Goal: Transaction & Acquisition: Purchase product/service

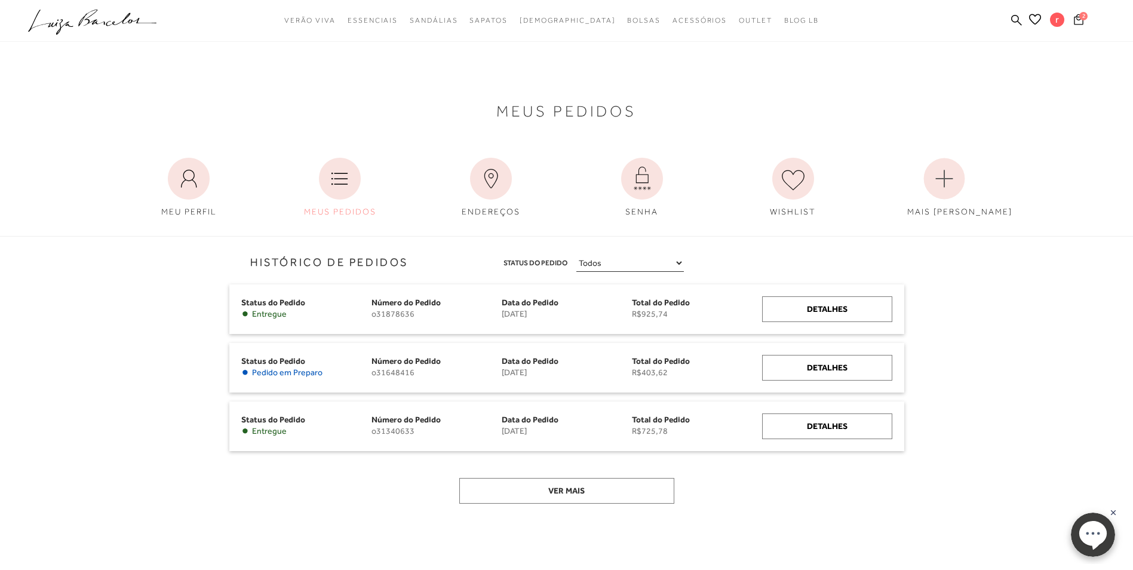
click at [1079, 20] on icon at bounding box center [1079, 19] width 10 height 11
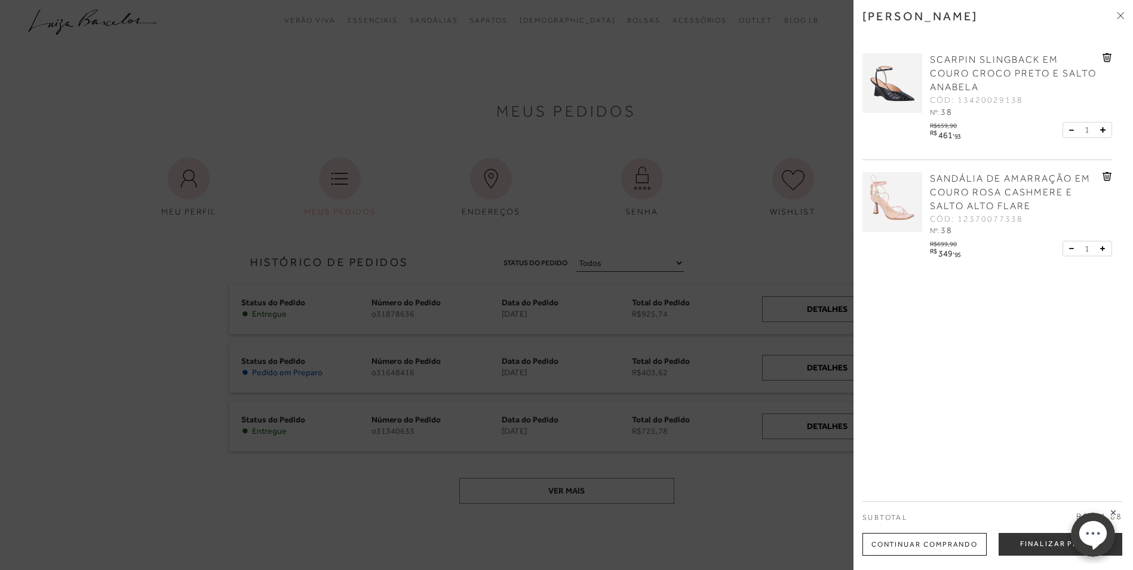
click at [801, 103] on div at bounding box center [566, 285] width 1133 height 570
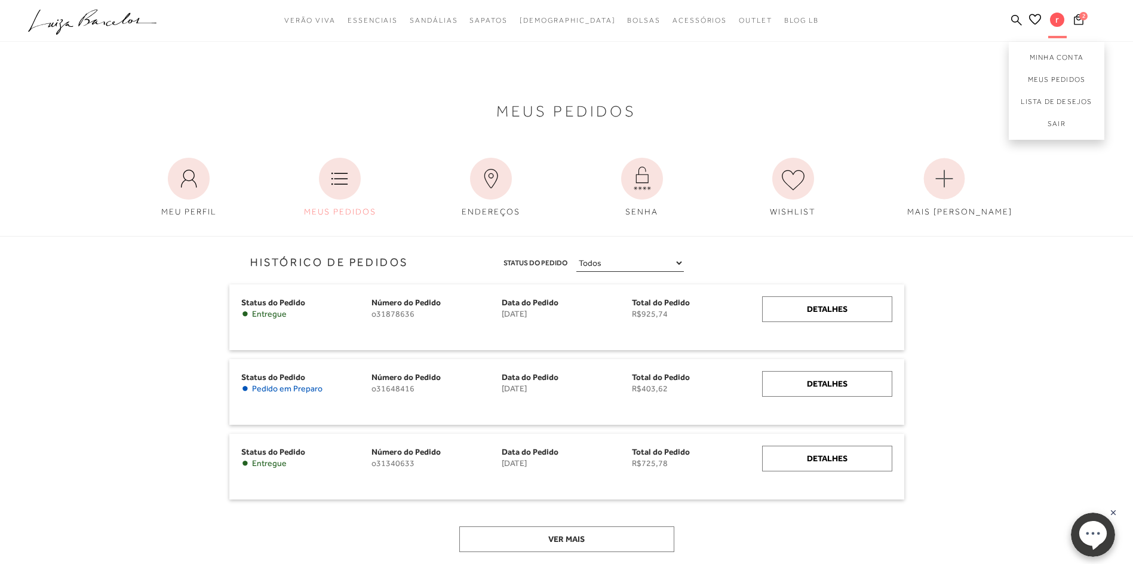
click at [1059, 20] on span "r" at bounding box center [1057, 20] width 14 height 14
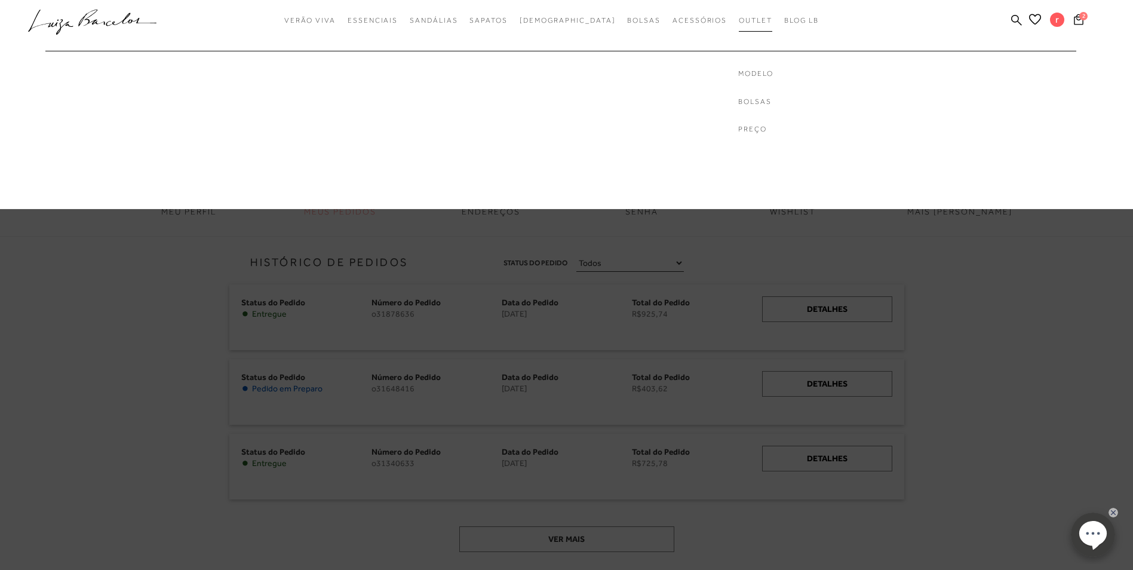
click at [739, 23] on span "Outlet" at bounding box center [755, 20] width 33 height 8
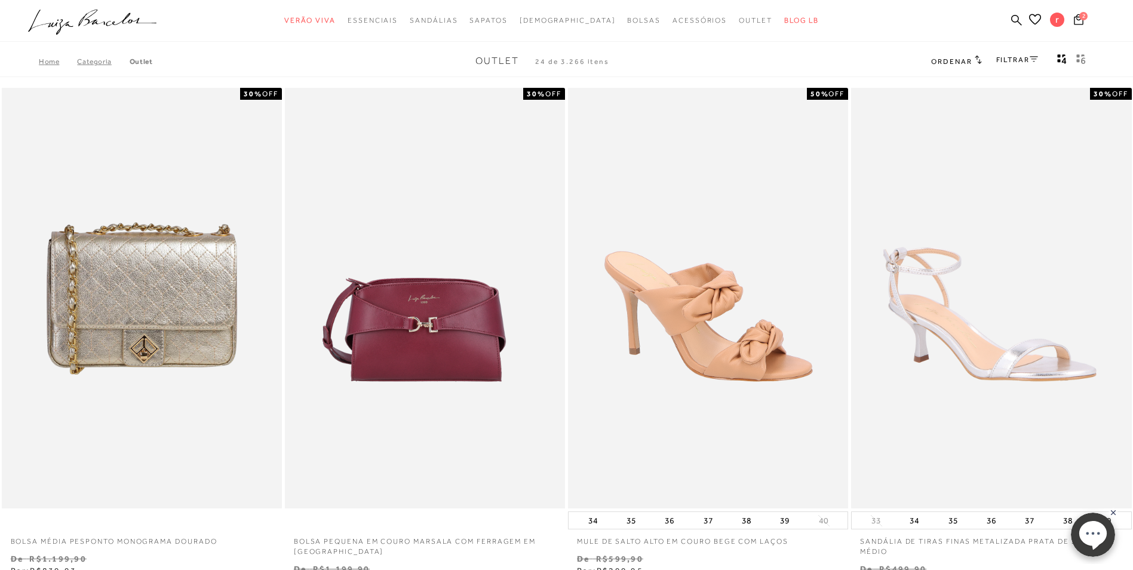
click at [1012, 54] on div "FILTRAR" at bounding box center [1017, 61] width 42 height 16
click at [1014, 57] on link "FILTRAR" at bounding box center [1017, 60] width 42 height 8
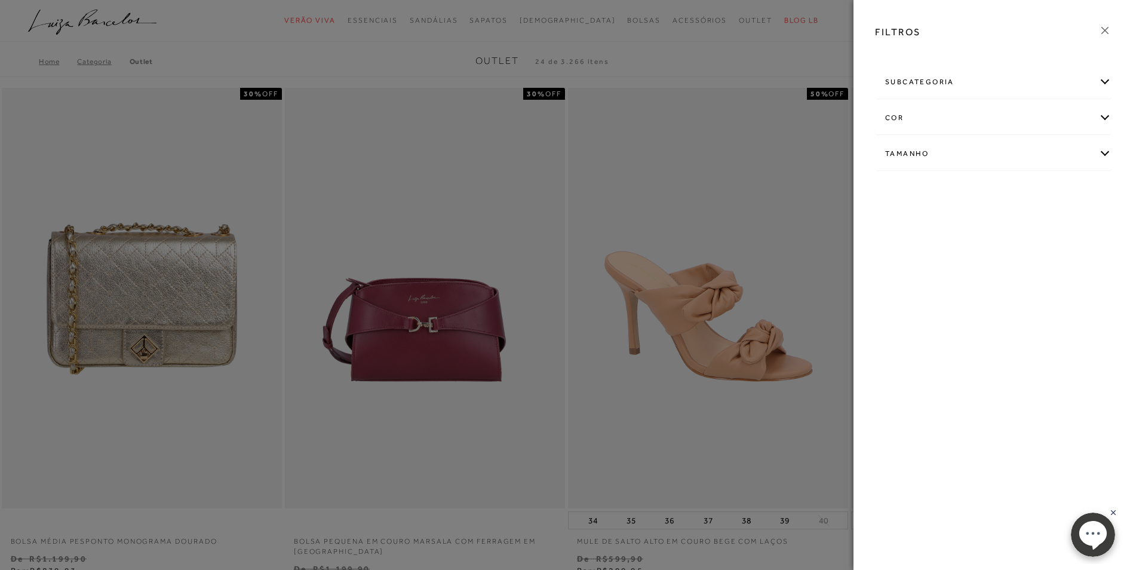
click at [1103, 145] on div "Tamanho" at bounding box center [993, 154] width 235 height 32
click at [908, 247] on link "Ver mais..." at bounding box center [907, 243] width 32 height 9
click at [1066, 257] on label "38" at bounding box center [1055, 256] width 27 height 26
click at [1051, 257] on input "38" at bounding box center [1045, 257] width 12 height 12
checkbox input "true"
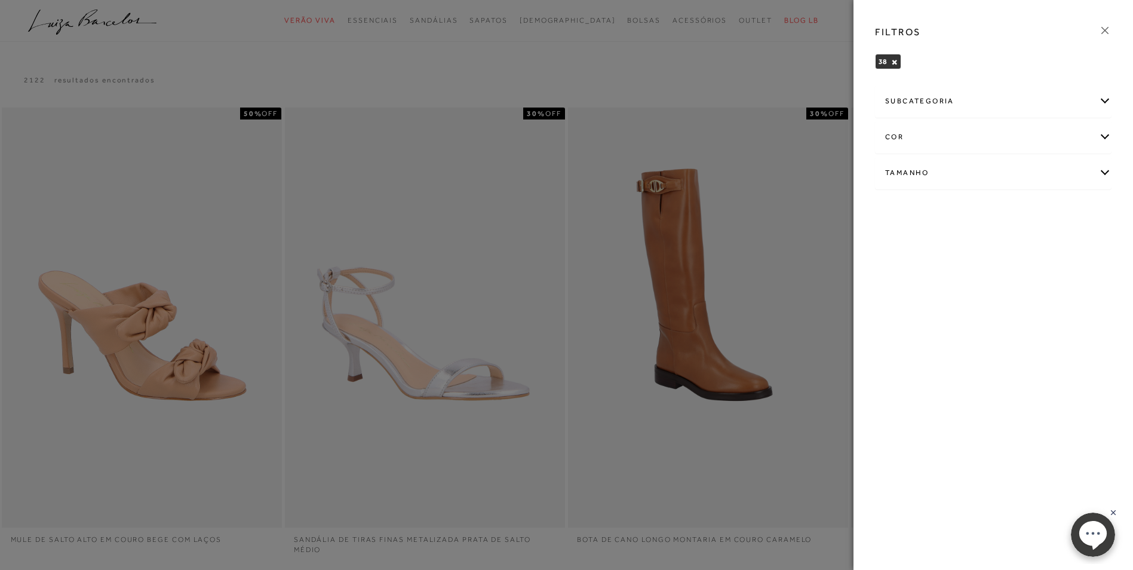
click at [828, 46] on div at bounding box center [566, 285] width 1133 height 570
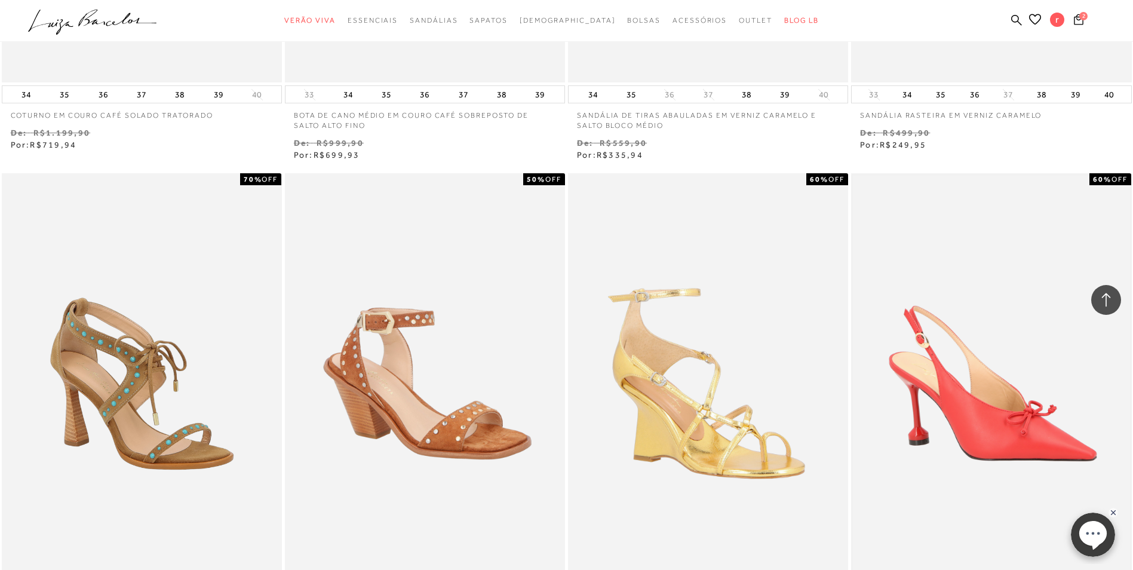
scroll to position [1254, 0]
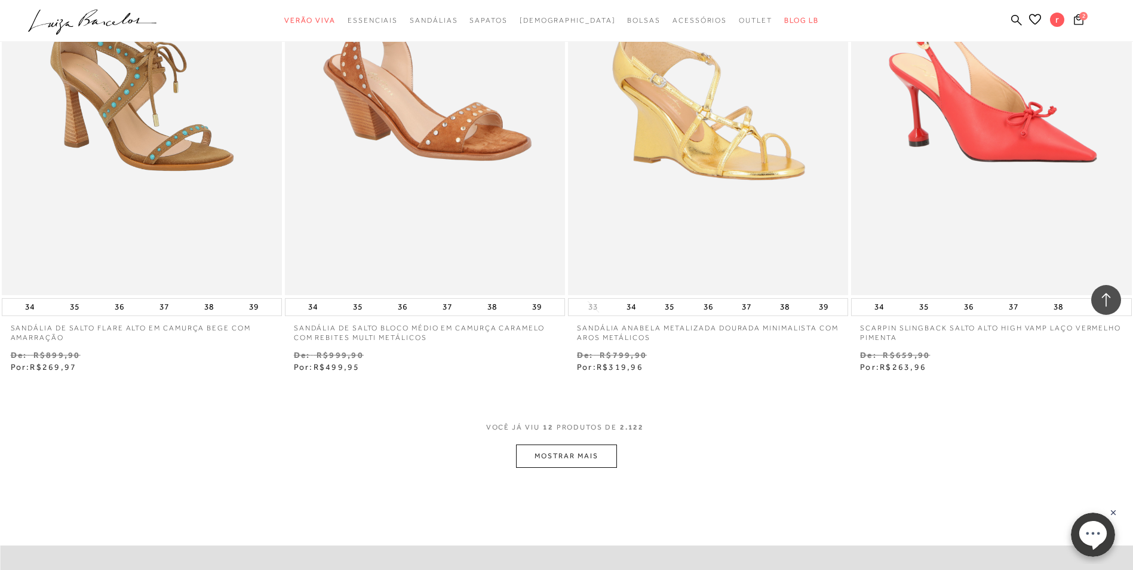
click at [556, 457] on button "MOSTRAR MAIS" at bounding box center [566, 455] width 100 height 23
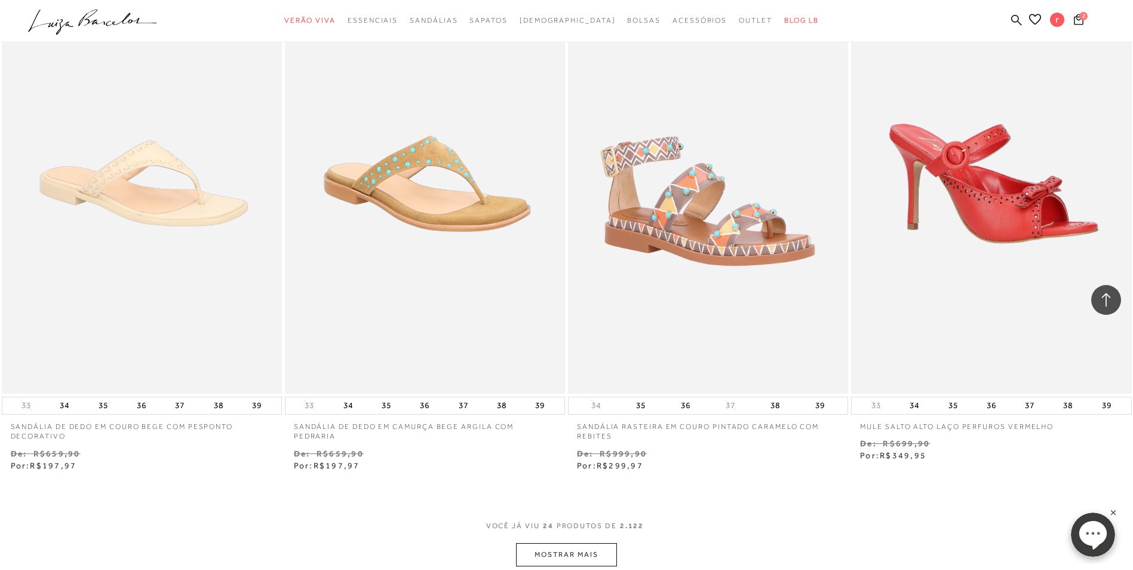
scroll to position [2926, 0]
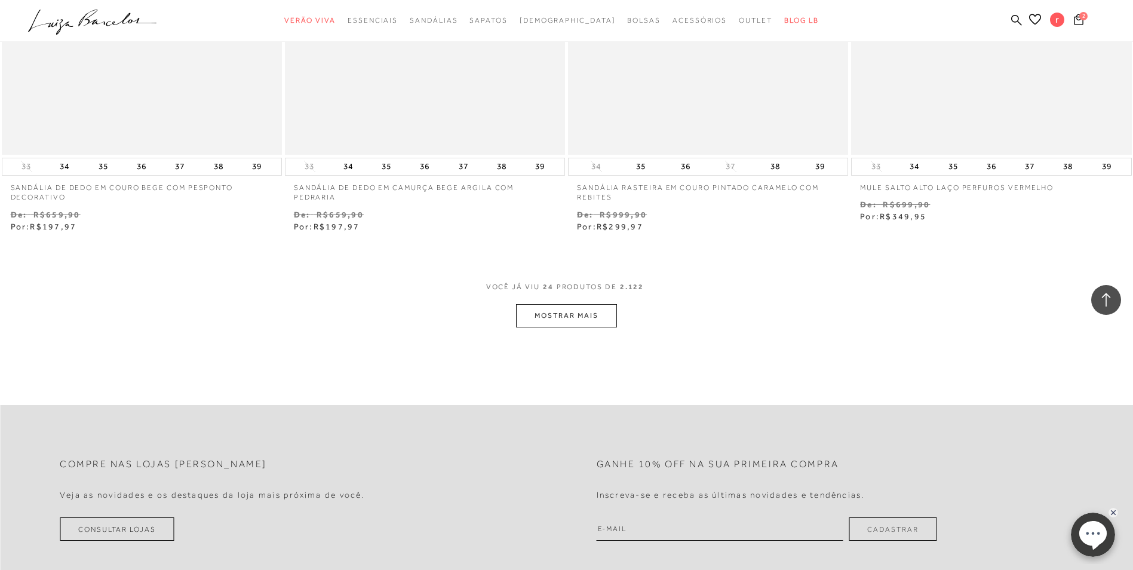
click at [597, 315] on button "MOSTRAR MAIS" at bounding box center [566, 315] width 100 height 23
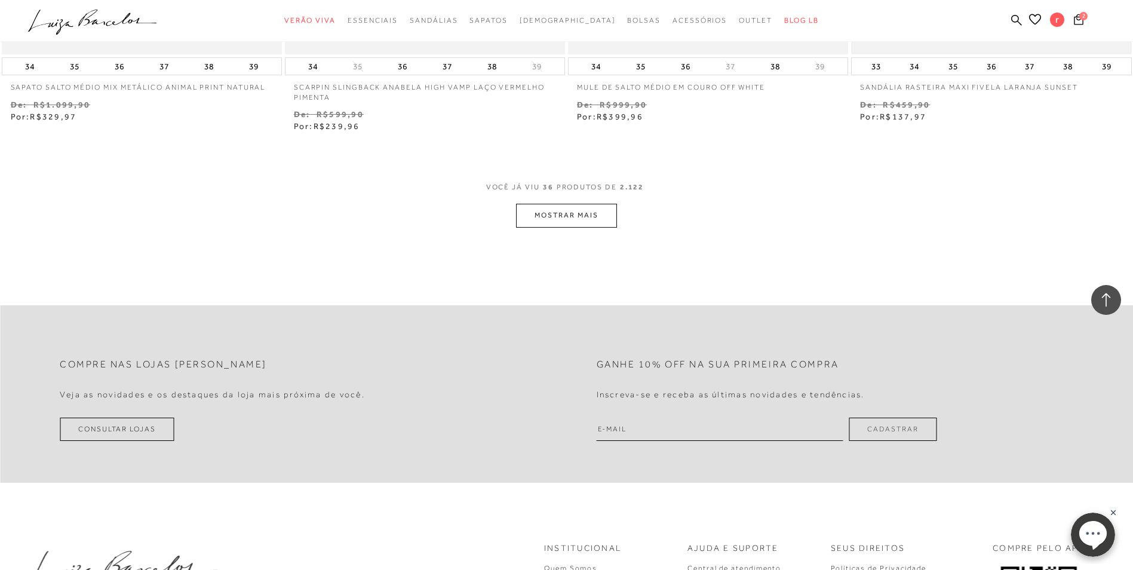
scroll to position [4658, 0]
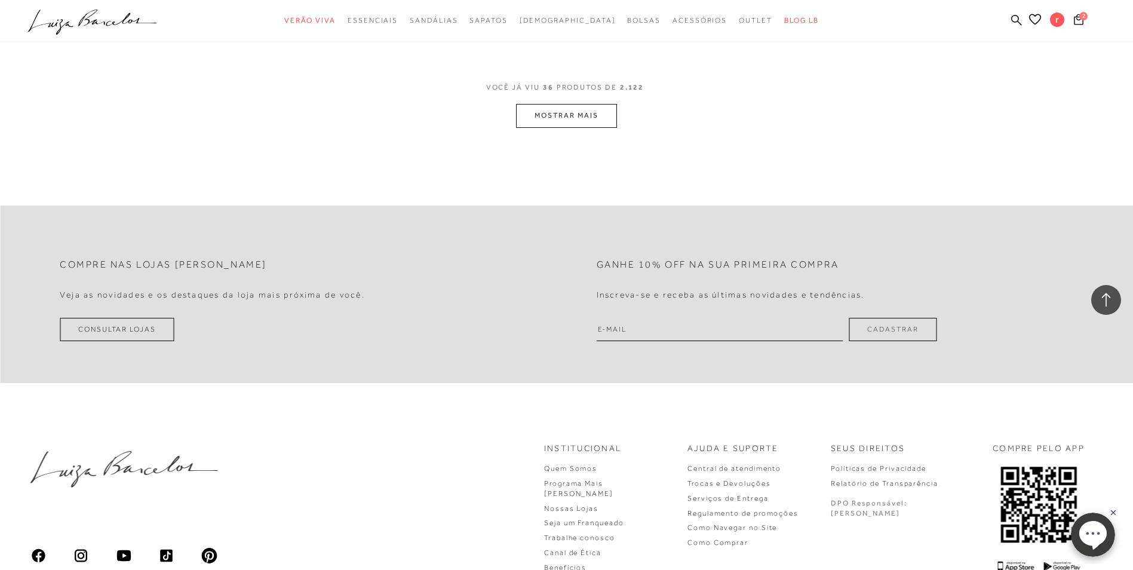
click at [581, 113] on button "MOSTRAR MAIS" at bounding box center [566, 115] width 100 height 23
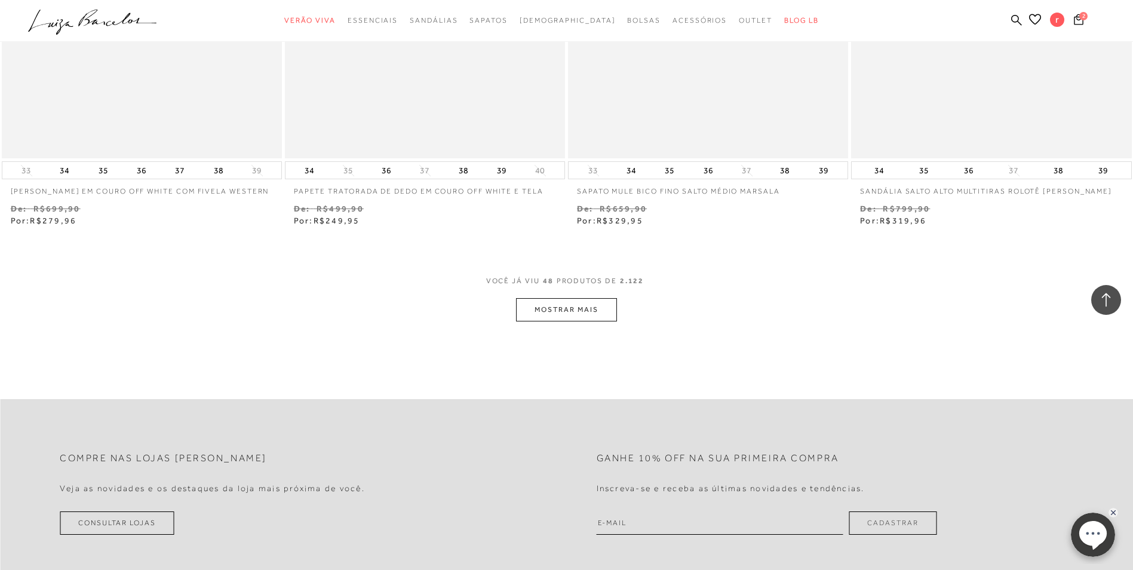
scroll to position [6092, 0]
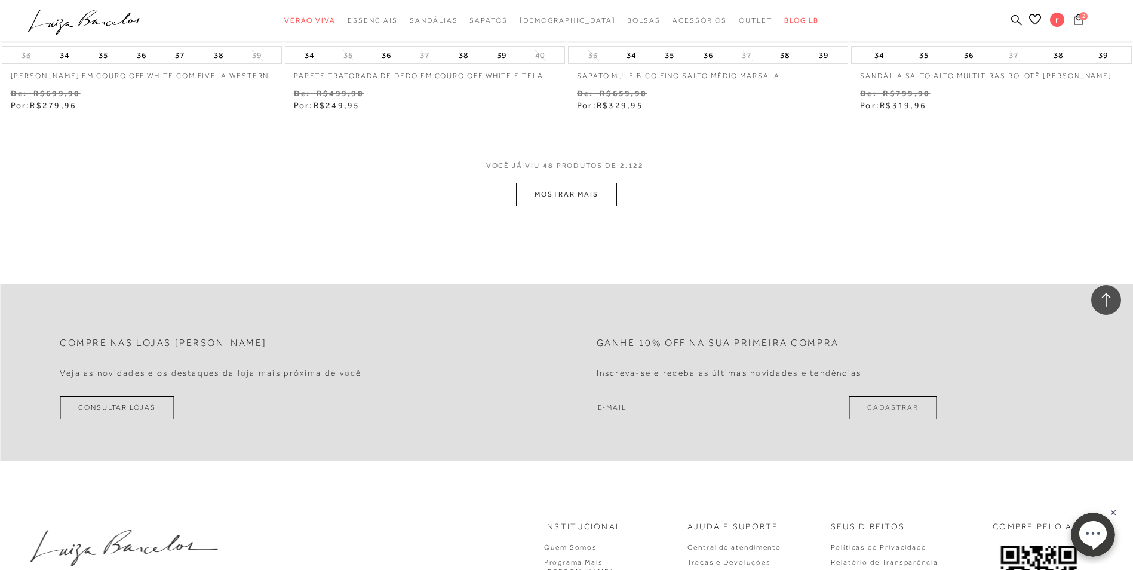
click at [583, 190] on button "MOSTRAR MAIS" at bounding box center [566, 194] width 100 height 23
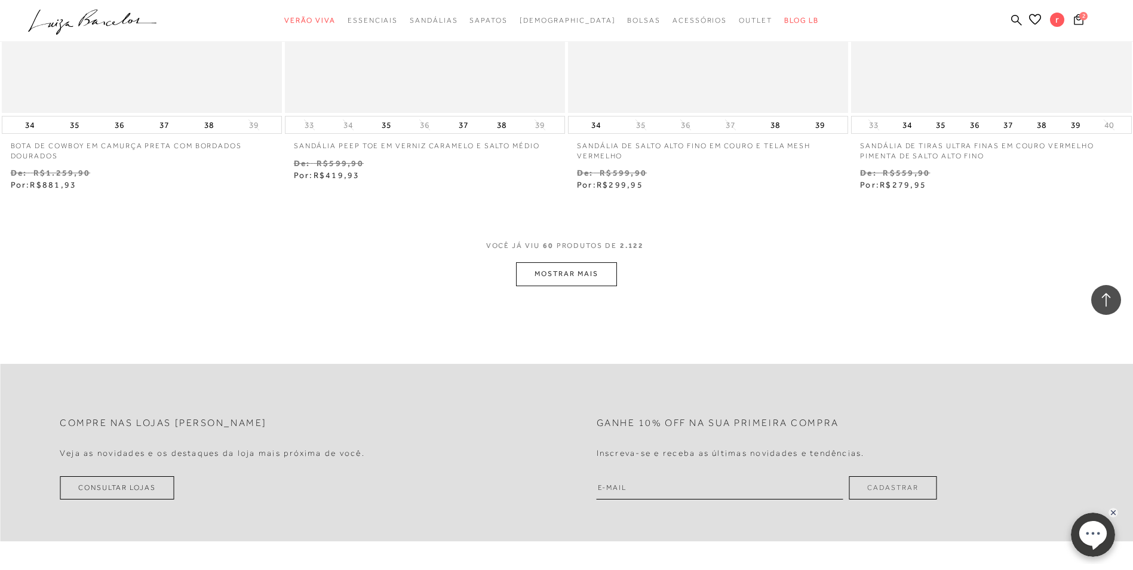
scroll to position [7645, 0]
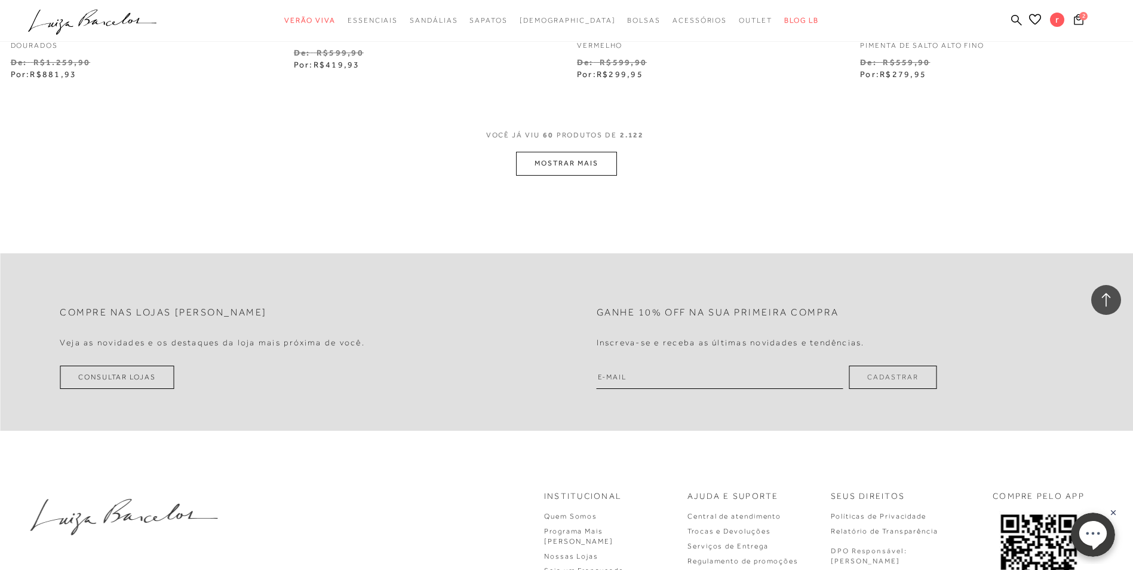
click at [596, 174] on button "MOSTRAR MAIS" at bounding box center [566, 163] width 100 height 23
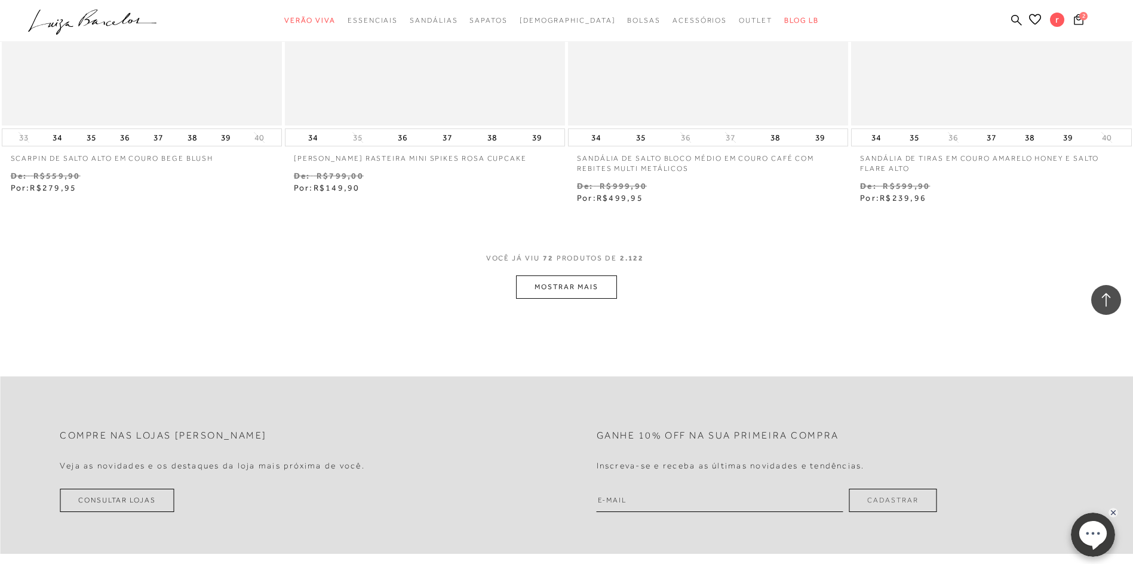
scroll to position [9138, 0]
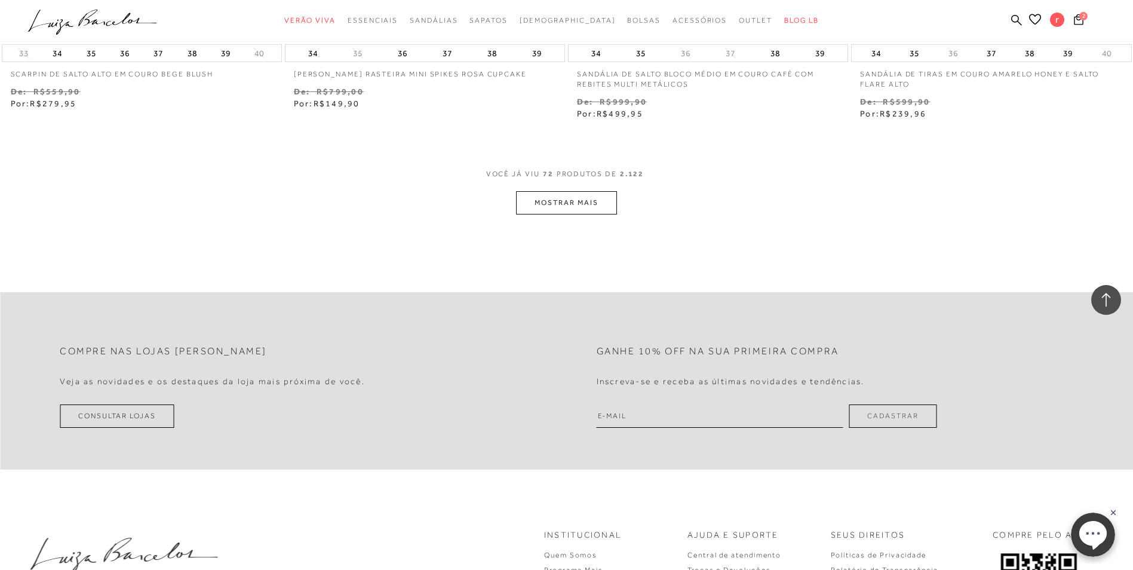
click at [577, 195] on button "MOSTRAR MAIS" at bounding box center [566, 202] width 100 height 23
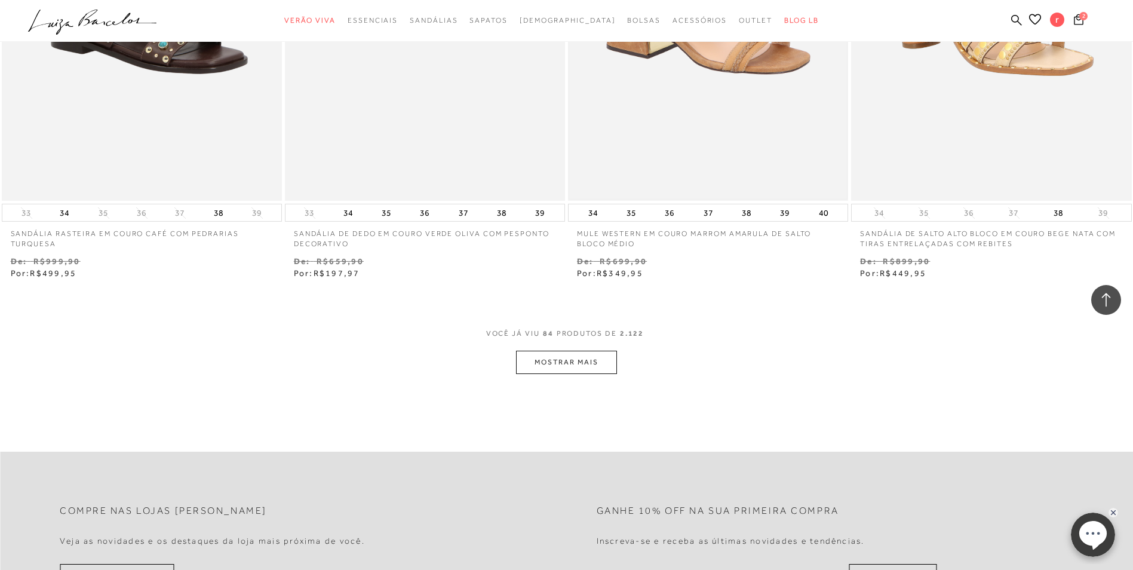
scroll to position [10511, 0]
click at [591, 352] on button "MOSTRAR MAIS" at bounding box center [566, 360] width 100 height 23
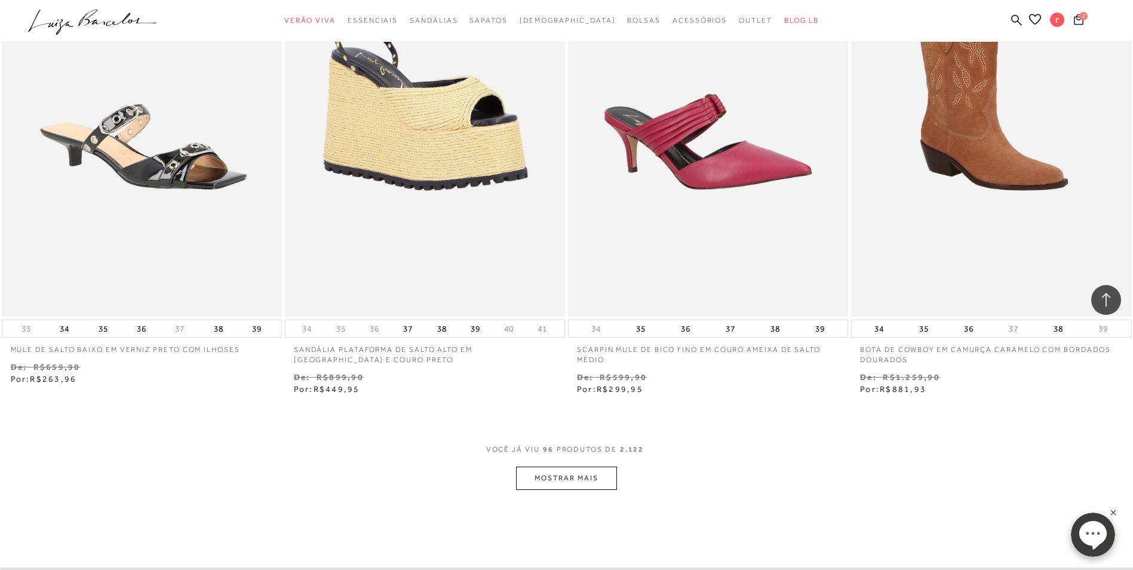
scroll to position [12064, 0]
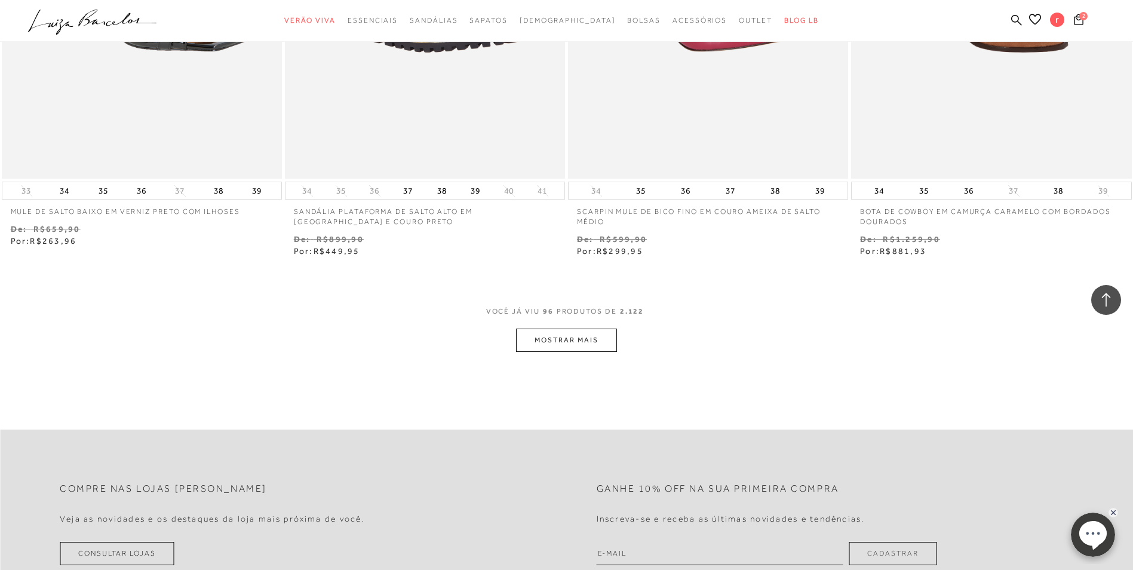
click at [604, 343] on button "MOSTRAR MAIS" at bounding box center [566, 339] width 100 height 23
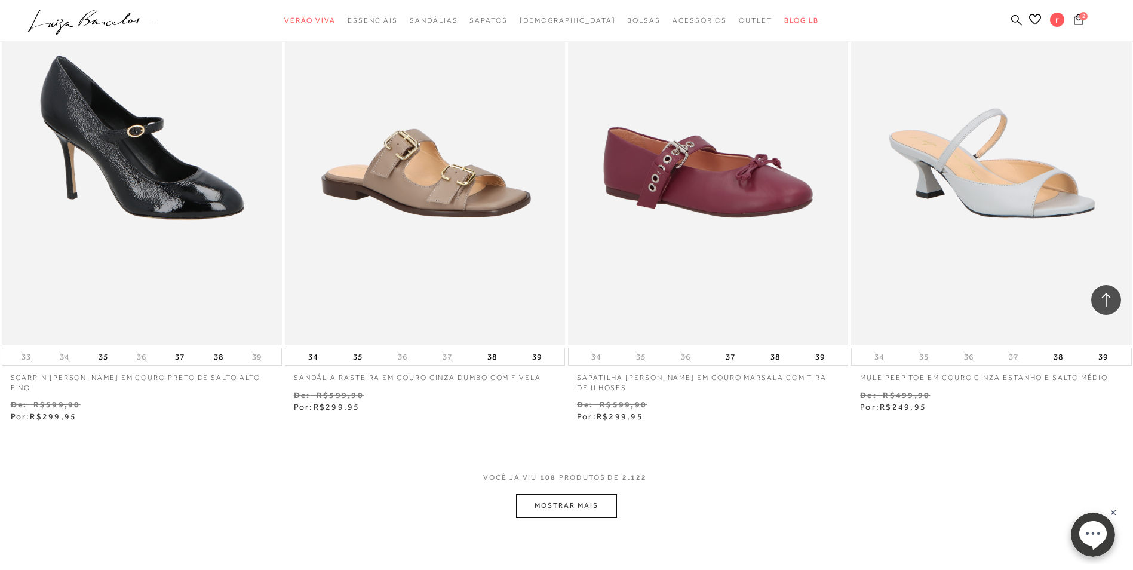
scroll to position [13617, 0]
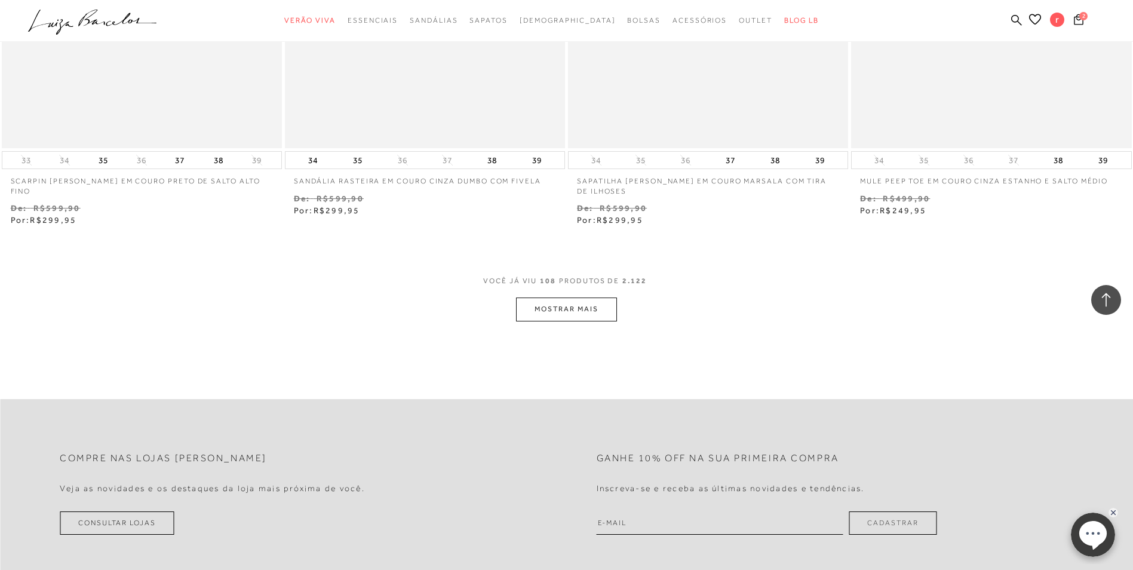
click at [609, 312] on button "MOSTRAR MAIS" at bounding box center [566, 308] width 100 height 23
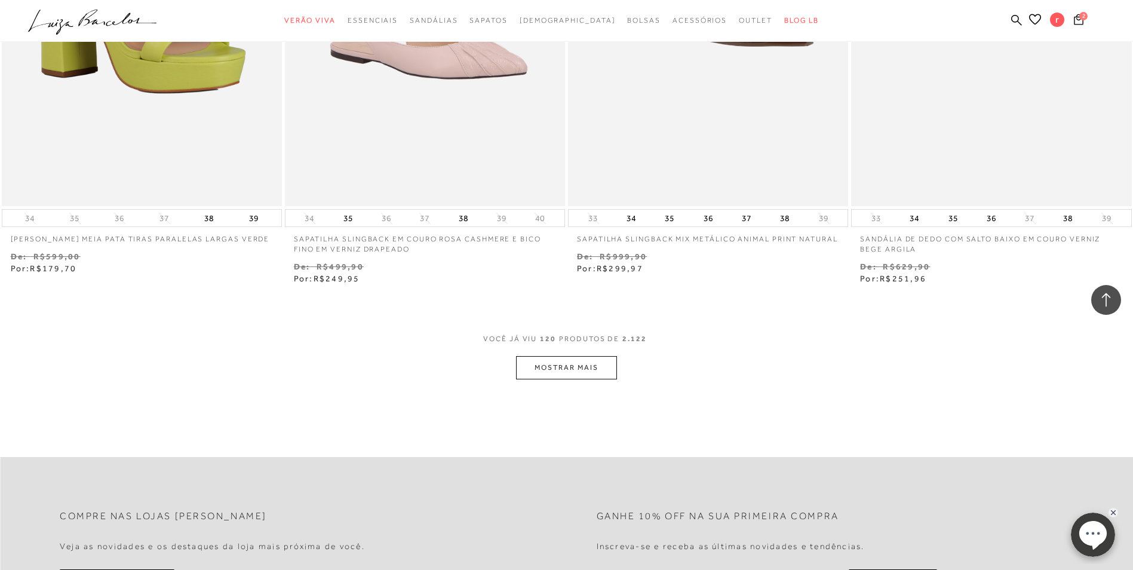
scroll to position [15110, 0]
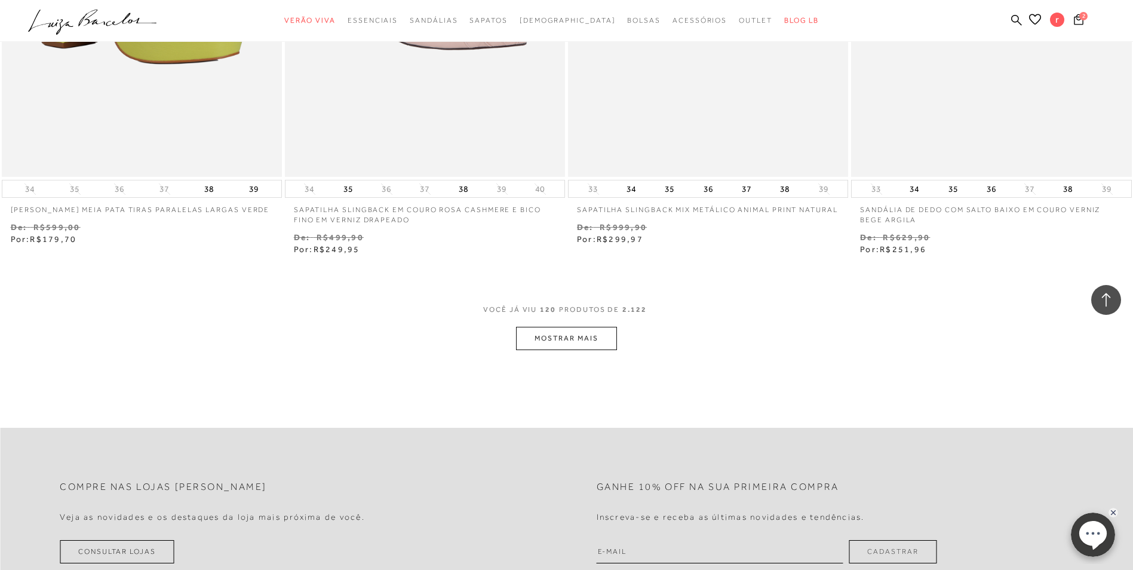
click at [588, 340] on button "MOSTRAR MAIS" at bounding box center [566, 338] width 100 height 23
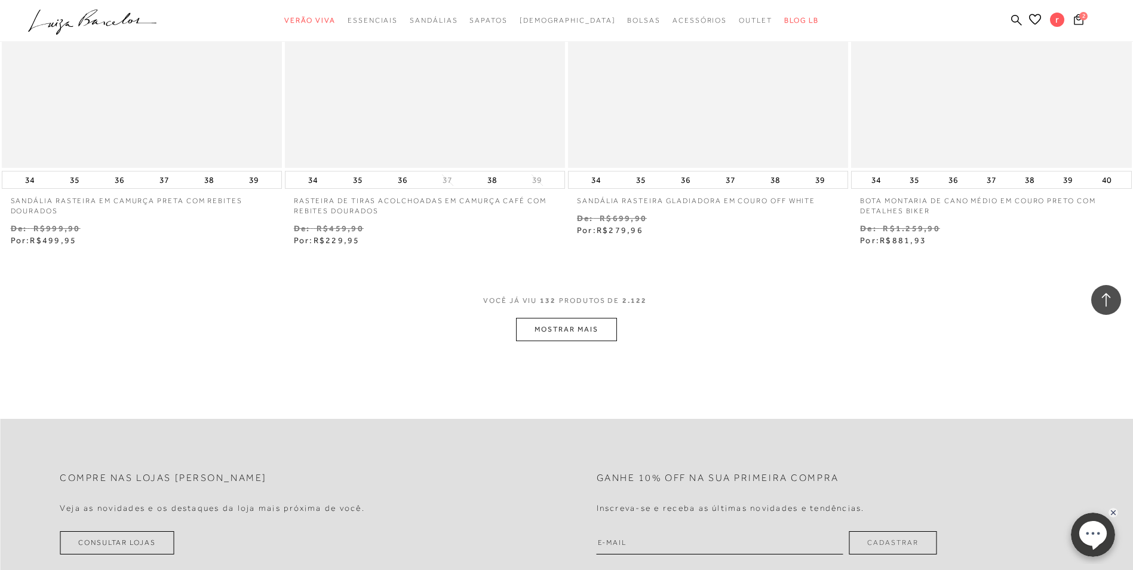
scroll to position [16663, 0]
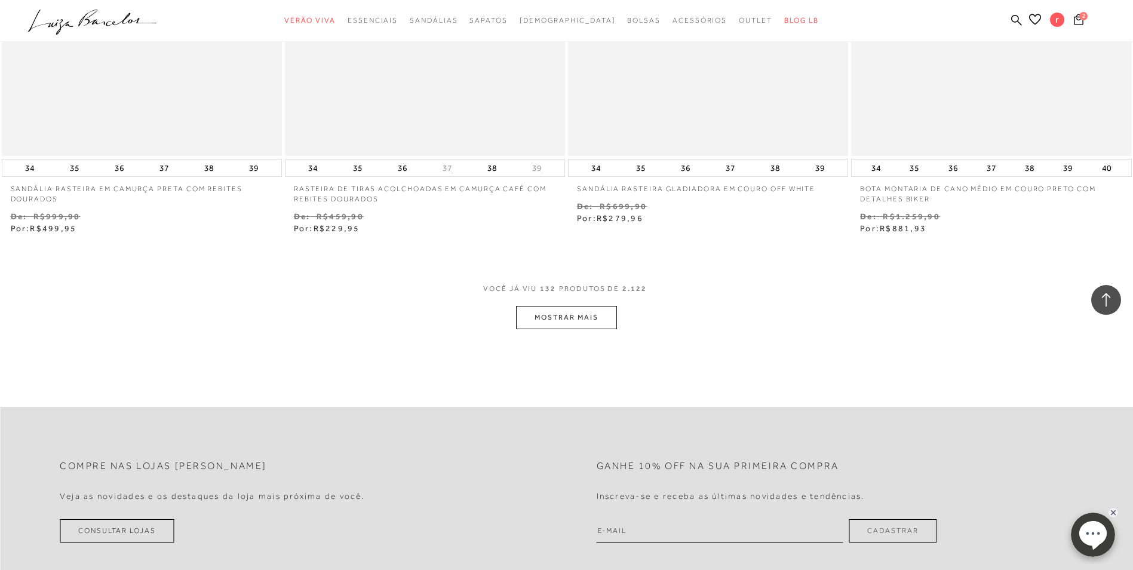
click at [575, 315] on button "MOSTRAR MAIS" at bounding box center [566, 317] width 100 height 23
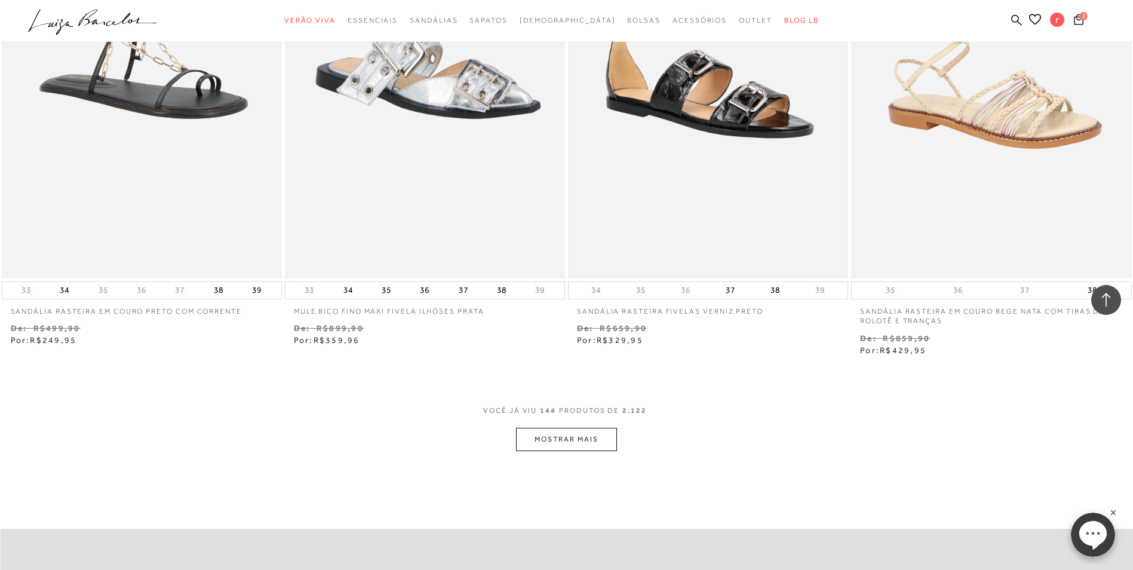
scroll to position [18275, 0]
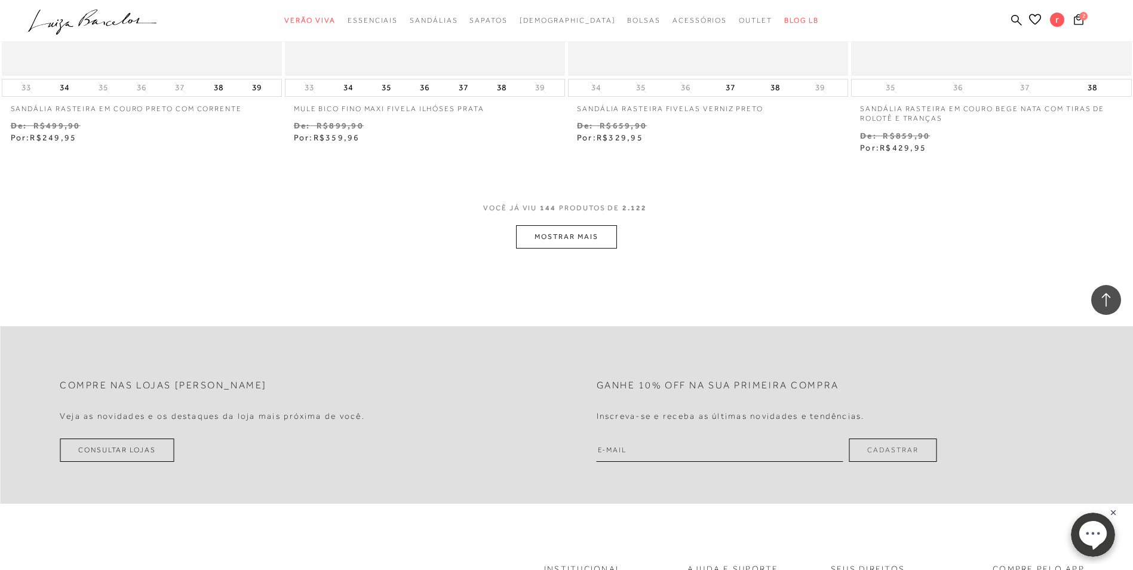
click at [591, 234] on button "MOSTRAR MAIS" at bounding box center [566, 236] width 100 height 23
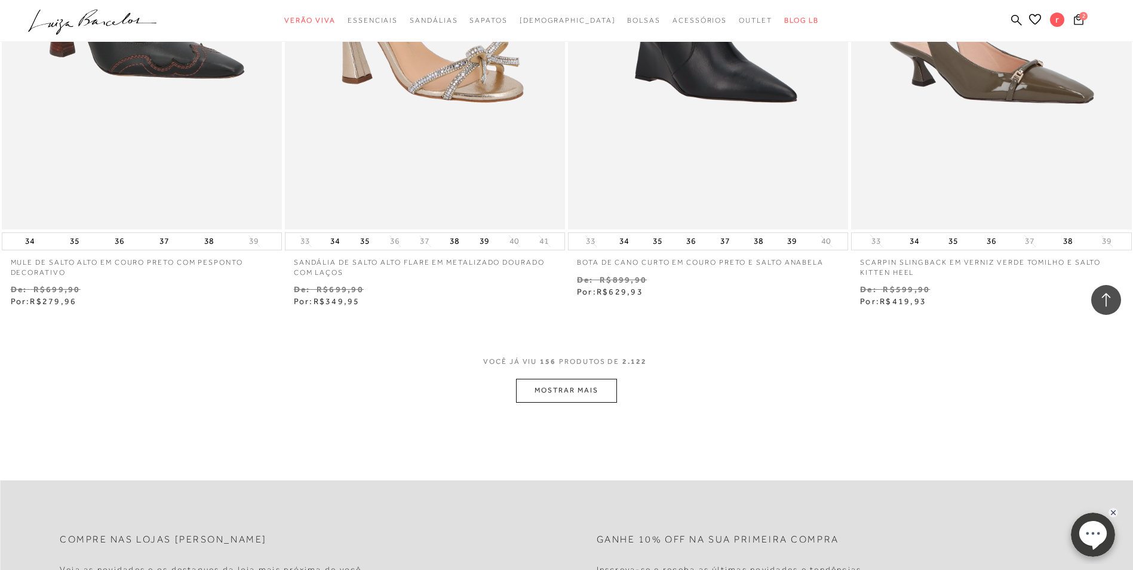
scroll to position [19769, 0]
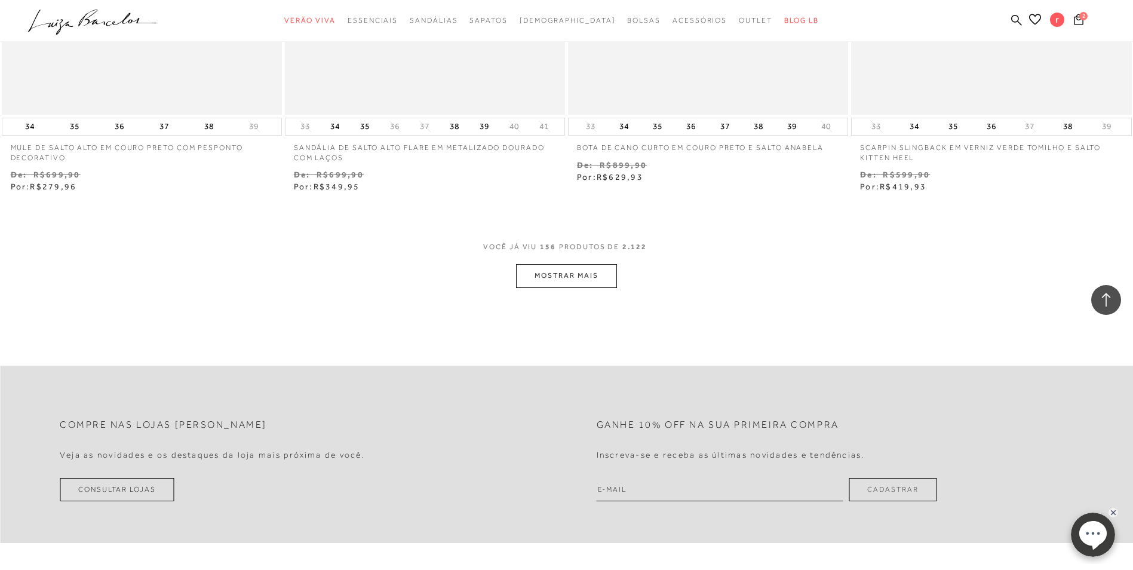
click at [594, 277] on button "MOSTRAR MAIS" at bounding box center [566, 275] width 100 height 23
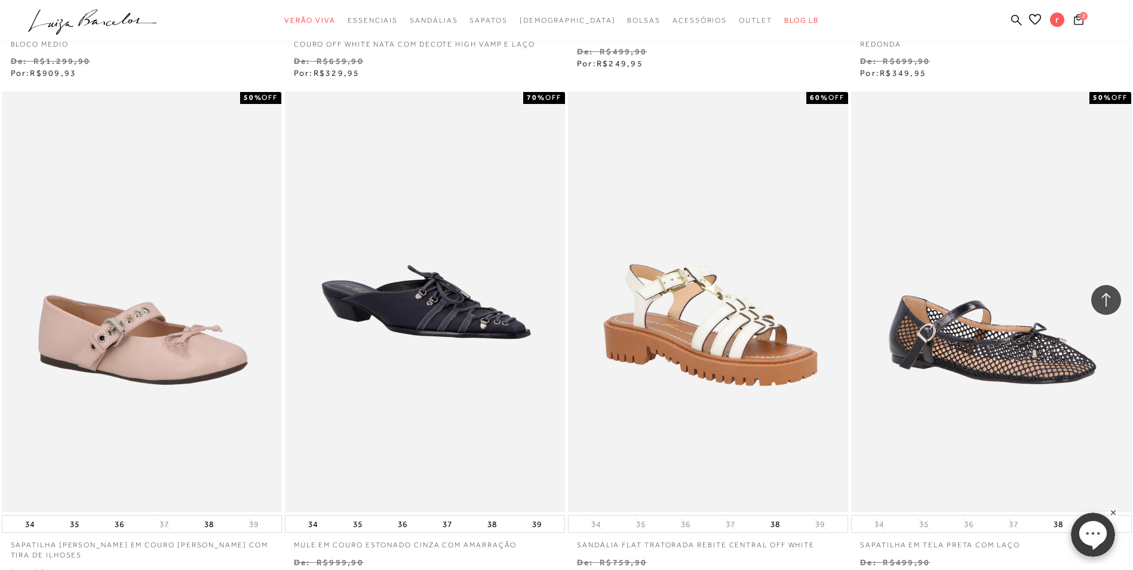
scroll to position [21262, 0]
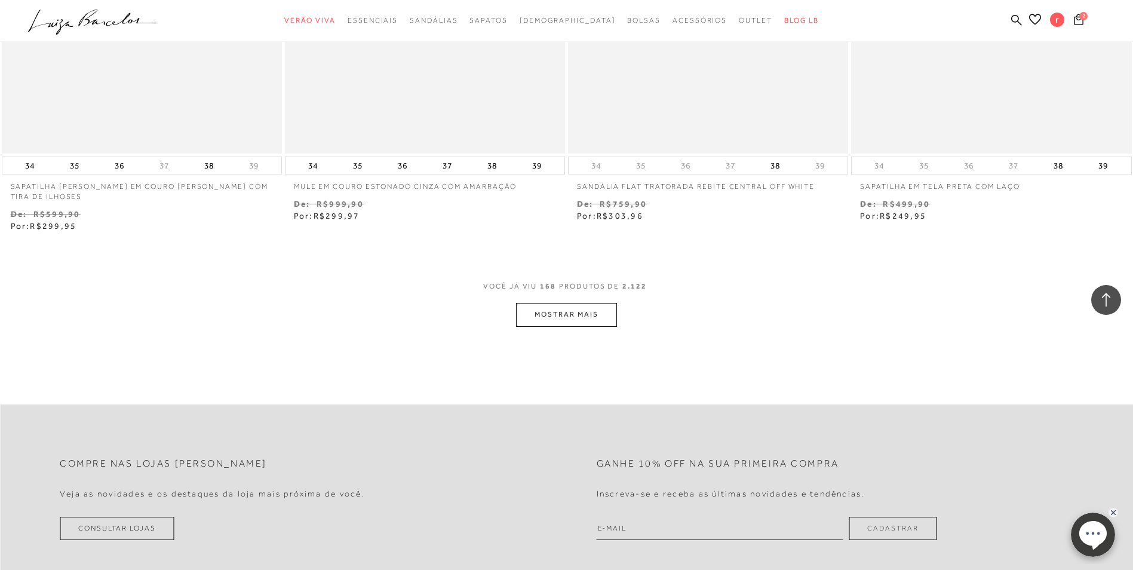
click at [540, 306] on button "MOSTRAR MAIS" at bounding box center [566, 314] width 100 height 23
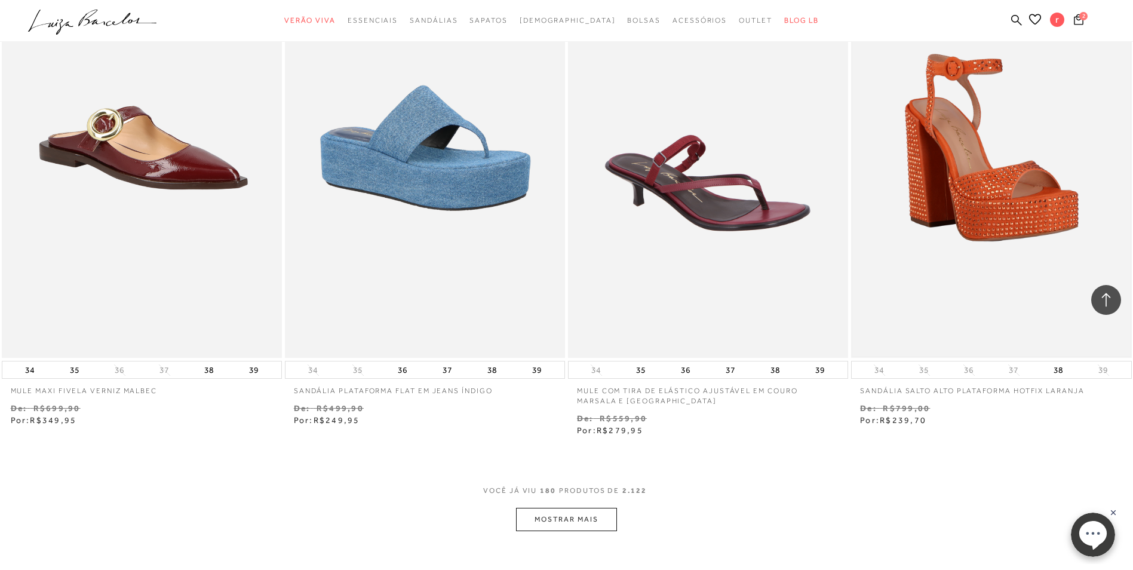
scroll to position [22755, 0]
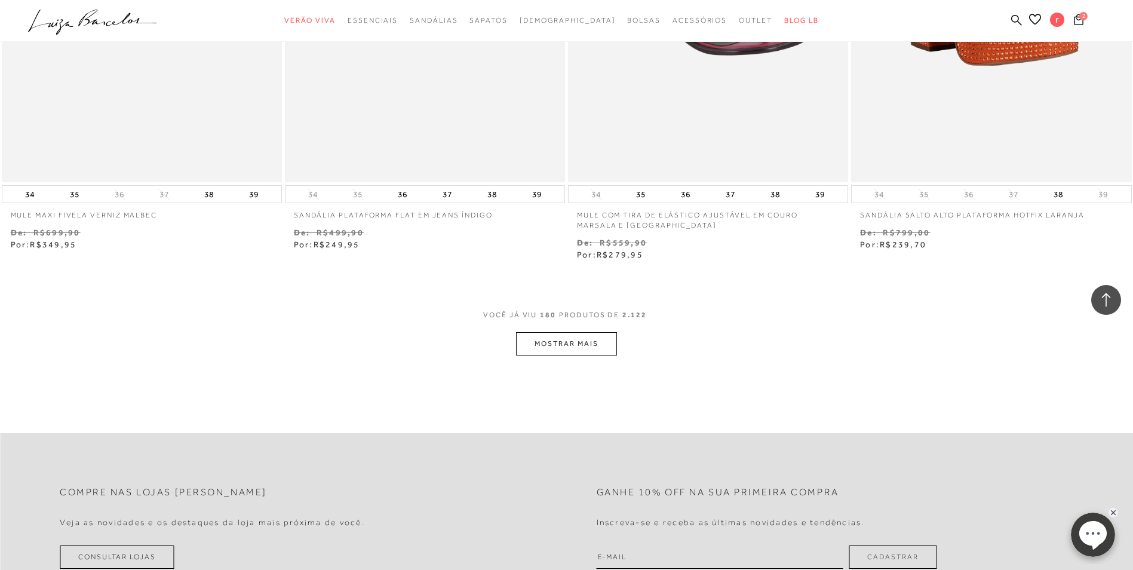
click at [567, 342] on button "MOSTRAR MAIS" at bounding box center [566, 343] width 100 height 23
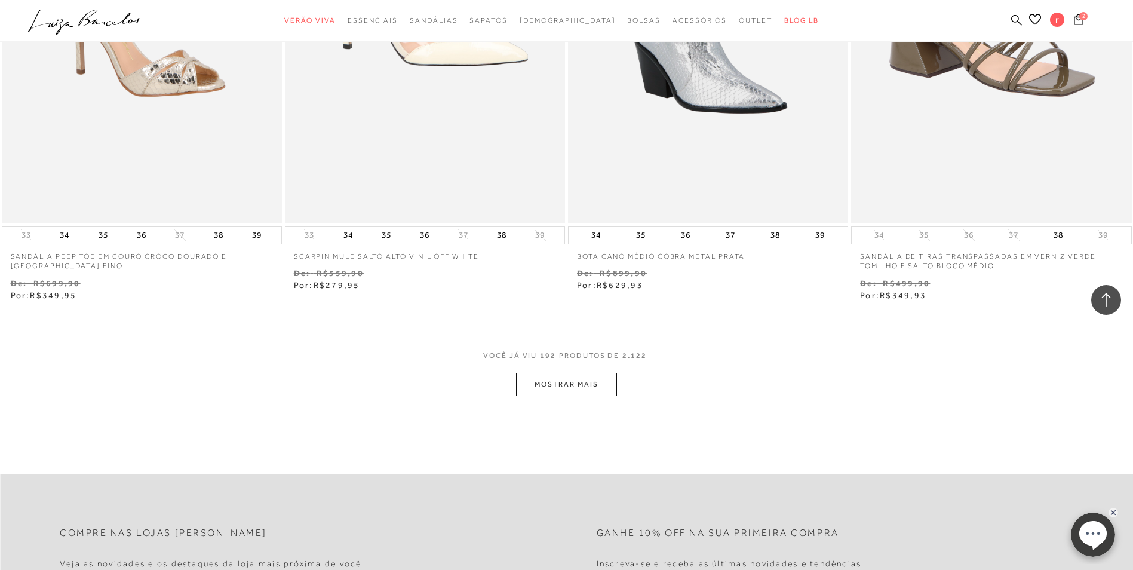
scroll to position [24367, 0]
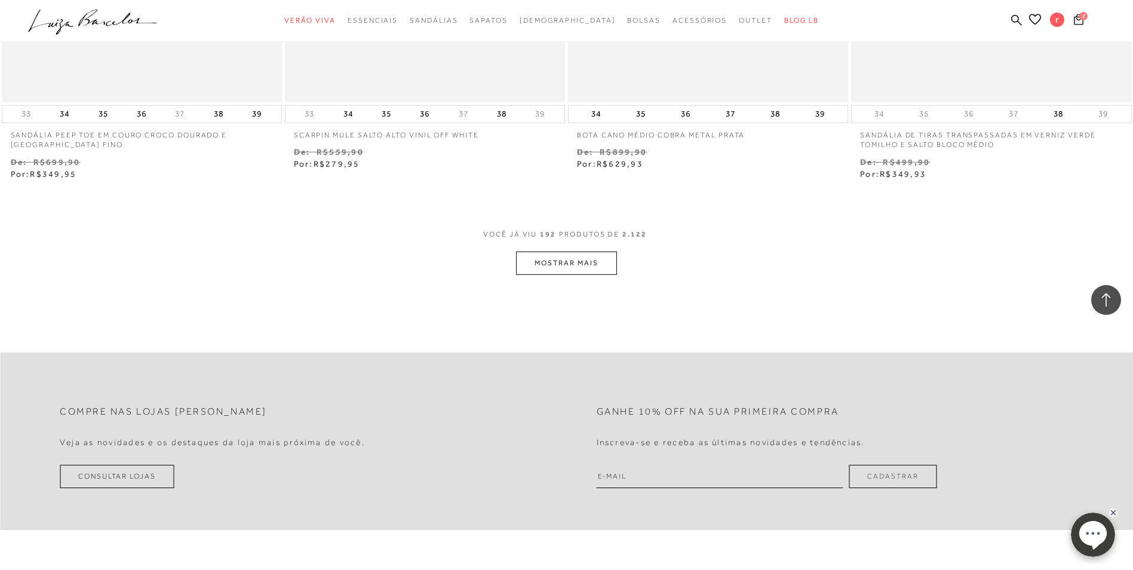
click at [547, 265] on button "MOSTRAR MAIS" at bounding box center [566, 262] width 100 height 23
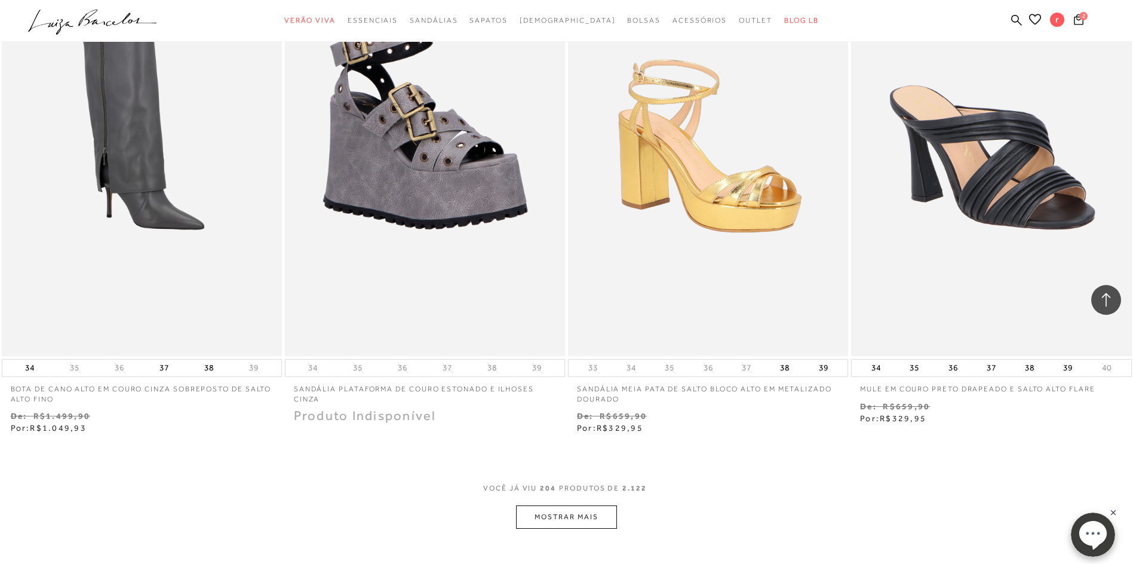
scroll to position [25741, 0]
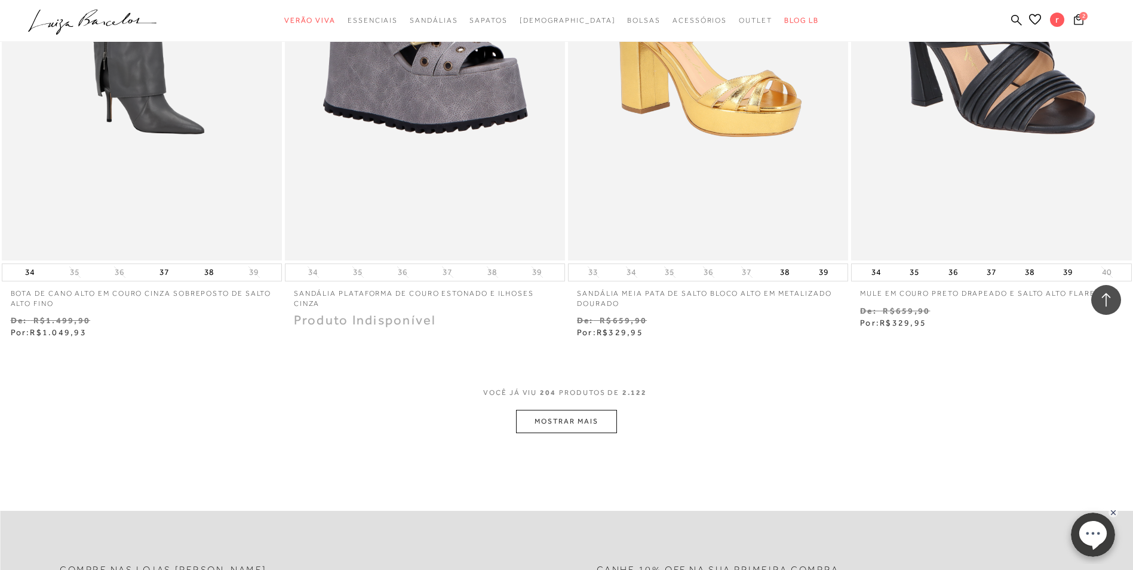
click at [595, 418] on button "MOSTRAR MAIS" at bounding box center [566, 421] width 100 height 23
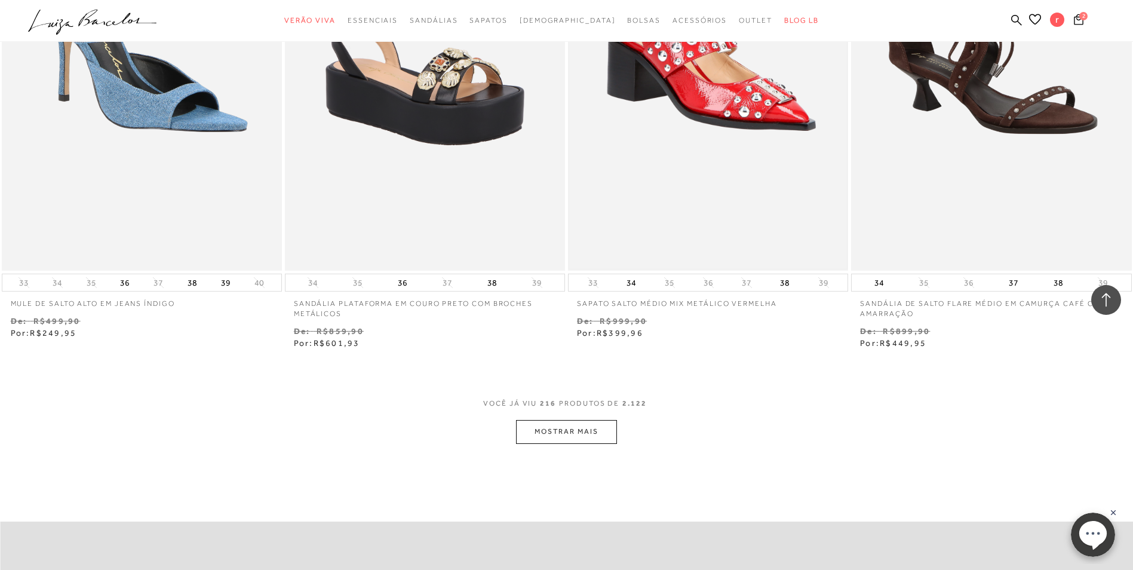
scroll to position [27294, 0]
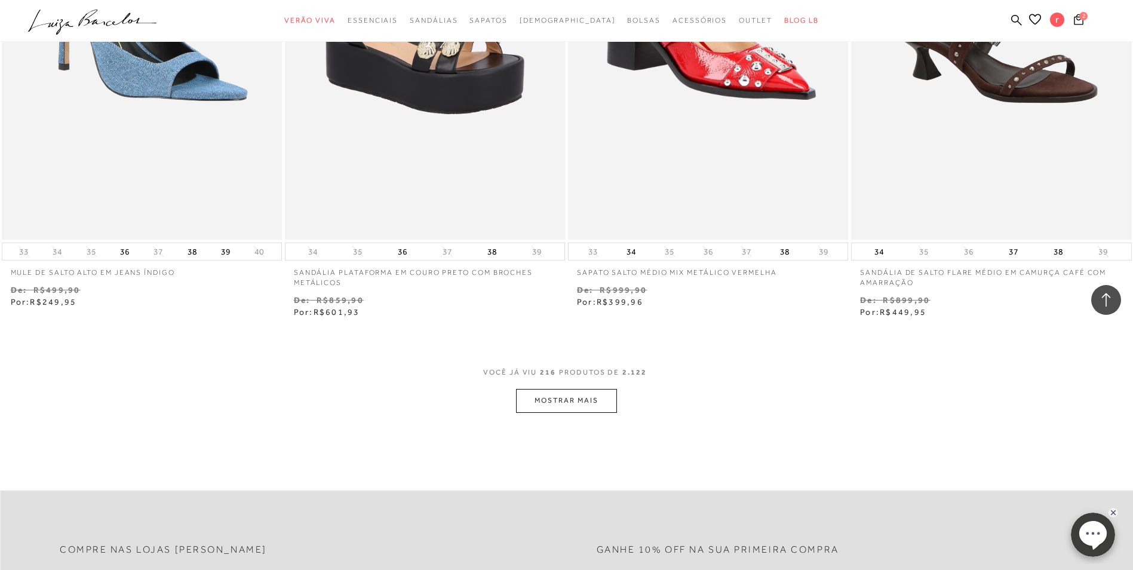
click at [585, 403] on button "MOSTRAR MAIS" at bounding box center [566, 400] width 100 height 23
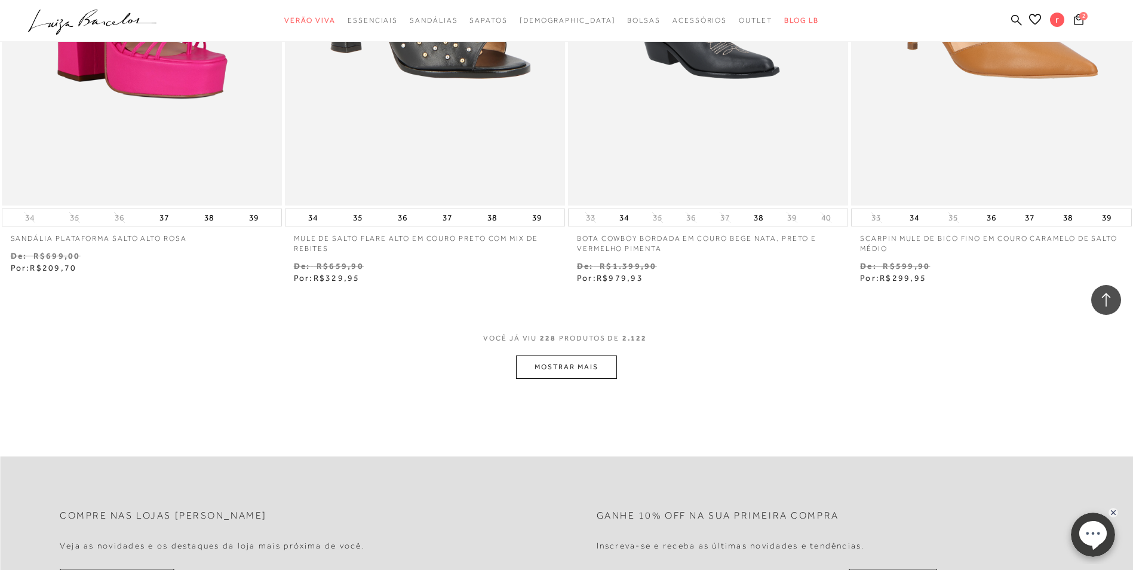
scroll to position [28966, 0]
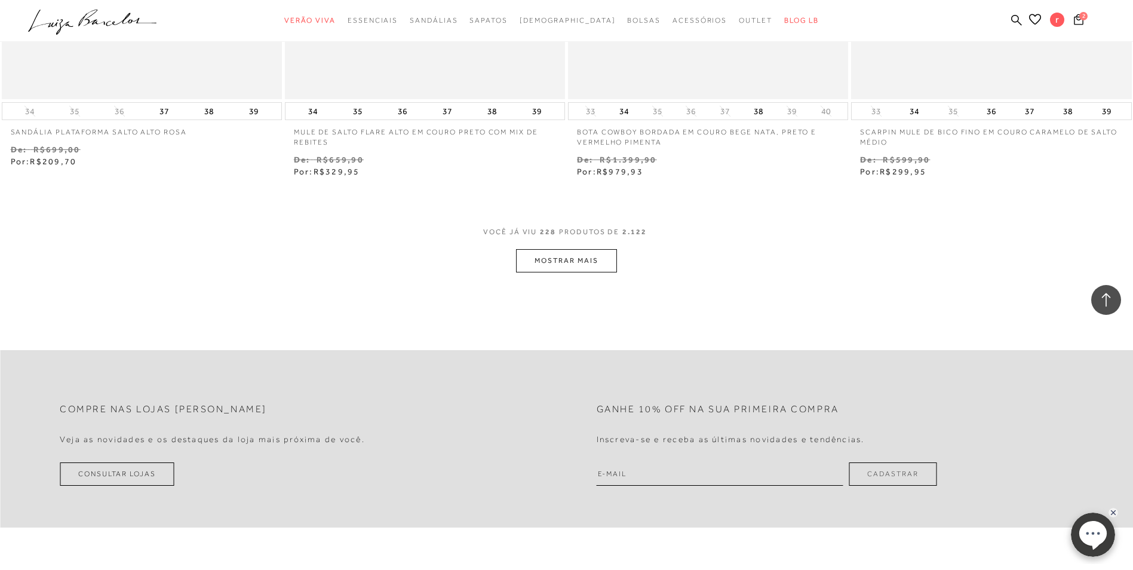
click at [601, 266] on button "MOSTRAR MAIS" at bounding box center [566, 260] width 100 height 23
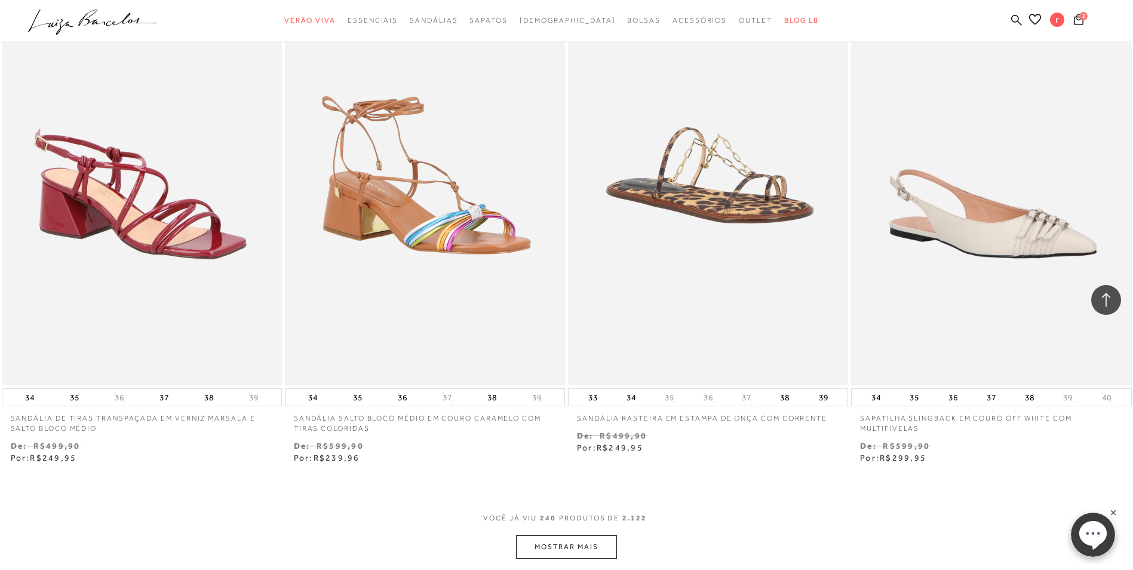
scroll to position [30579, 0]
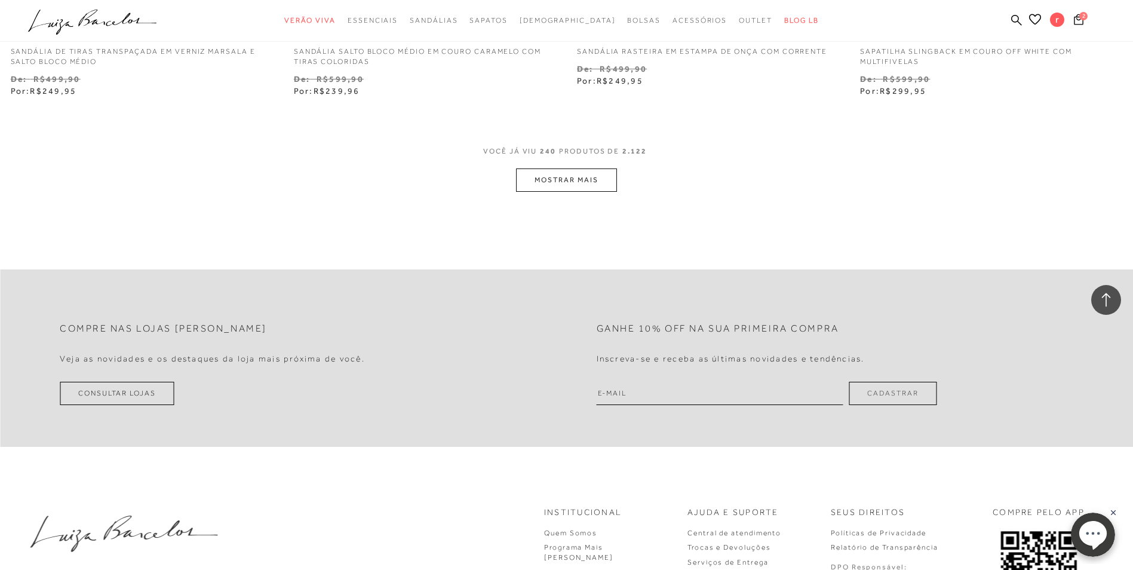
click at [566, 187] on button "MOSTRAR MAIS" at bounding box center [566, 179] width 100 height 23
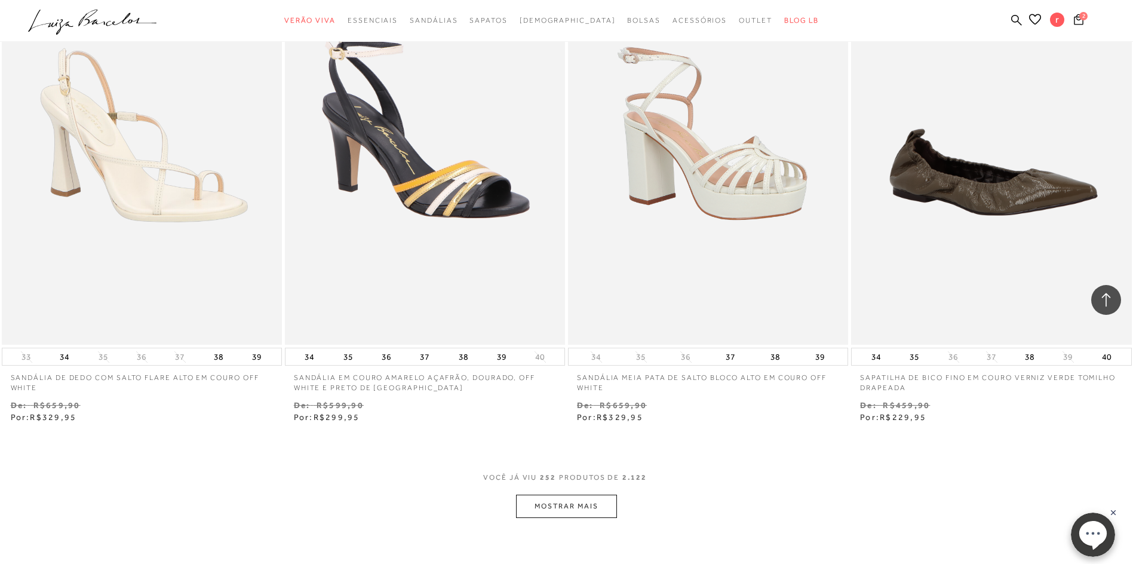
scroll to position [31952, 0]
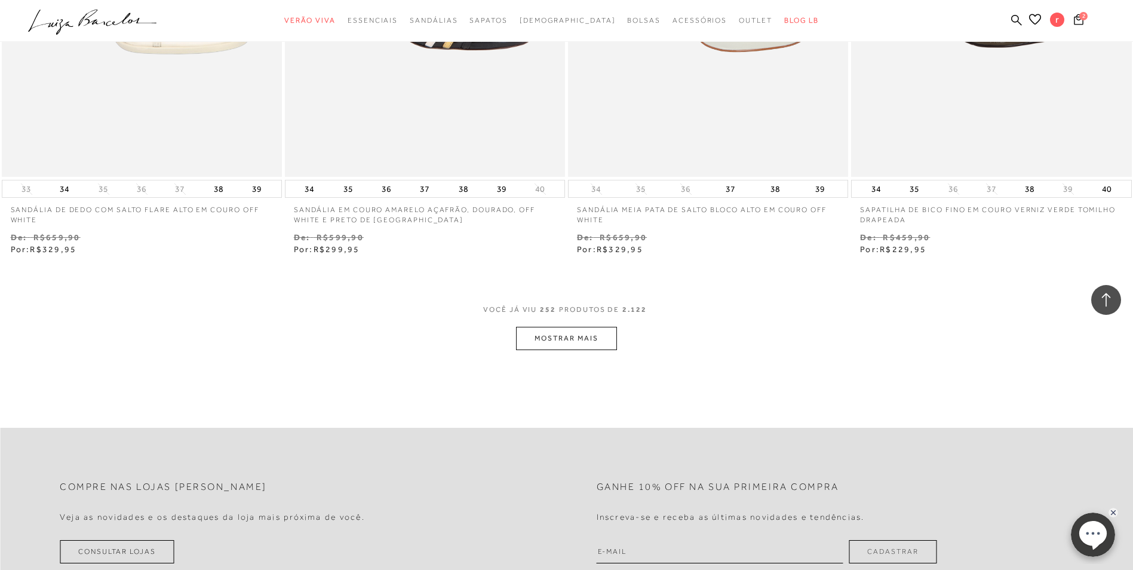
click at [575, 331] on button "MOSTRAR MAIS" at bounding box center [566, 338] width 100 height 23
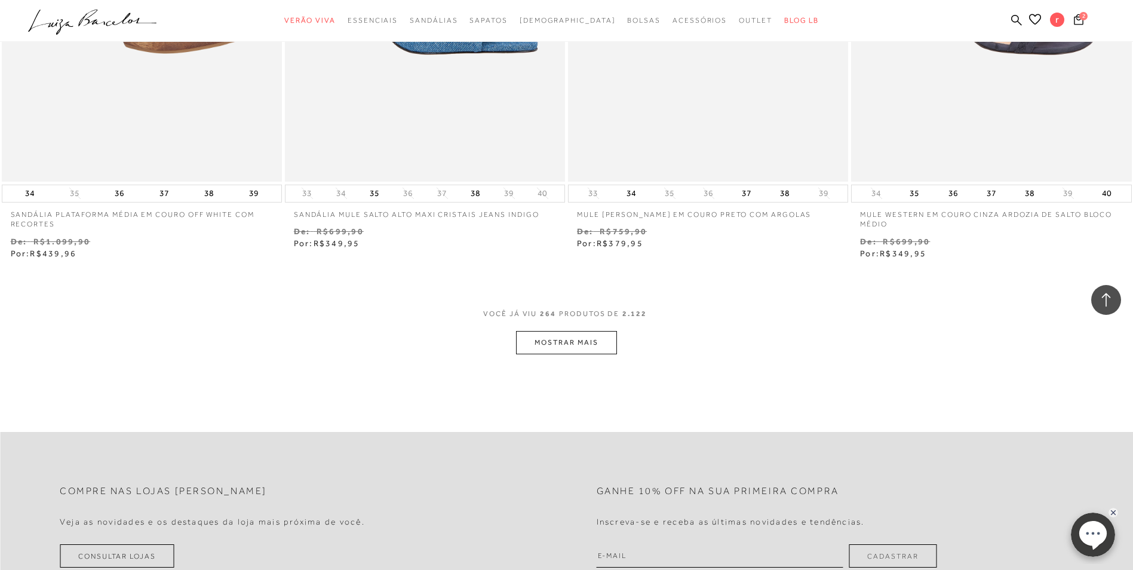
scroll to position [33684, 0]
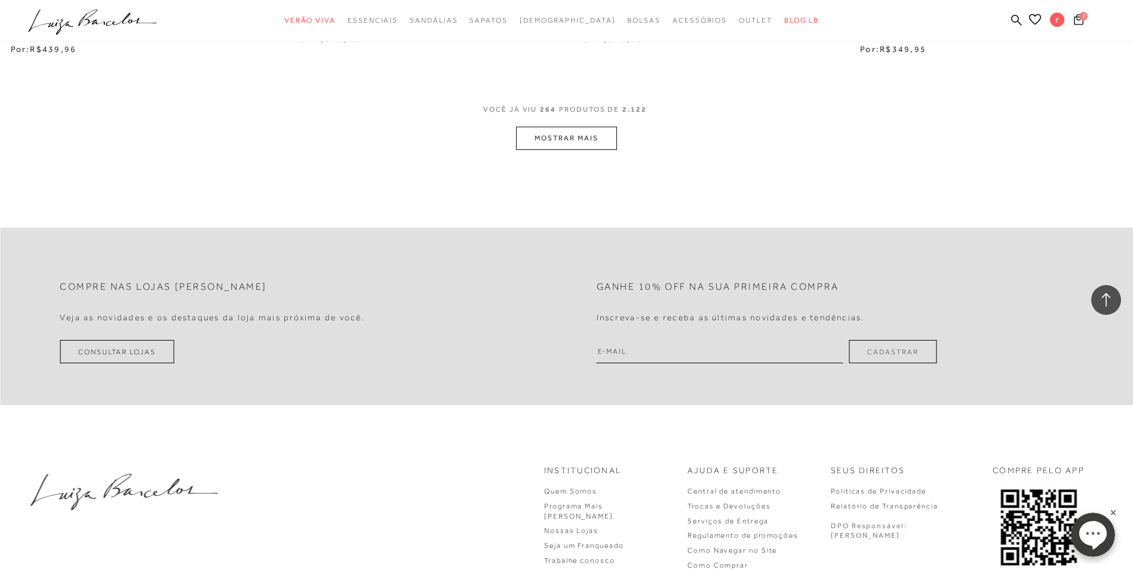
click at [559, 124] on div "VOCê JÁ VIU 264 PRODUTOS DE 2.122" at bounding box center [566, 116] width 167 height 22
click at [566, 133] on button "MOSTRAR MAIS" at bounding box center [566, 138] width 100 height 23
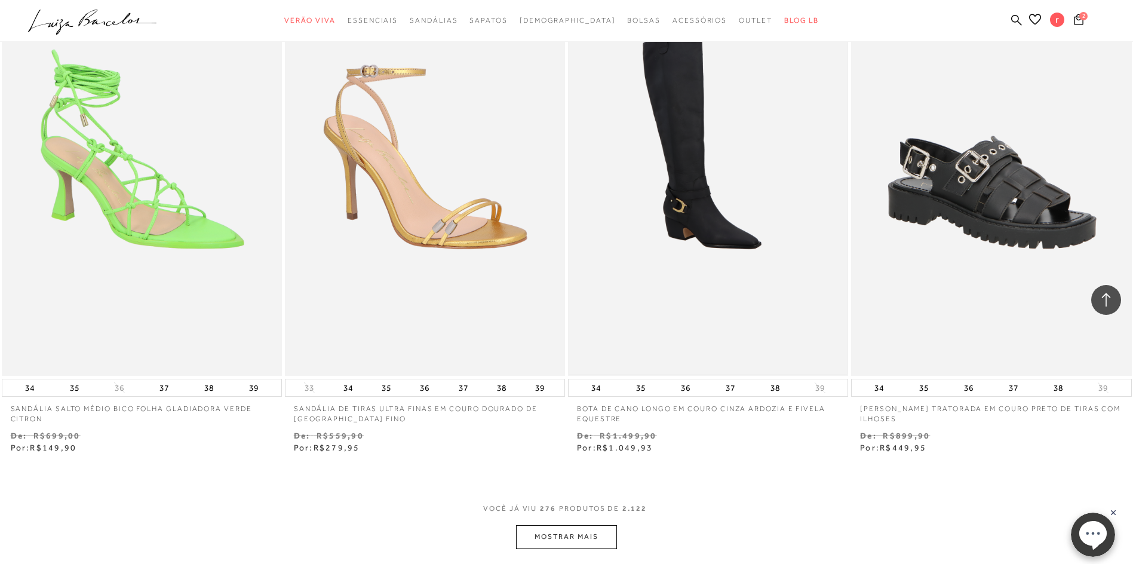
scroll to position [35177, 0]
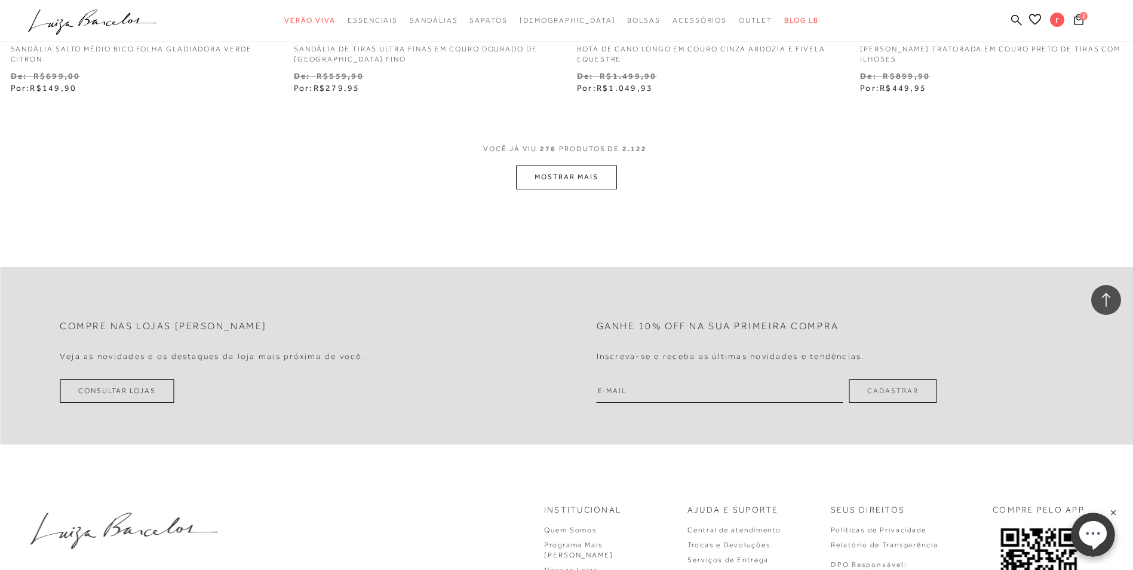
click at [577, 185] on button "MOSTRAR MAIS" at bounding box center [566, 176] width 100 height 23
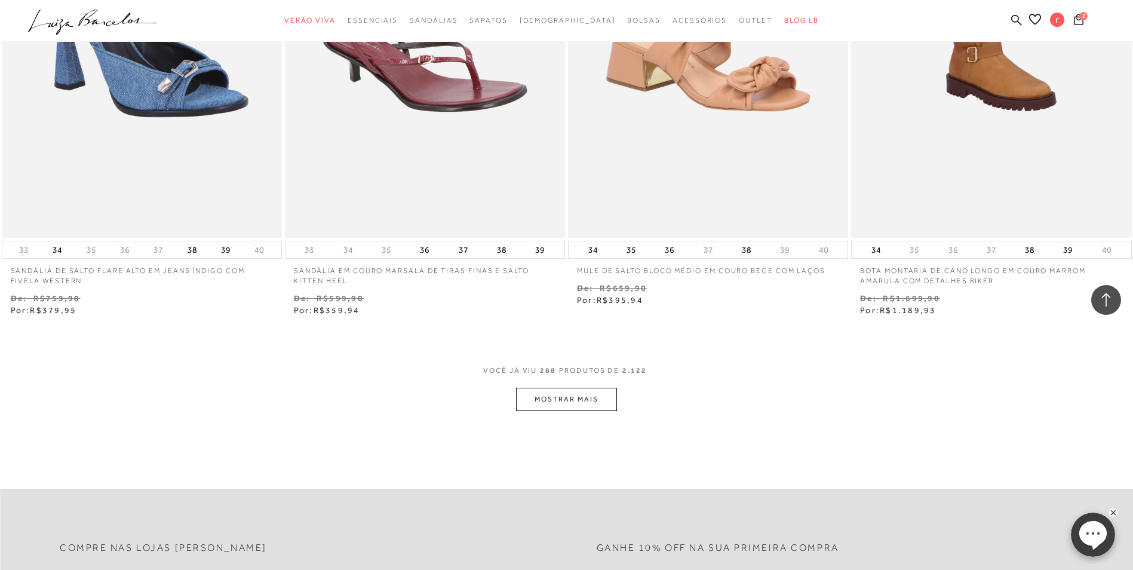
scroll to position [36611, 0]
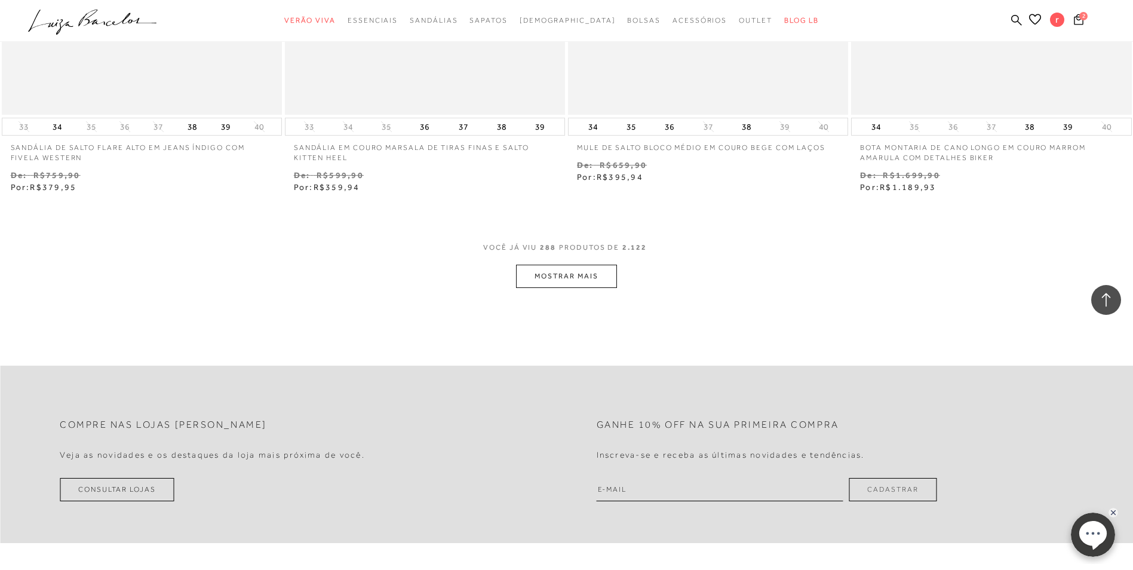
click at [575, 278] on button "MOSTRAR MAIS" at bounding box center [566, 276] width 100 height 23
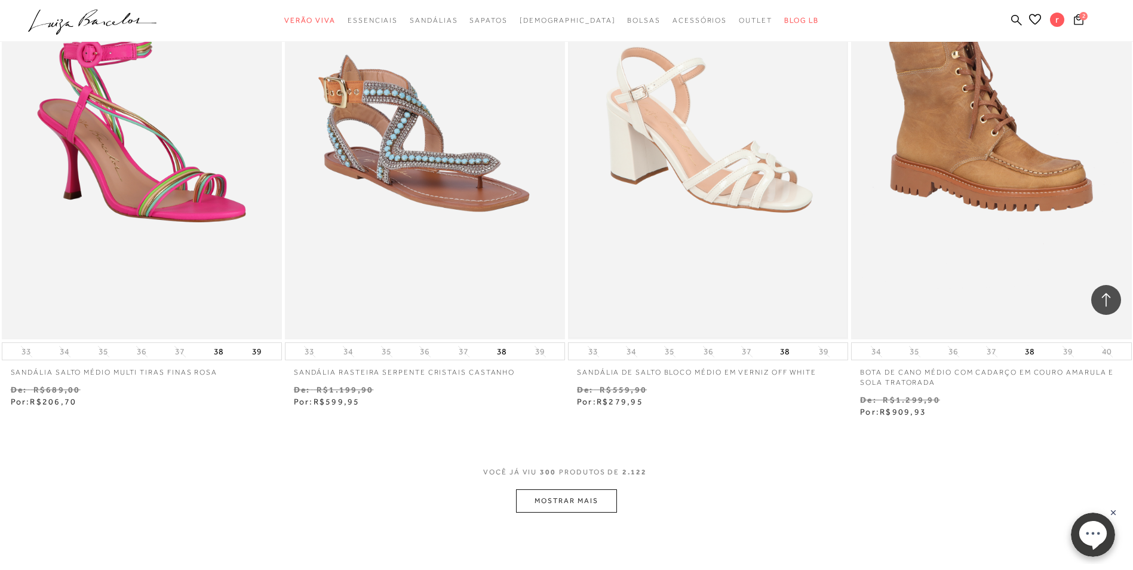
scroll to position [37984, 0]
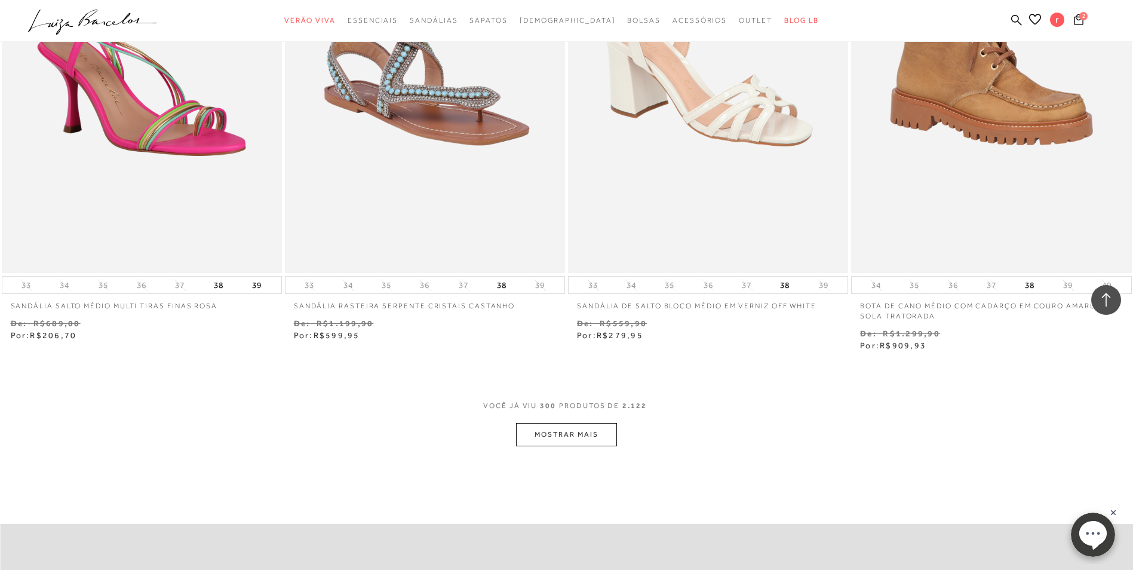
click at [582, 423] on button "MOSTRAR MAIS" at bounding box center [566, 434] width 100 height 23
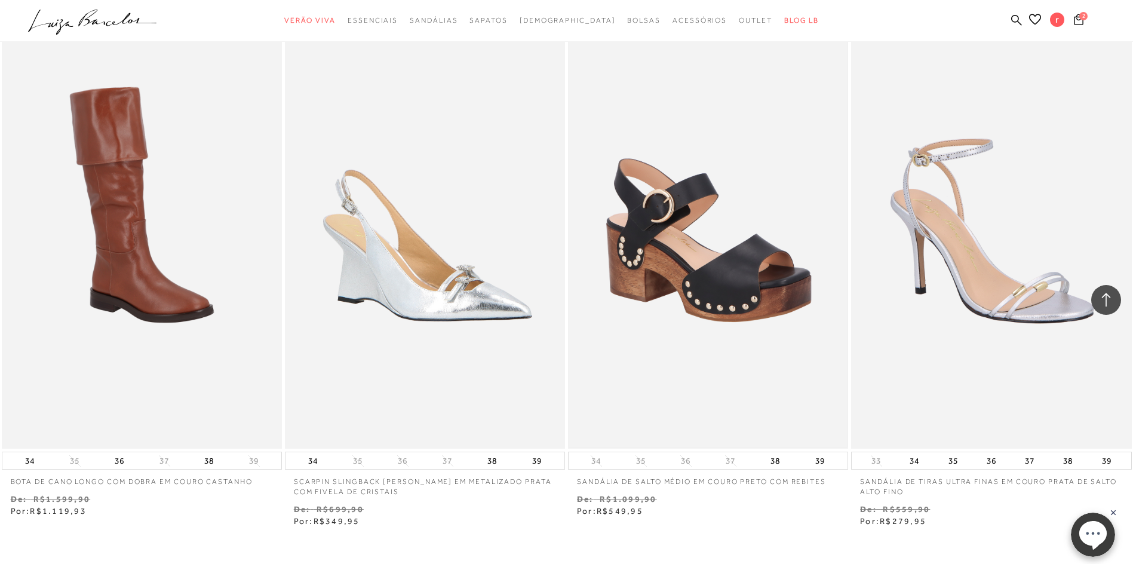
scroll to position [39477, 0]
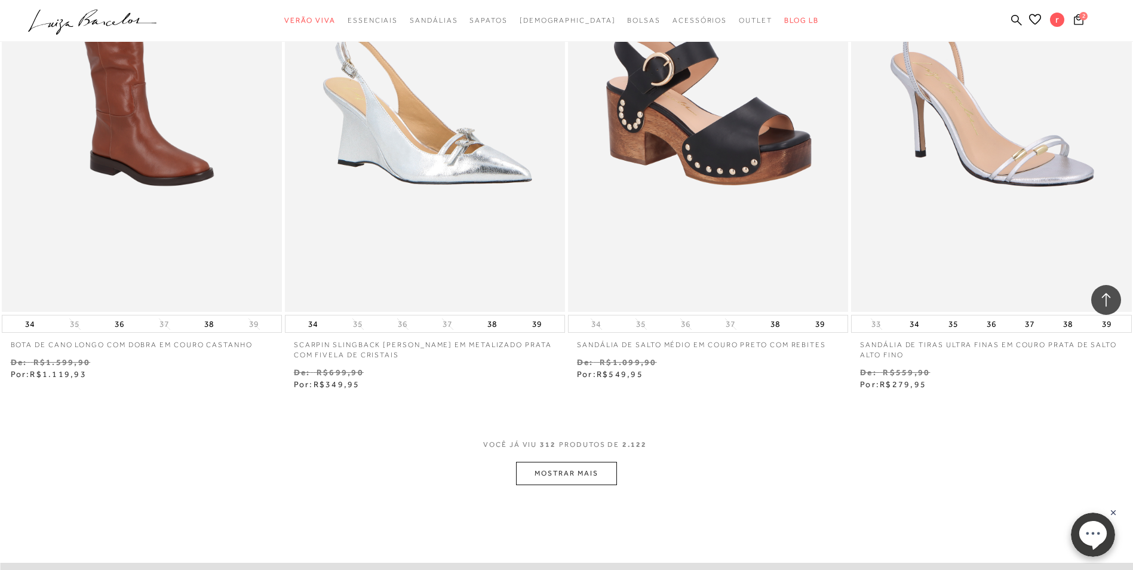
click at [578, 484] on button "MOSTRAR MAIS" at bounding box center [566, 473] width 100 height 23
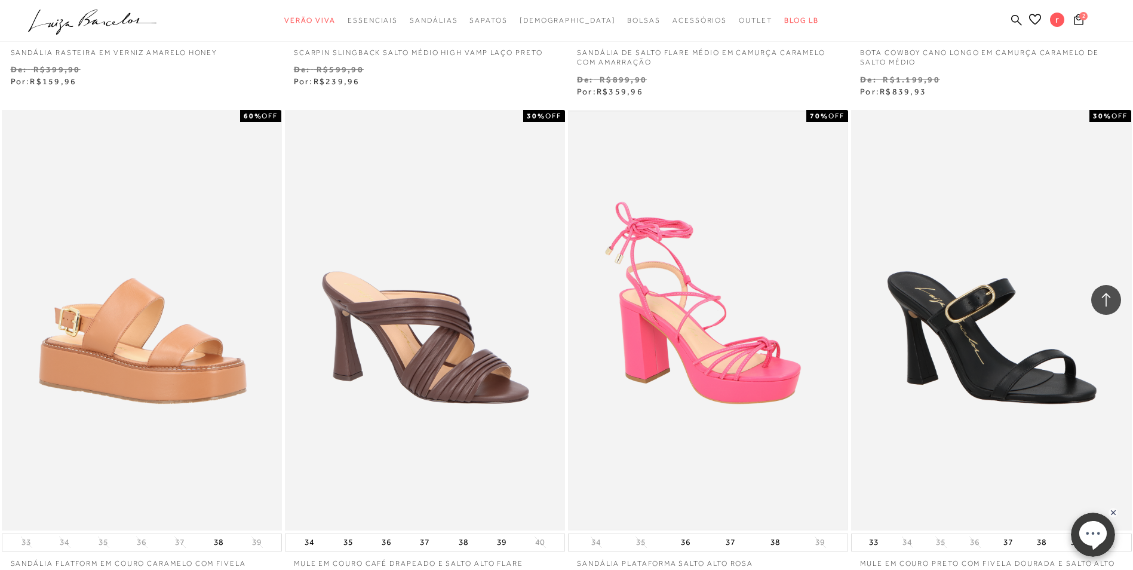
scroll to position [41030, 0]
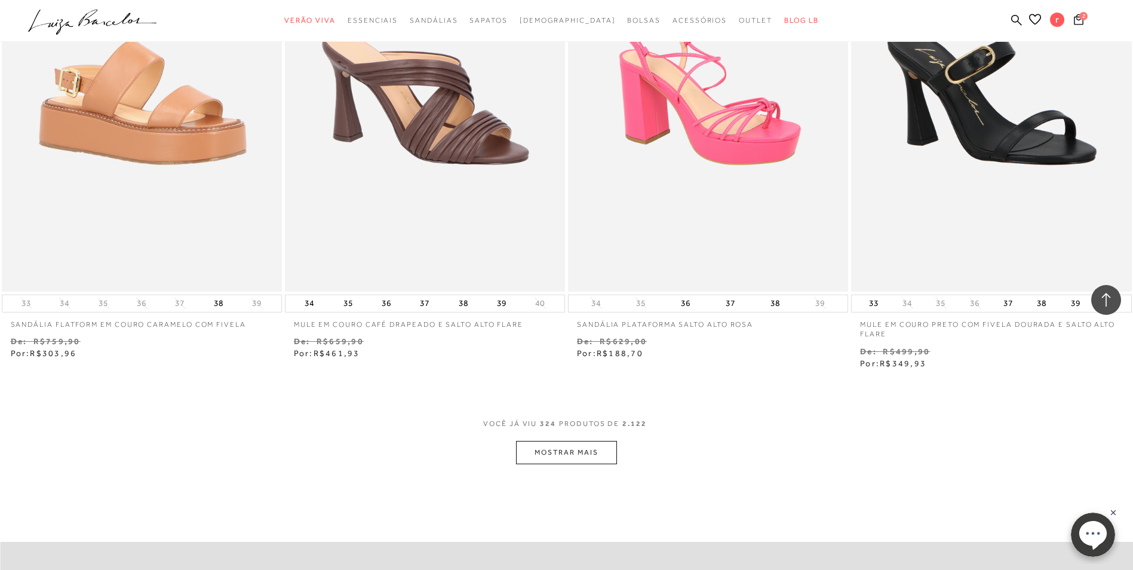
click at [607, 450] on button "MOSTRAR MAIS" at bounding box center [566, 452] width 100 height 23
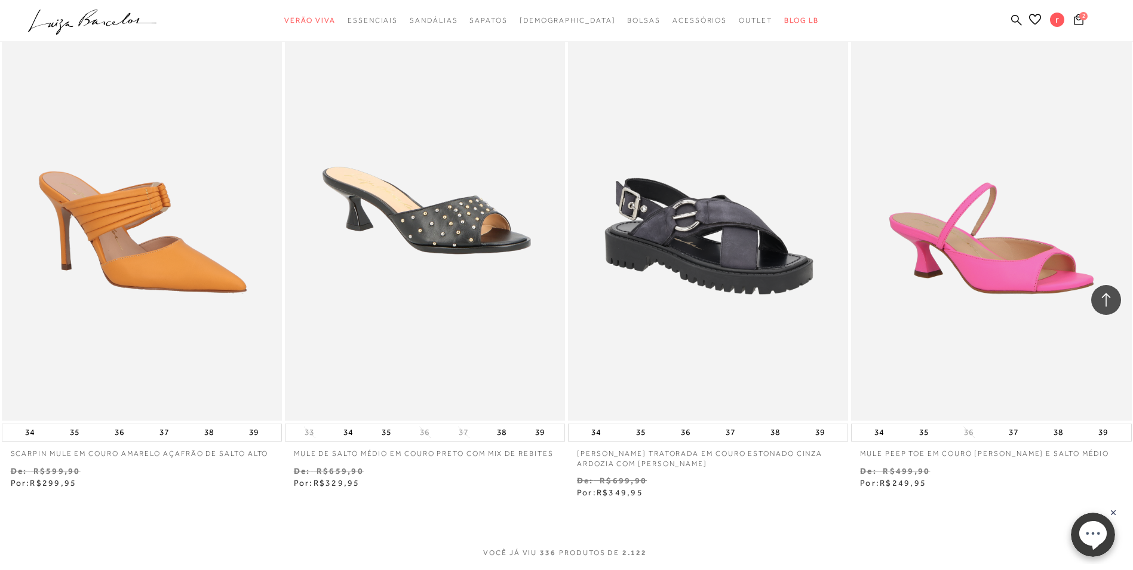
scroll to position [42583, 0]
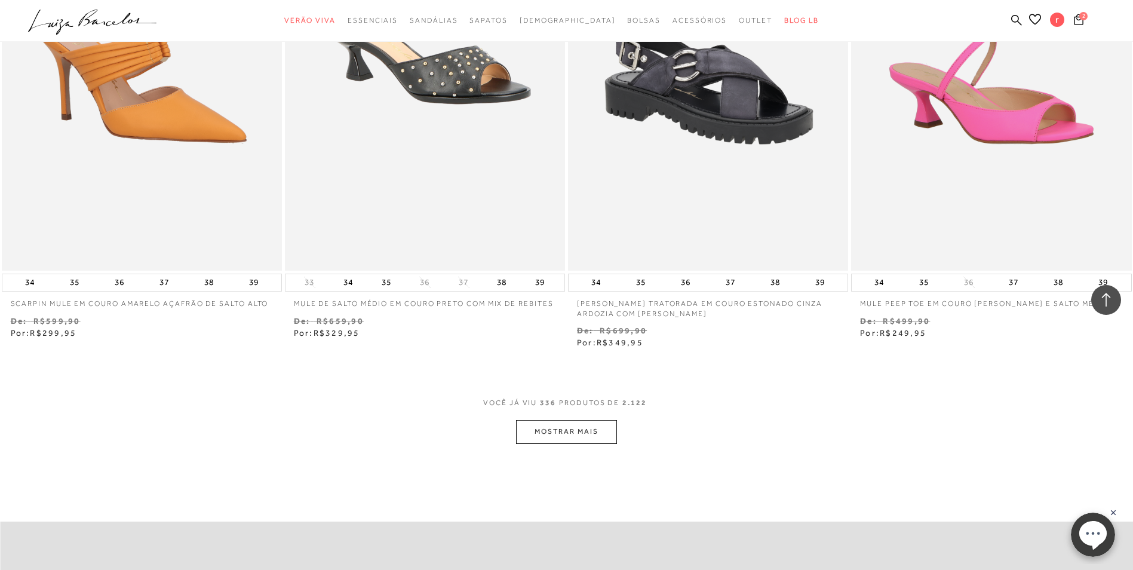
click at [591, 436] on button "MOSTRAR MAIS" at bounding box center [566, 431] width 100 height 23
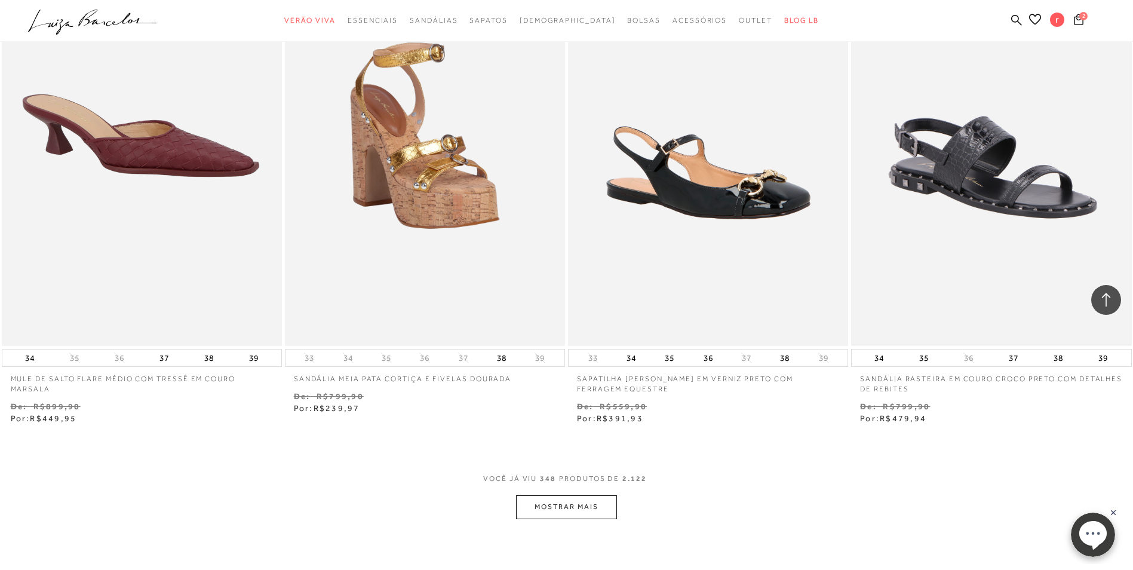
scroll to position [44136, 0]
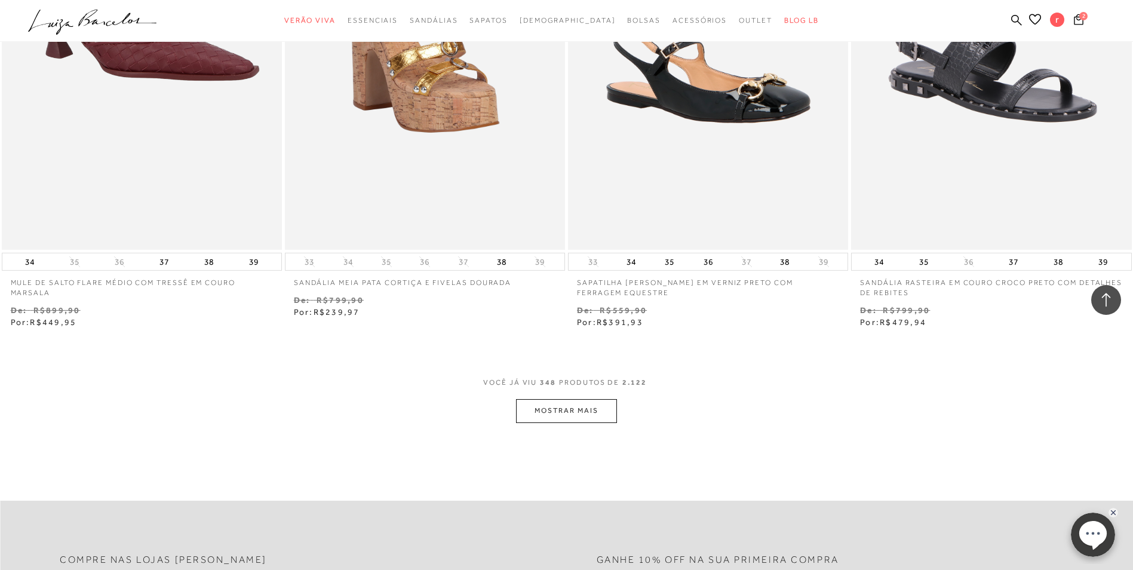
click at [601, 411] on button "MOSTRAR MAIS" at bounding box center [566, 410] width 100 height 23
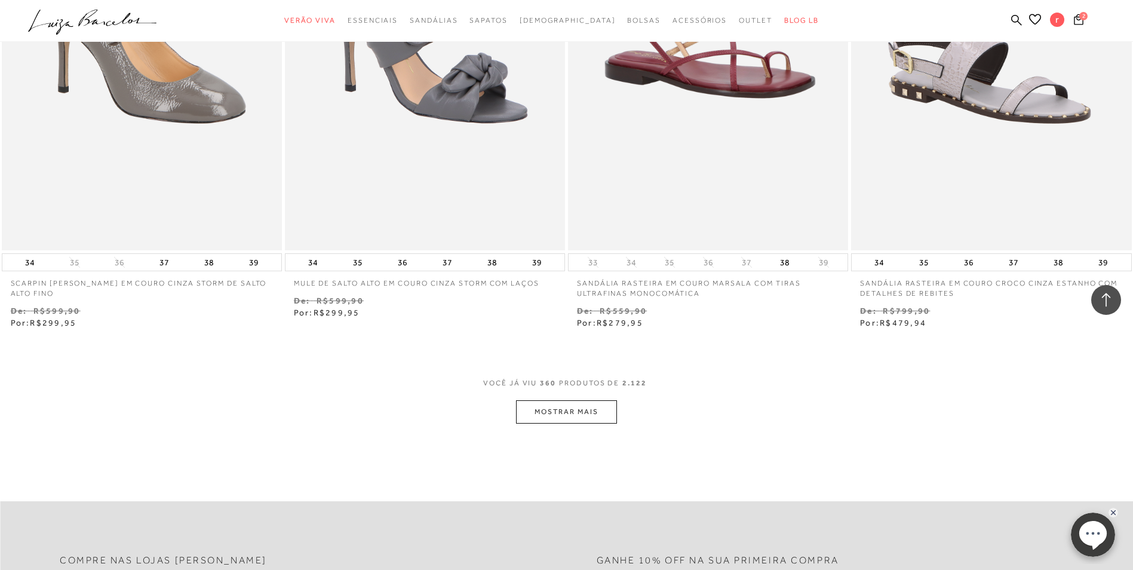
scroll to position [45689, 0]
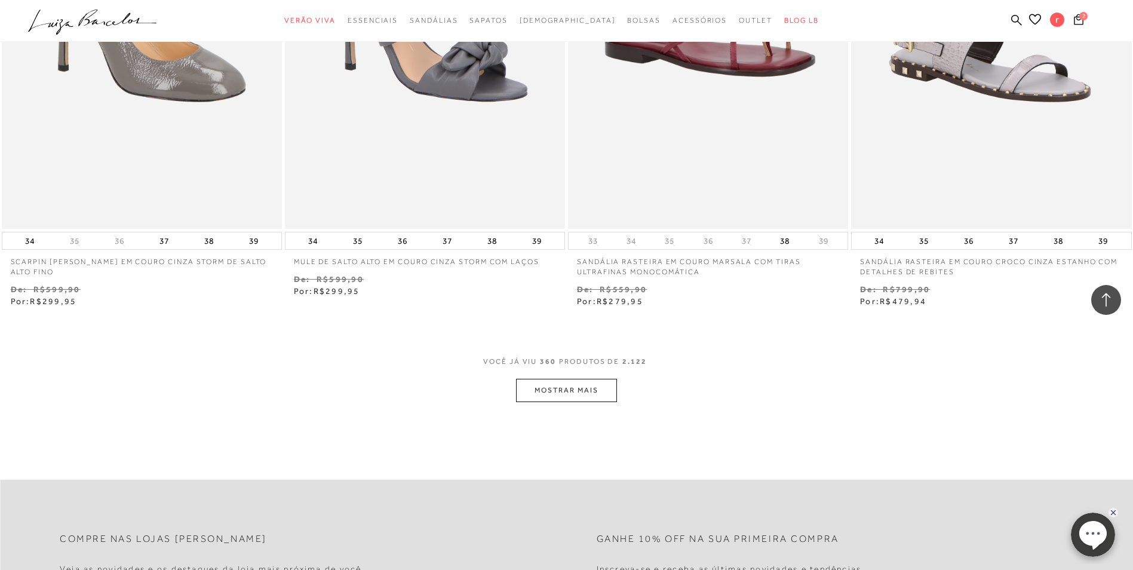
click at [584, 383] on button "MOSTRAR MAIS" at bounding box center [566, 390] width 100 height 23
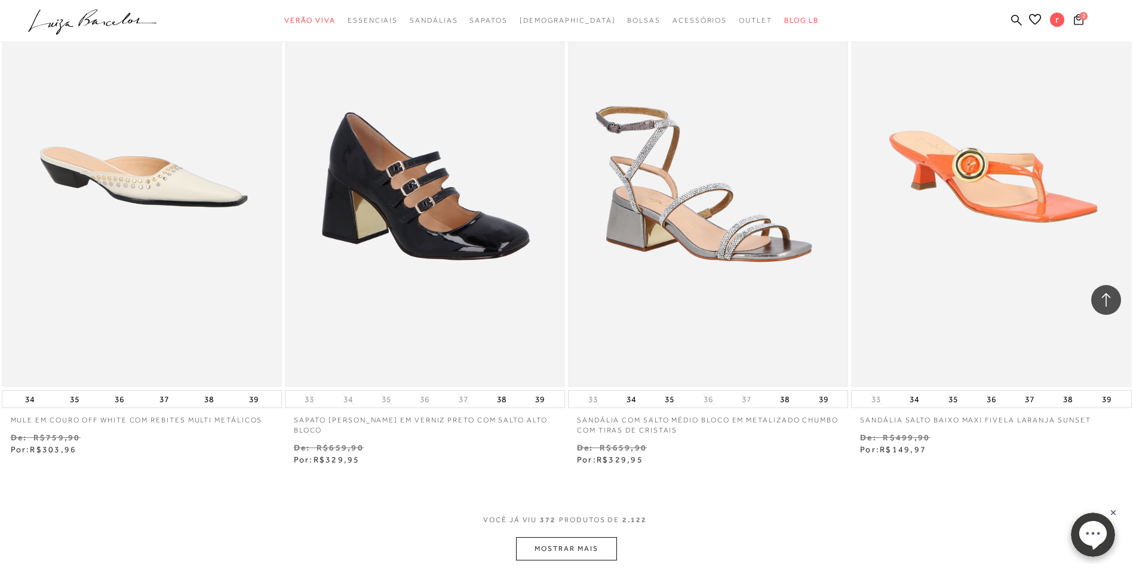
scroll to position [47421, 0]
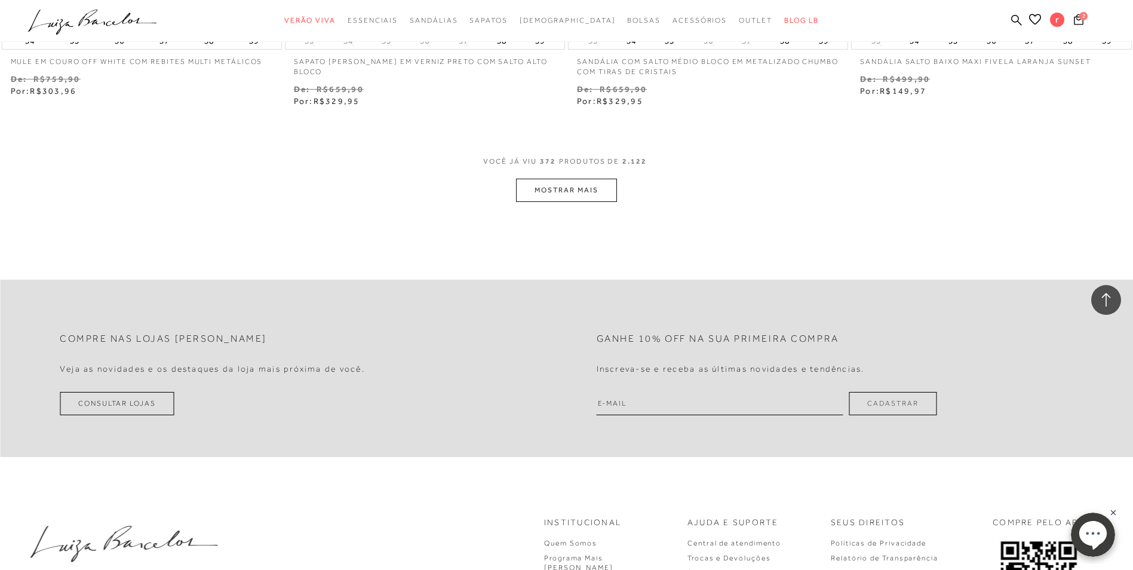
click at [586, 182] on button "MOSTRAR MAIS" at bounding box center [566, 190] width 100 height 23
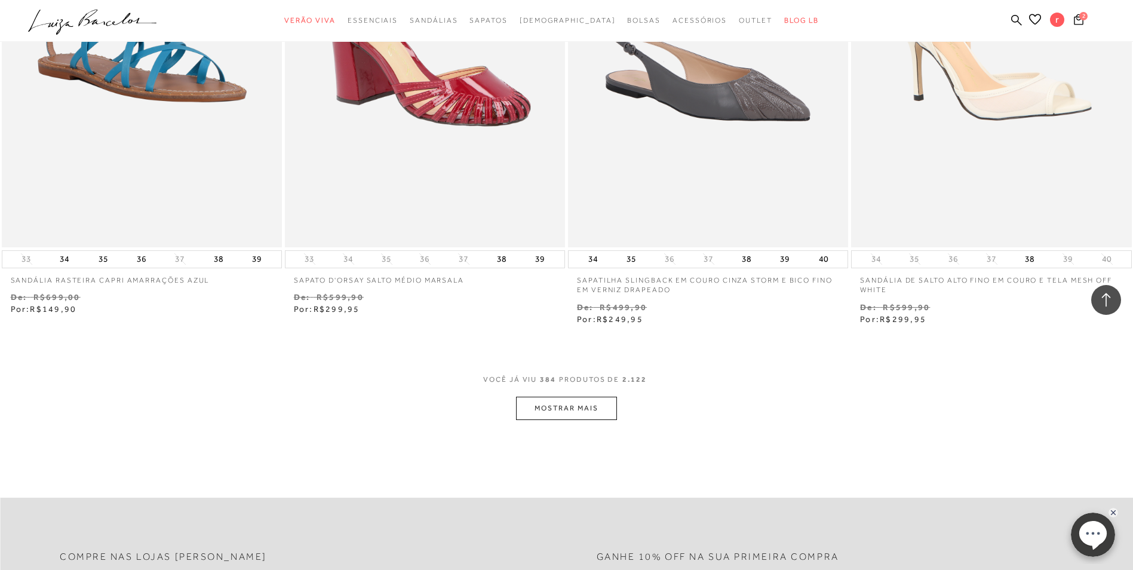
scroll to position [48794, 0]
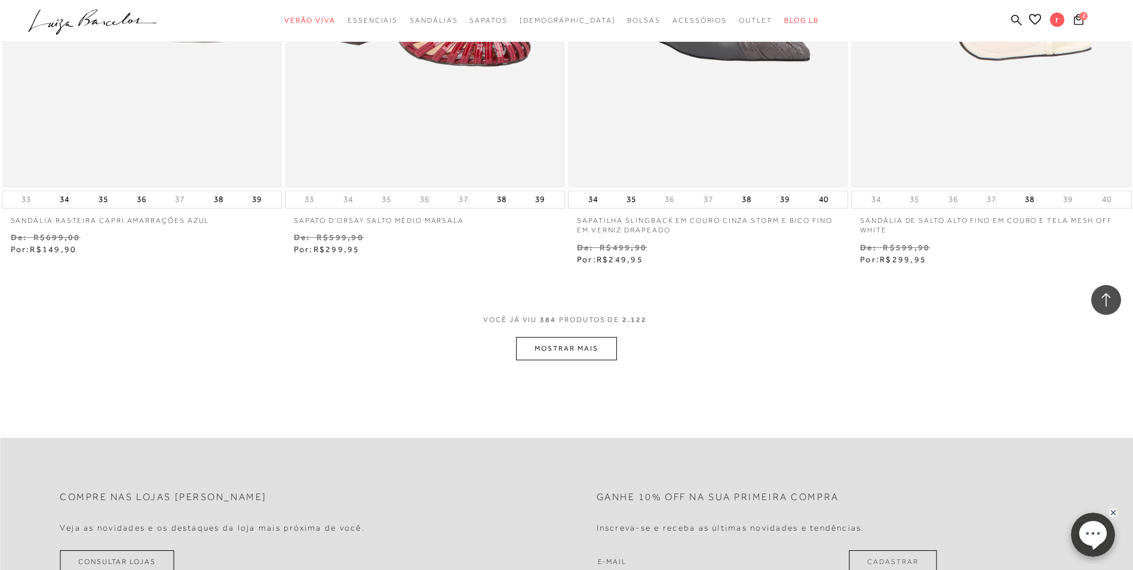
click at [548, 343] on button "MOSTRAR MAIS" at bounding box center [566, 348] width 100 height 23
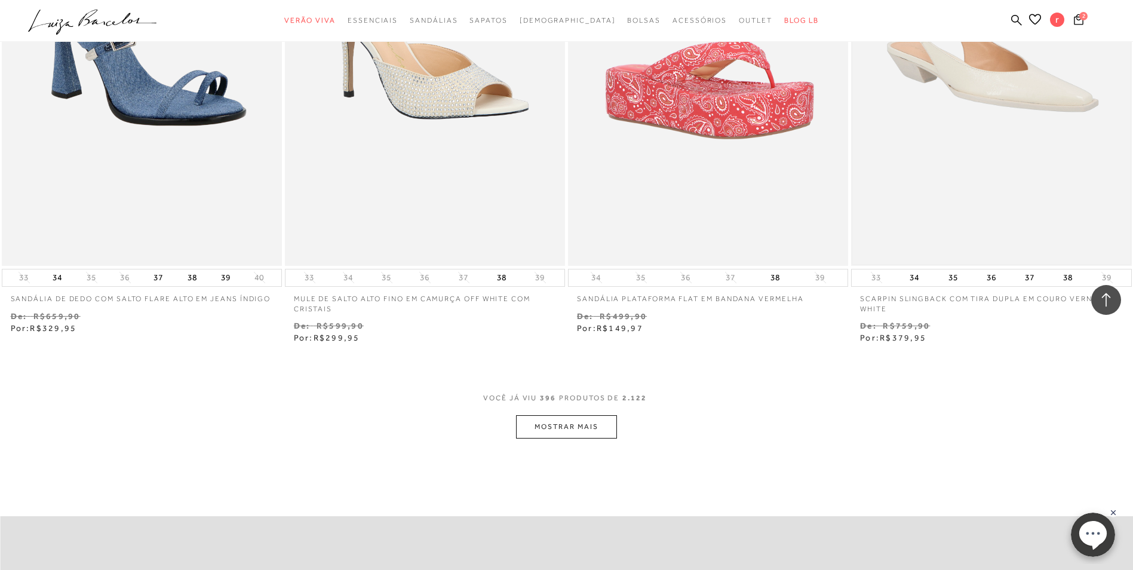
scroll to position [50526, 0]
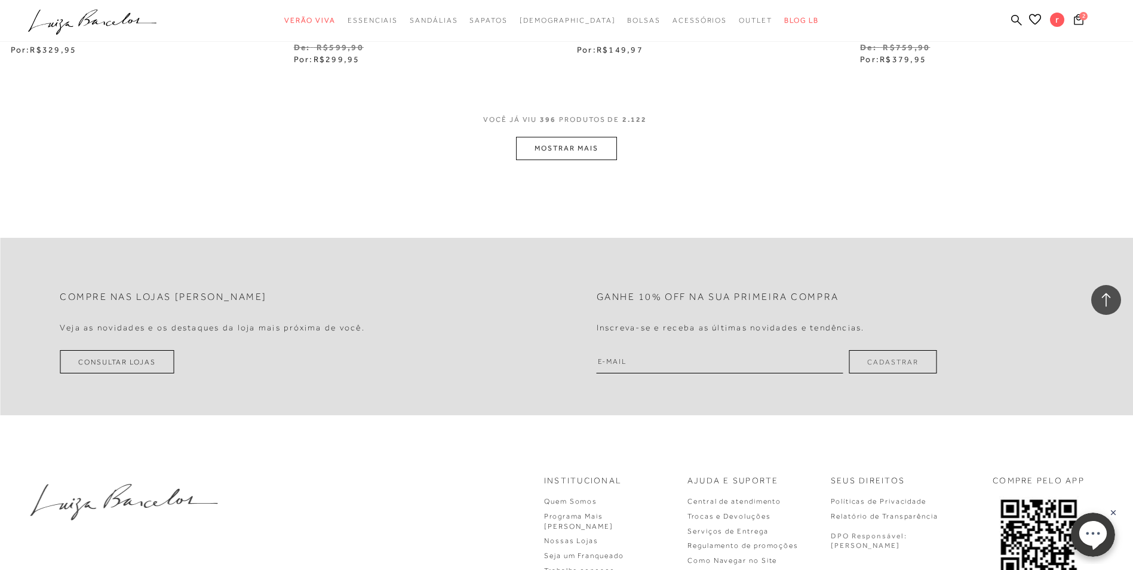
click at [602, 155] on button "MOSTRAR MAIS" at bounding box center [566, 148] width 100 height 23
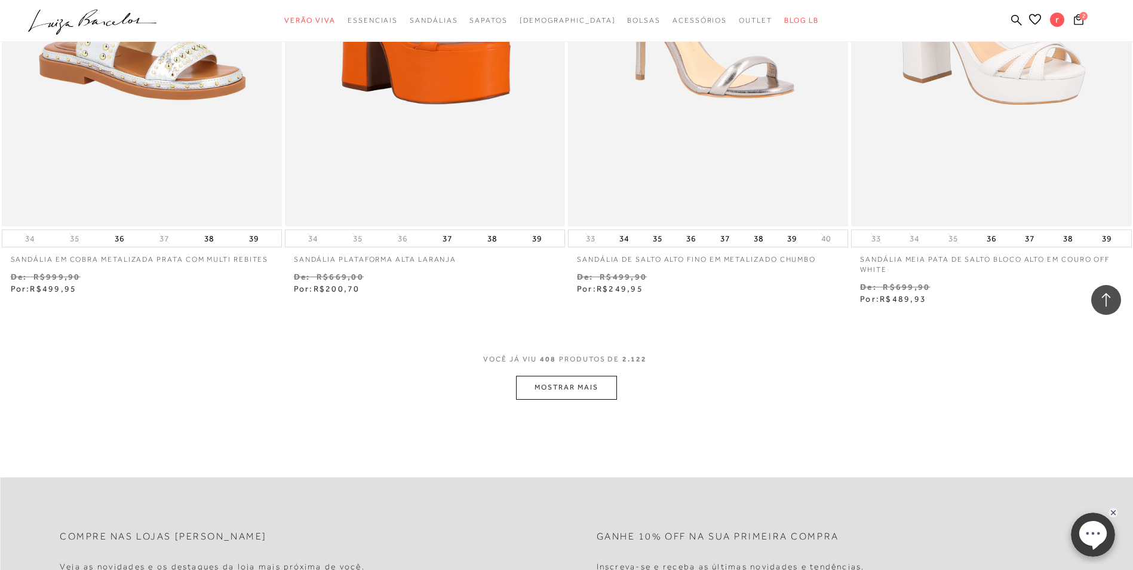
scroll to position [51840, 0]
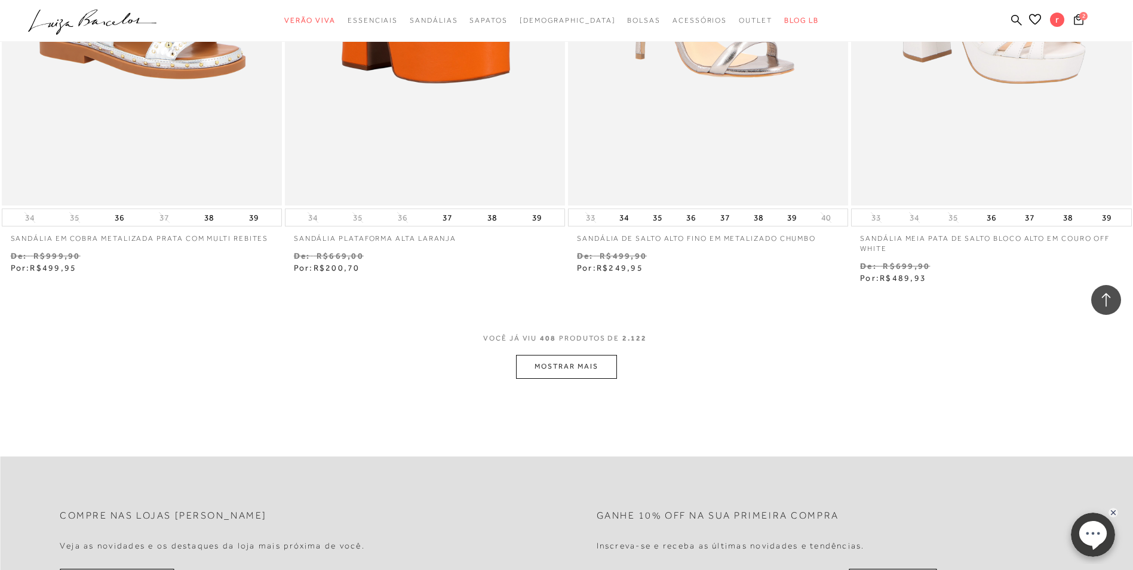
click at [568, 360] on button "MOSTRAR MAIS" at bounding box center [566, 366] width 100 height 23
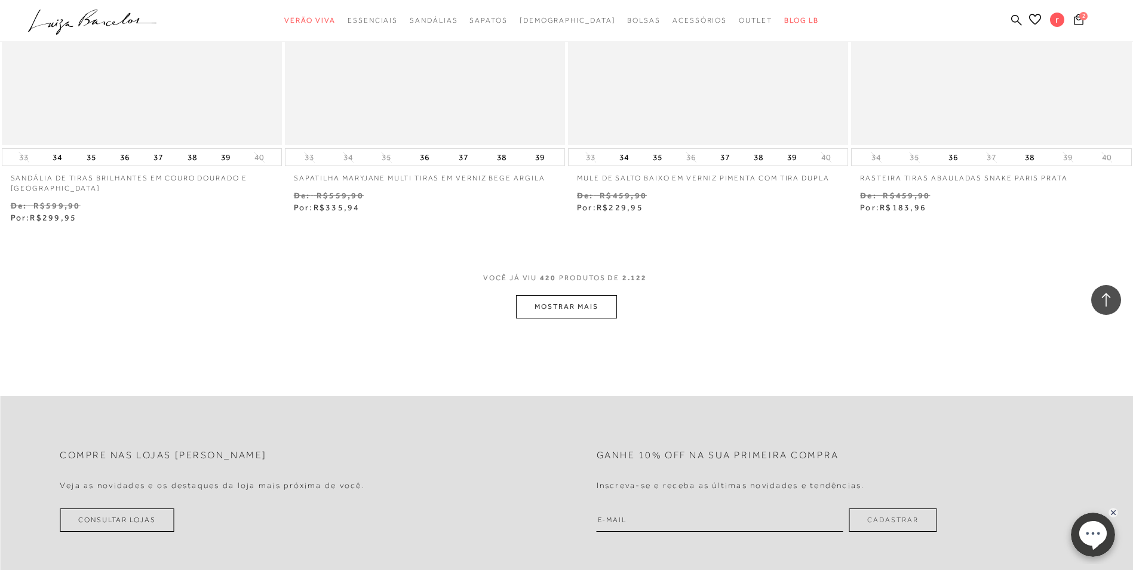
scroll to position [53453, 0]
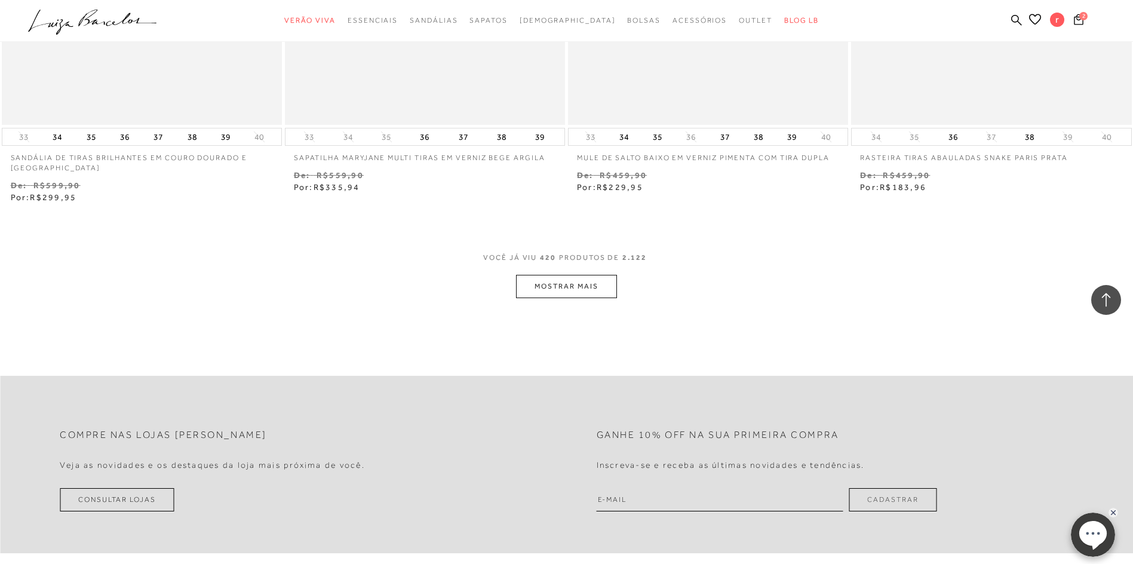
click at [566, 290] on button "MOSTRAR MAIS" at bounding box center [566, 286] width 100 height 23
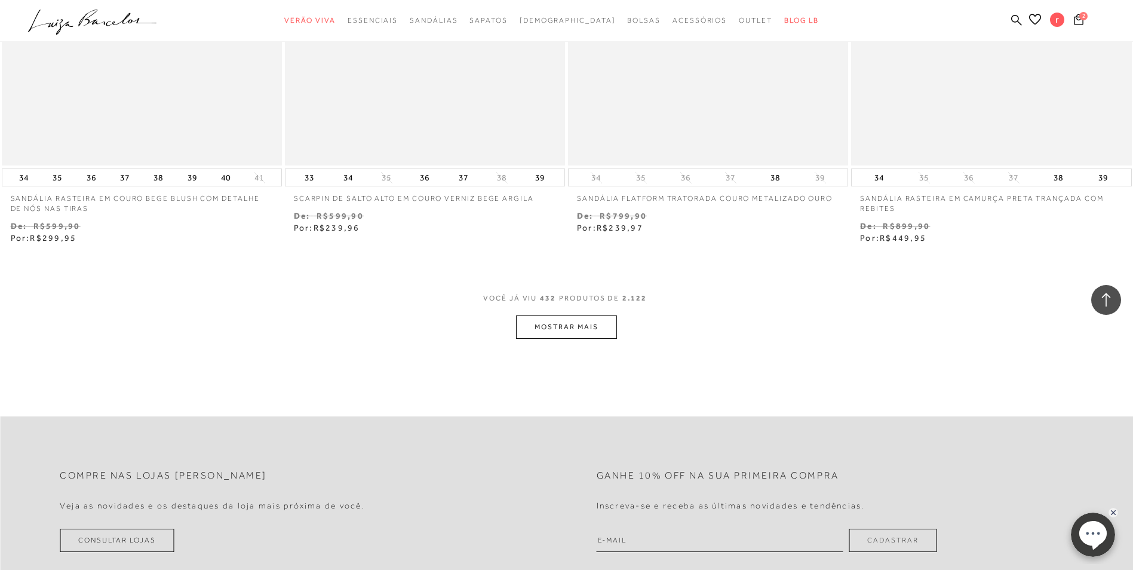
scroll to position [54946, 0]
click at [553, 325] on button "MOSTRAR MAIS" at bounding box center [566, 325] width 100 height 23
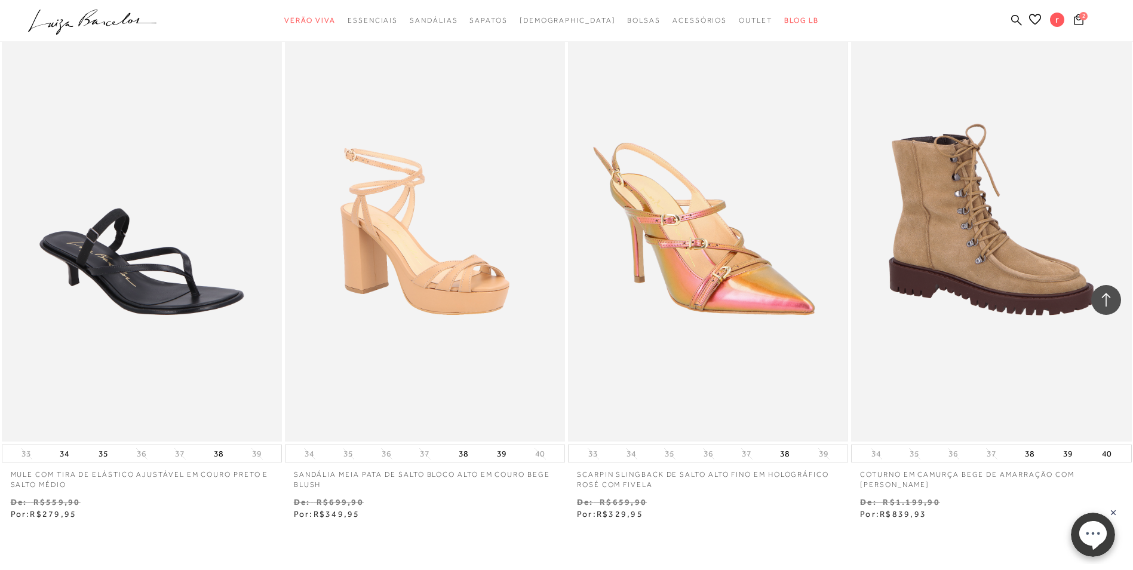
scroll to position [56439, 0]
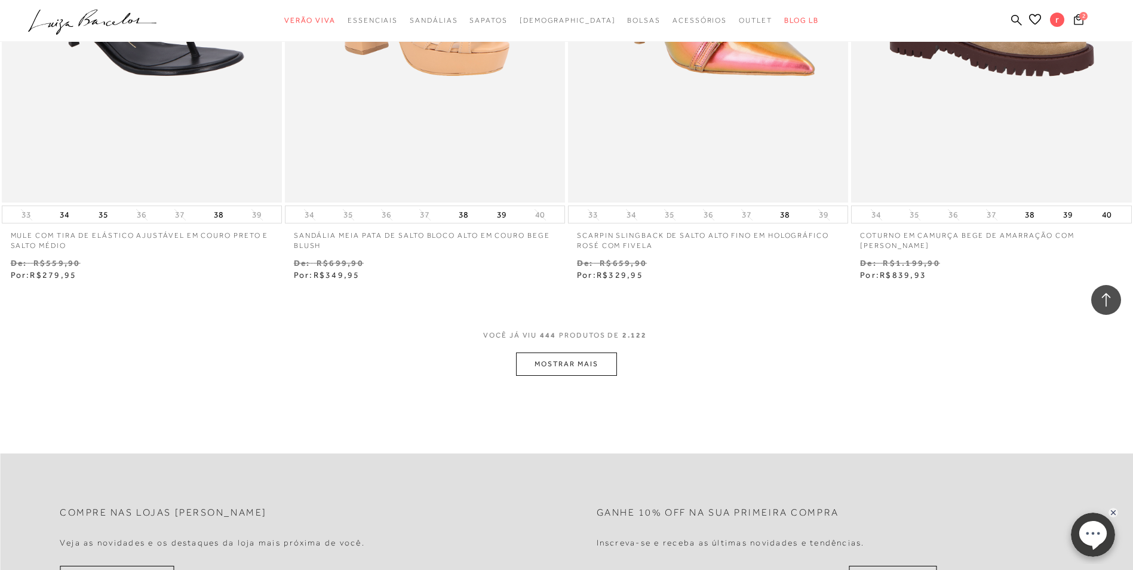
click at [603, 357] on button "MOSTRAR MAIS" at bounding box center [566, 363] width 100 height 23
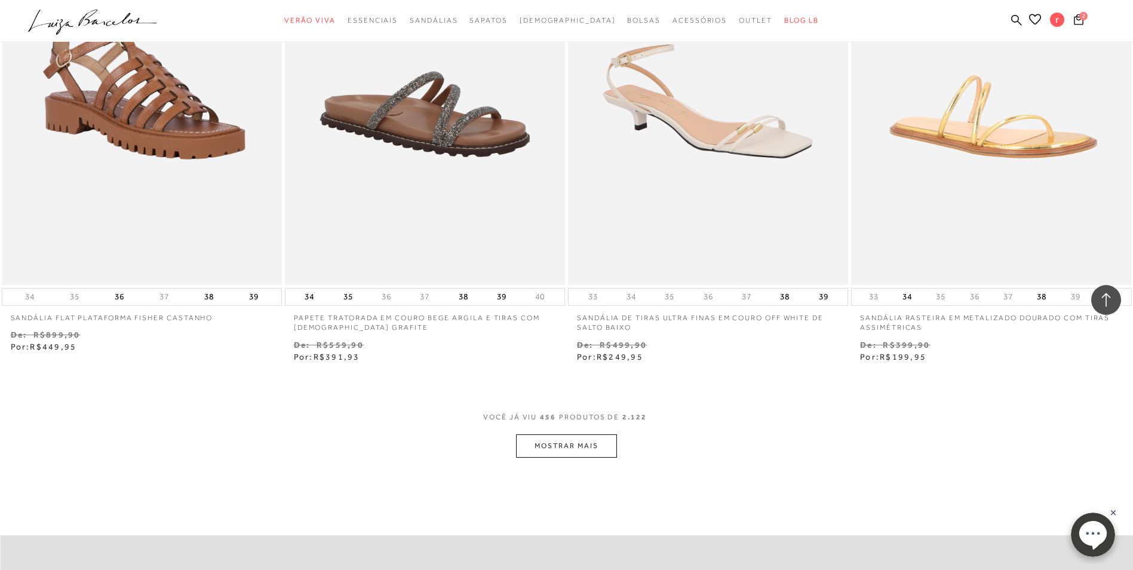
scroll to position [57992, 0]
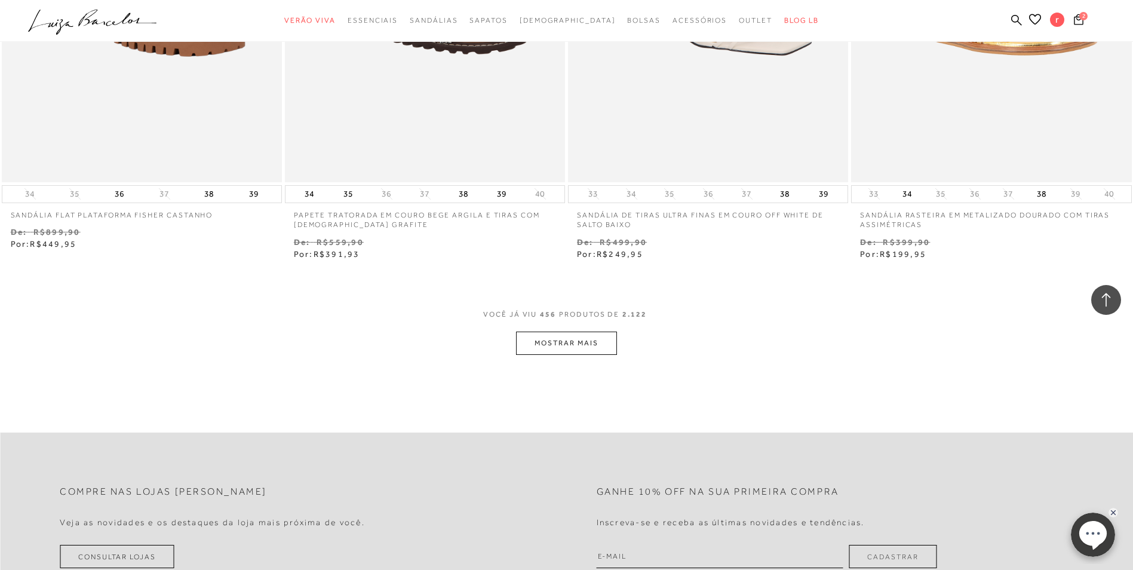
click at [549, 345] on button "MOSTRAR MAIS" at bounding box center [566, 342] width 100 height 23
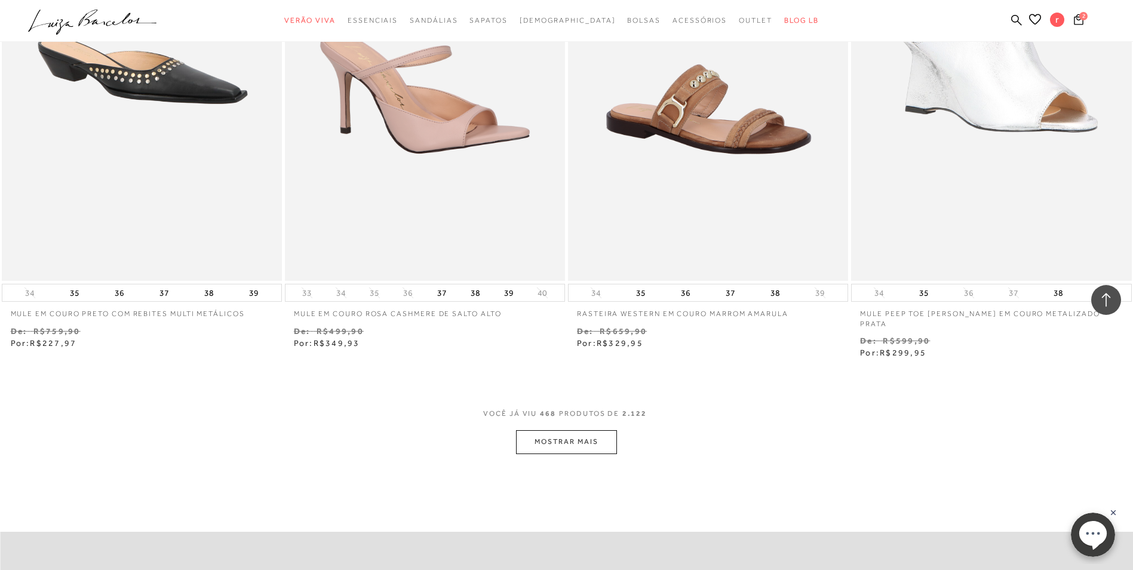
scroll to position [59604, 0]
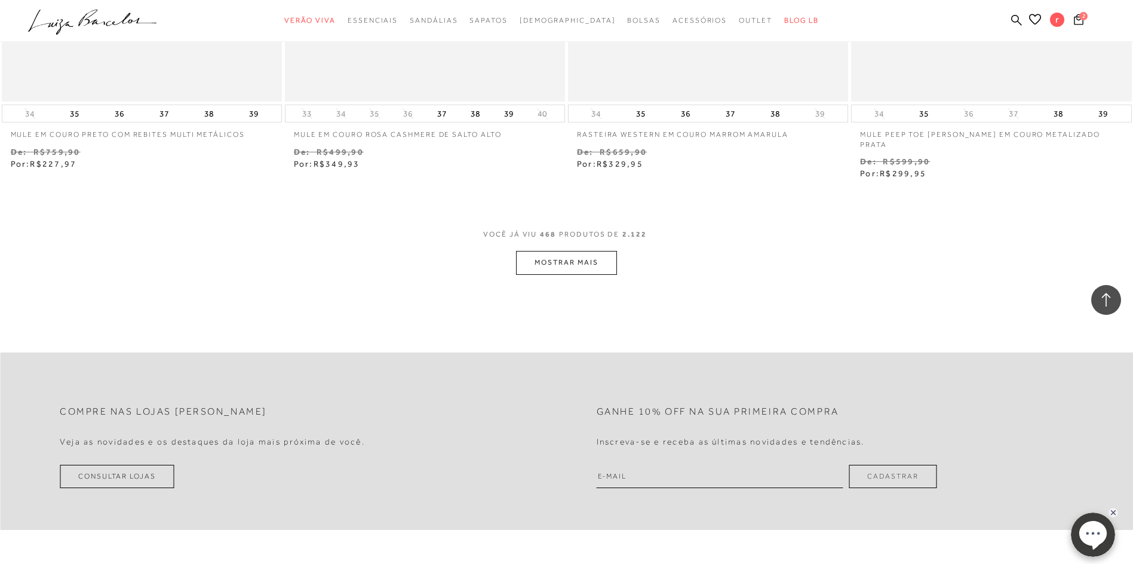
click at [596, 258] on button "MOSTRAR MAIS" at bounding box center [566, 262] width 100 height 23
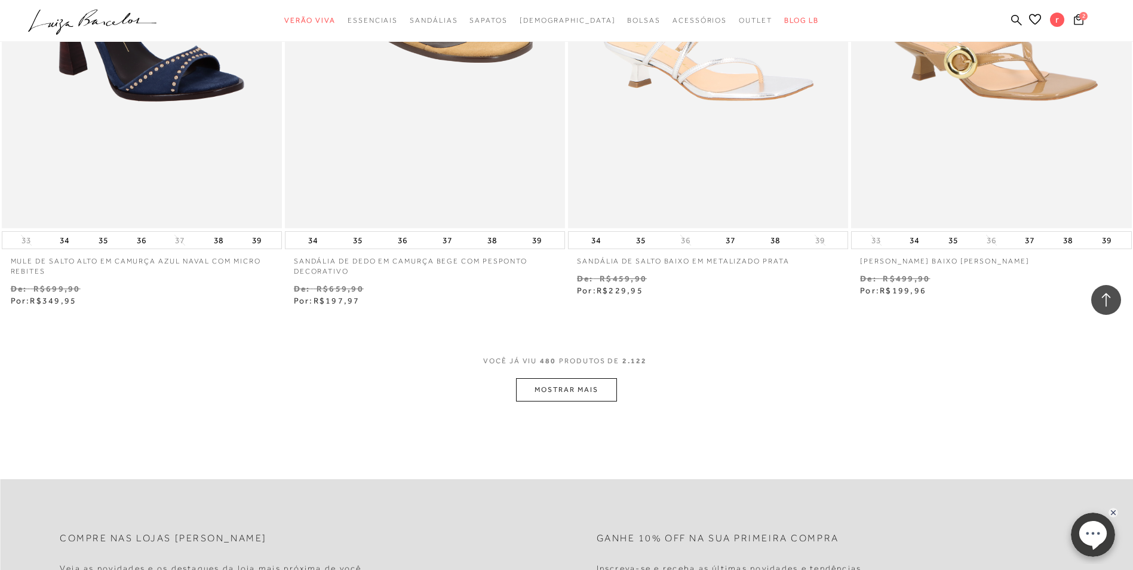
scroll to position [61097, 0]
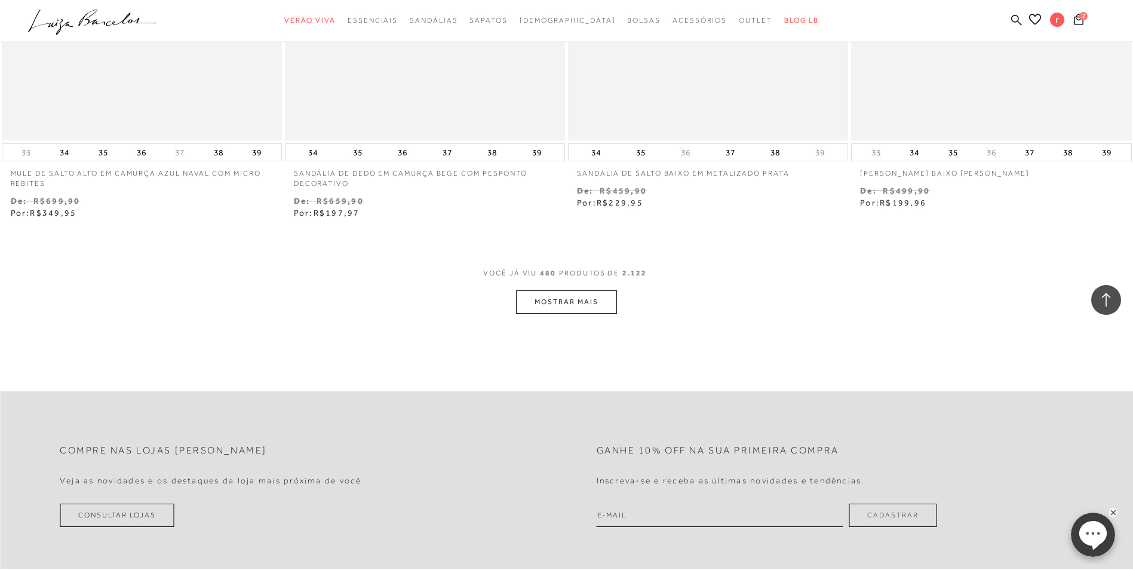
click at [567, 290] on button "MOSTRAR MAIS" at bounding box center [566, 301] width 100 height 23
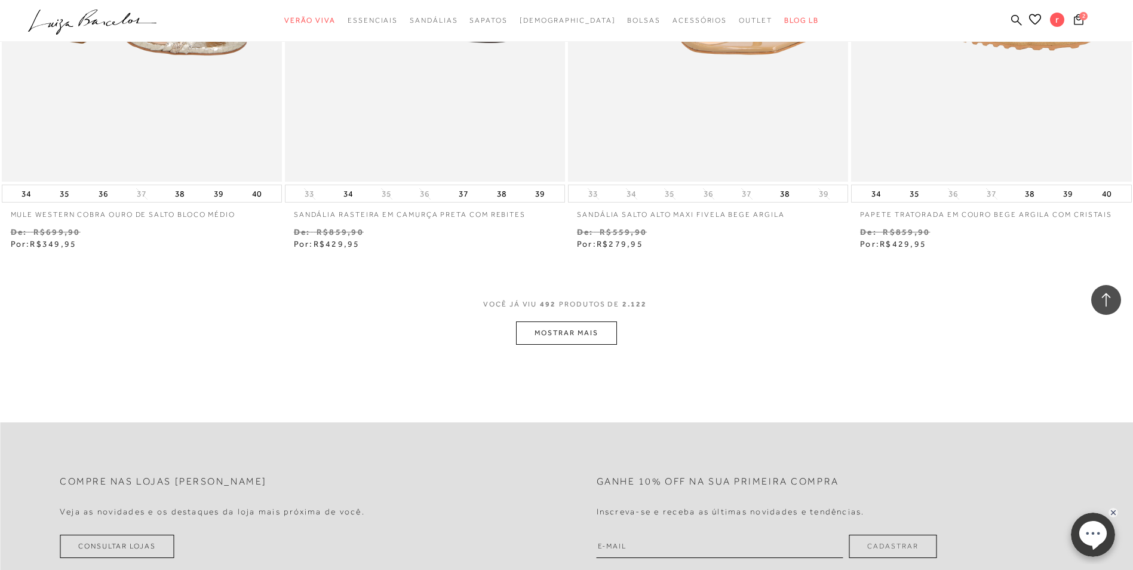
scroll to position [62590, 0]
click at [550, 319] on button "MOSTRAR MAIS" at bounding box center [566, 330] width 100 height 23
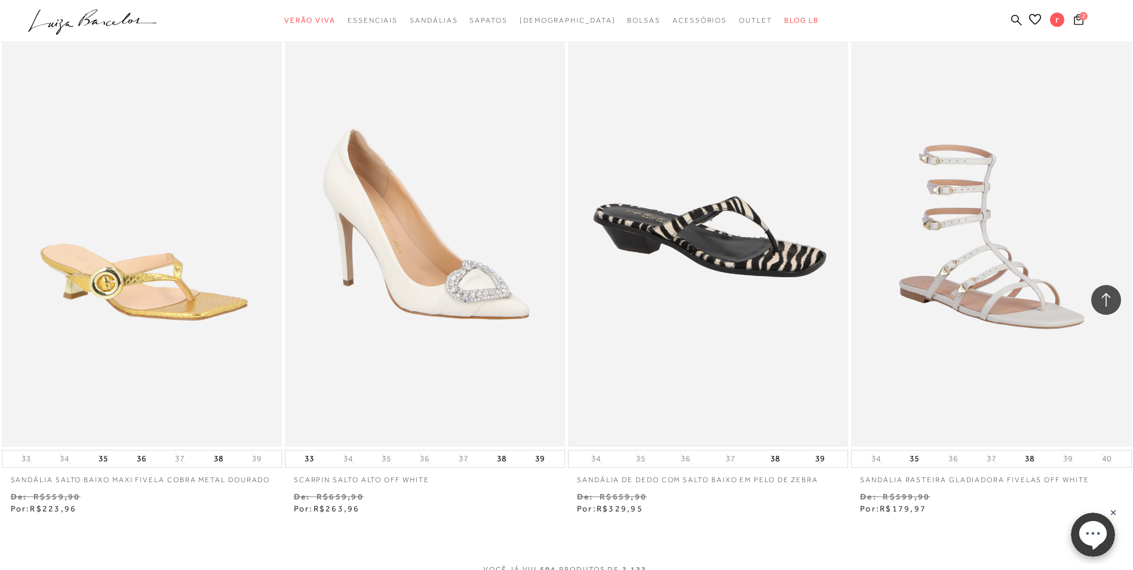
scroll to position [63964, 0]
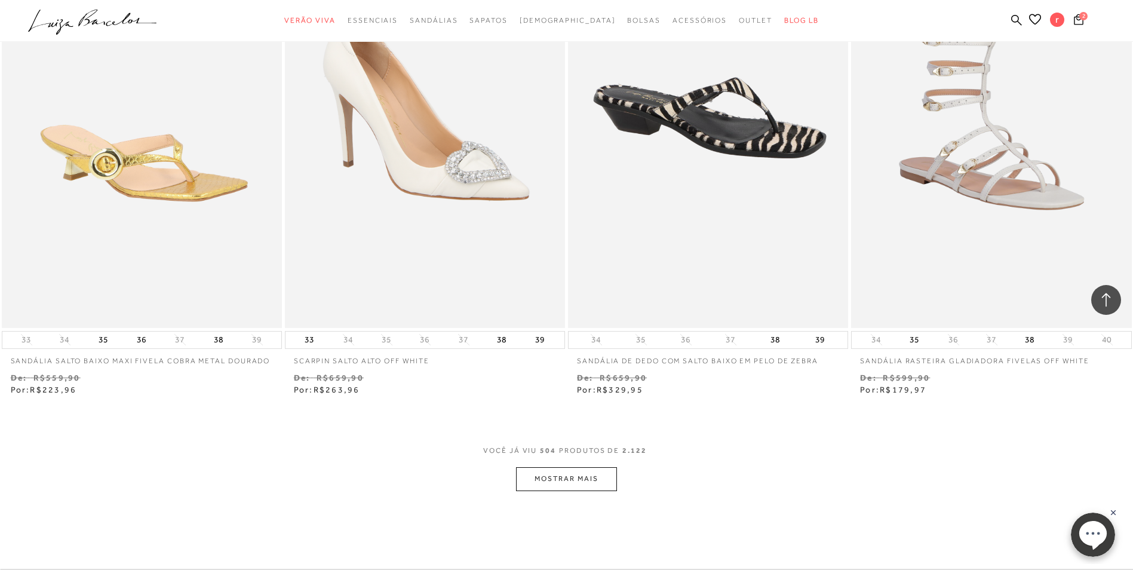
click at [561, 467] on button "MOSTRAR MAIS" at bounding box center [566, 478] width 100 height 23
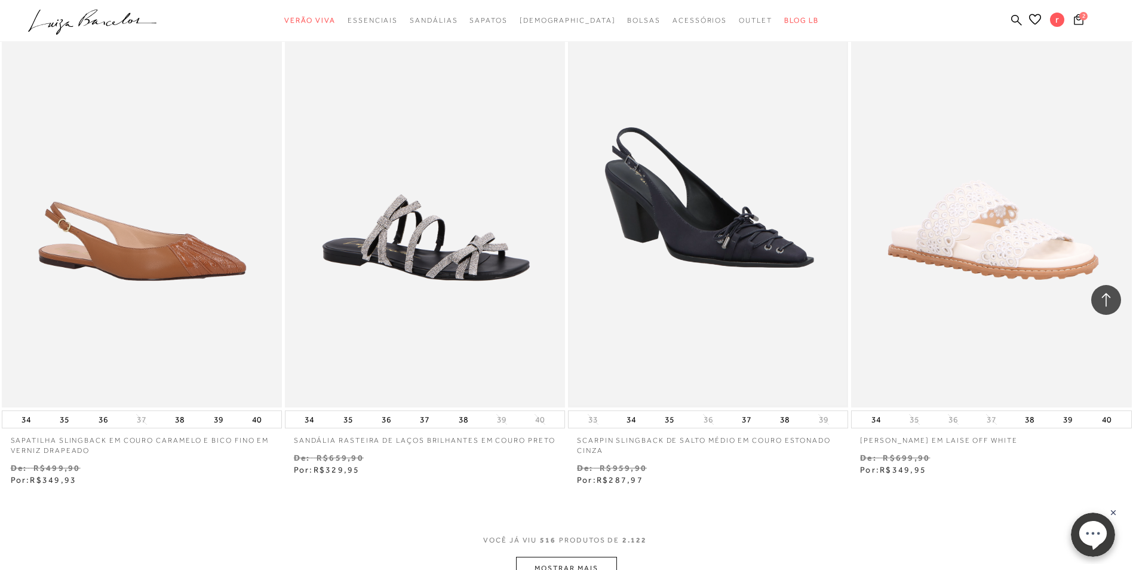
scroll to position [65457, 0]
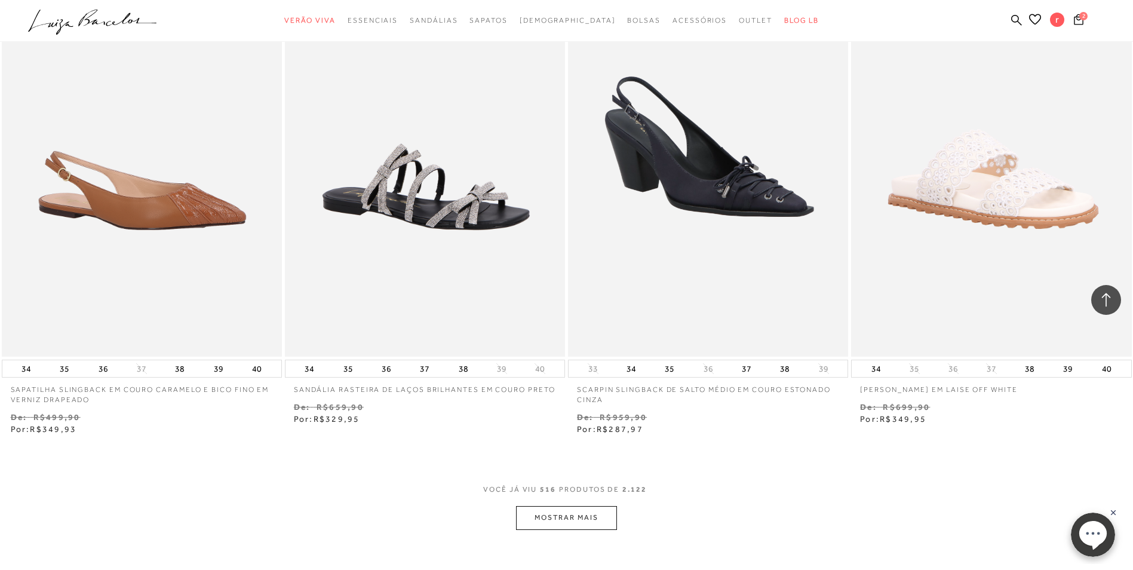
click at [576, 506] on button "MOSTRAR MAIS" at bounding box center [566, 517] width 100 height 23
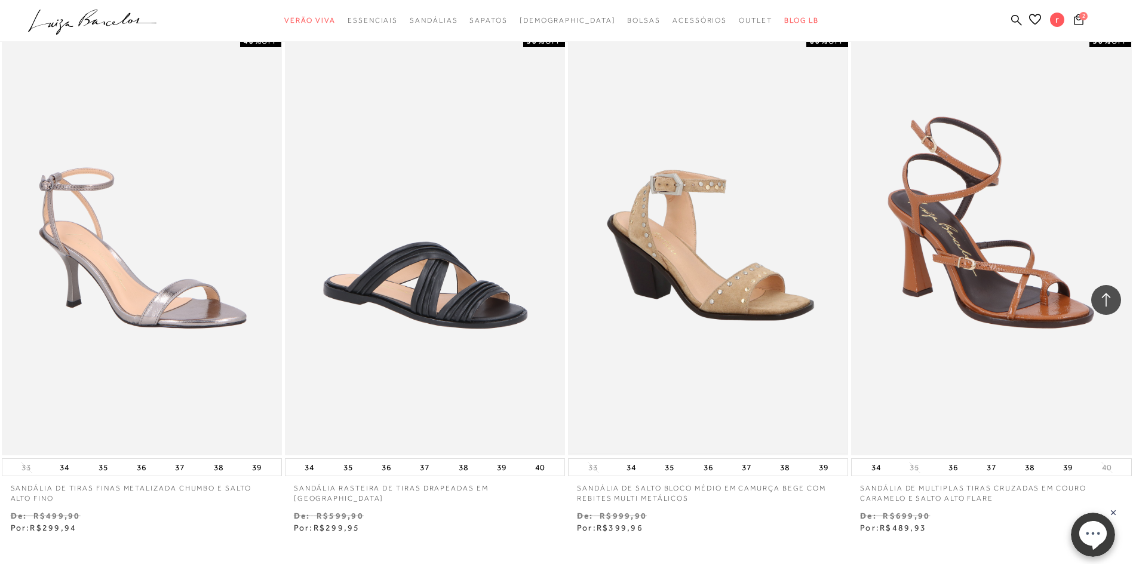
scroll to position [67249, 0]
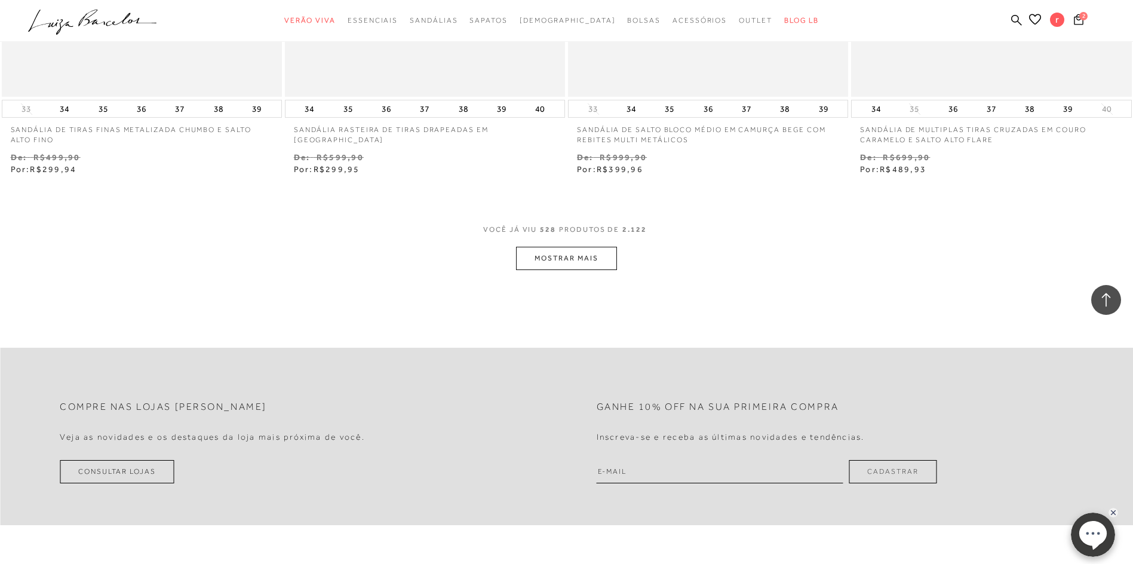
click at [594, 257] on button "MOSTRAR MAIS" at bounding box center [566, 258] width 100 height 23
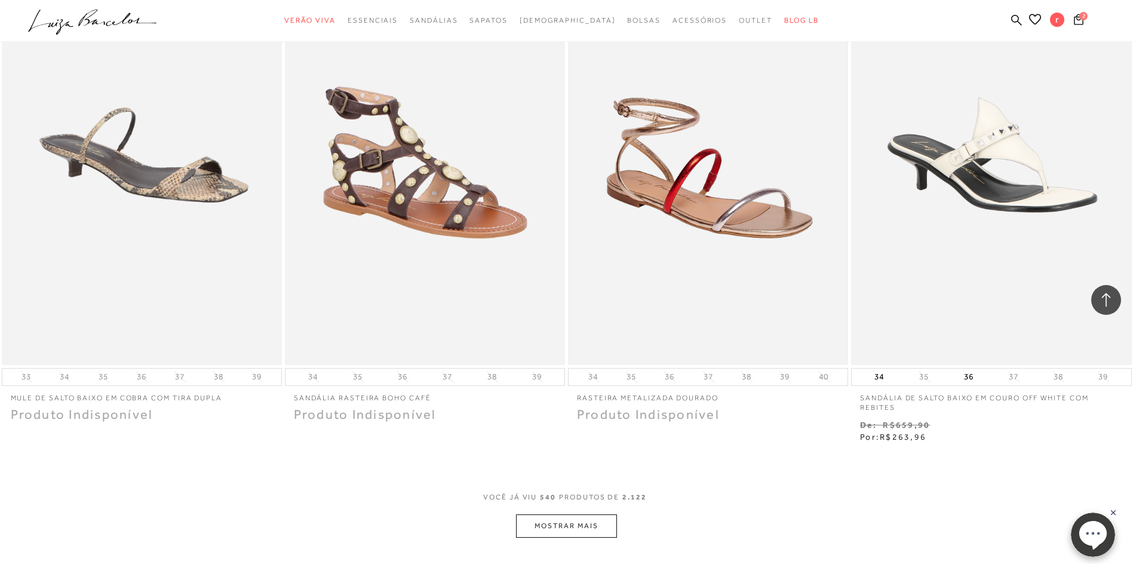
scroll to position [68742, 0]
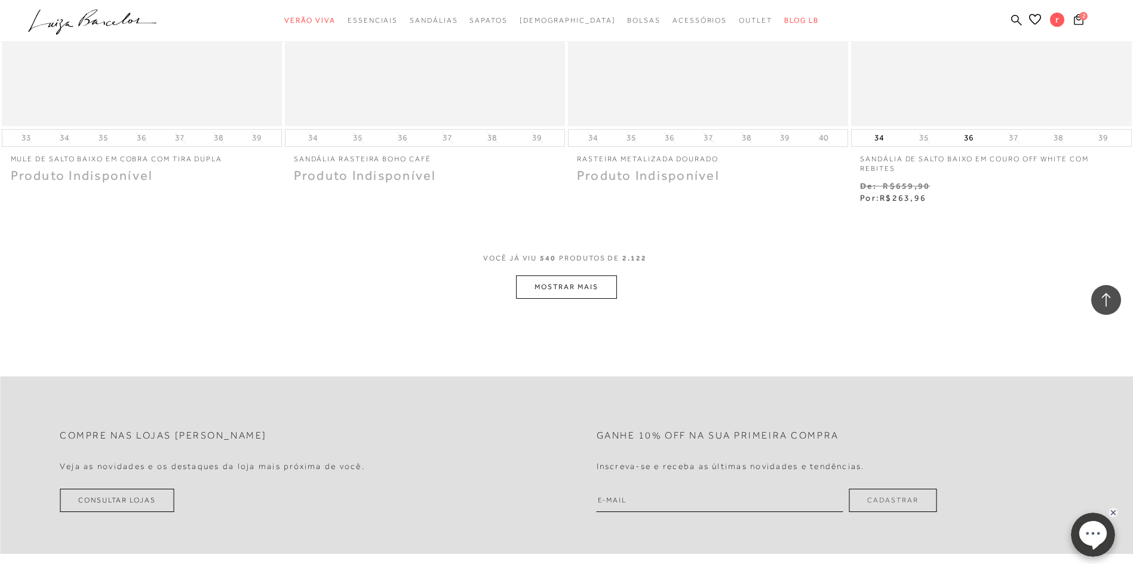
click at [603, 279] on button "MOSTRAR MAIS" at bounding box center [566, 286] width 100 height 23
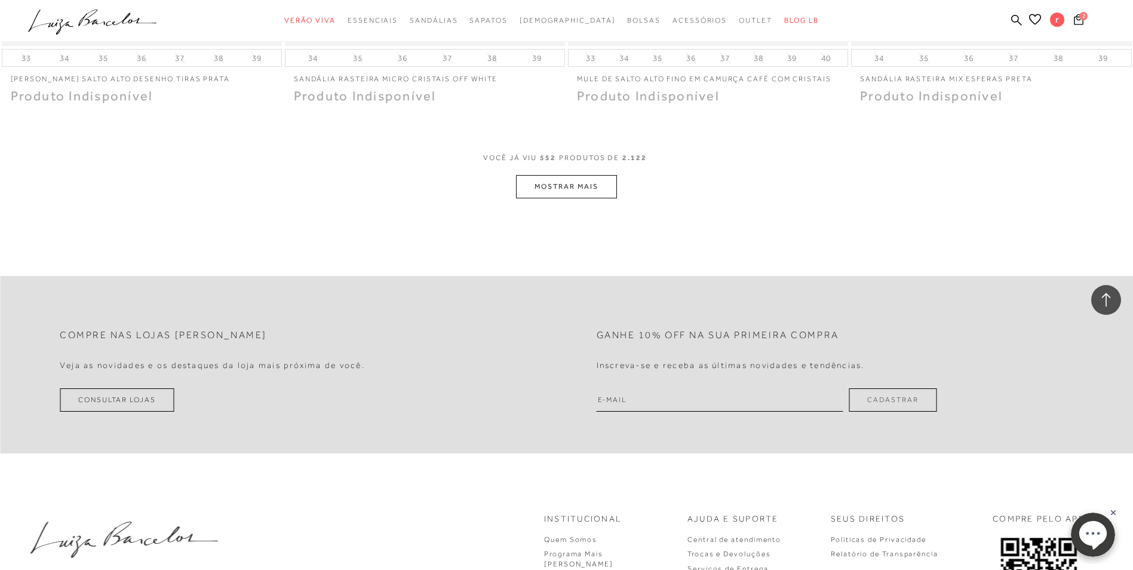
scroll to position [70414, 0]
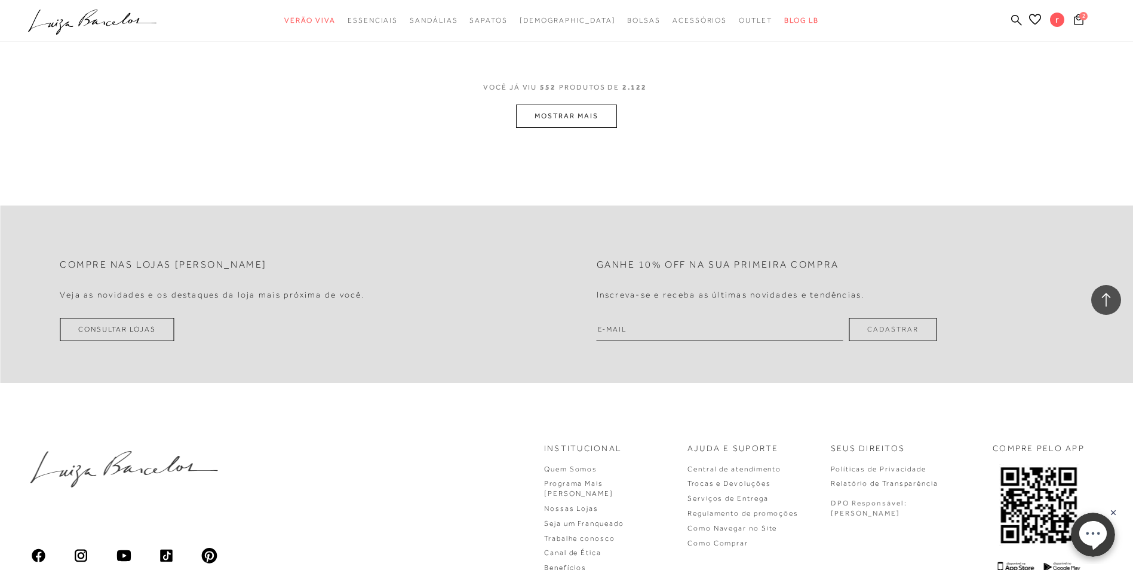
click at [586, 106] on button "MOSTRAR MAIS" at bounding box center [566, 116] width 100 height 23
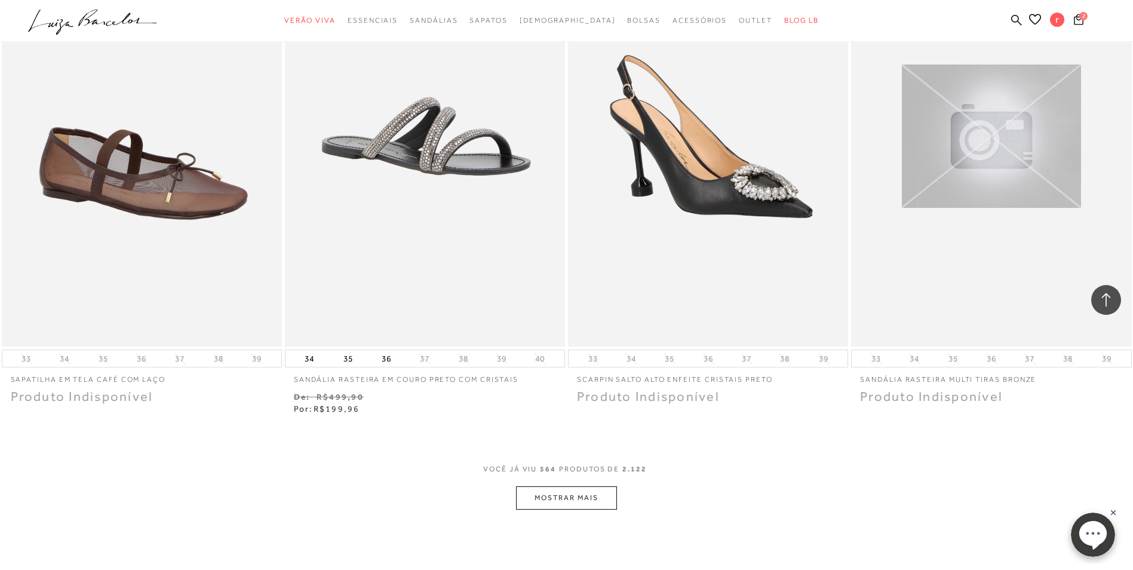
scroll to position [71668, 0]
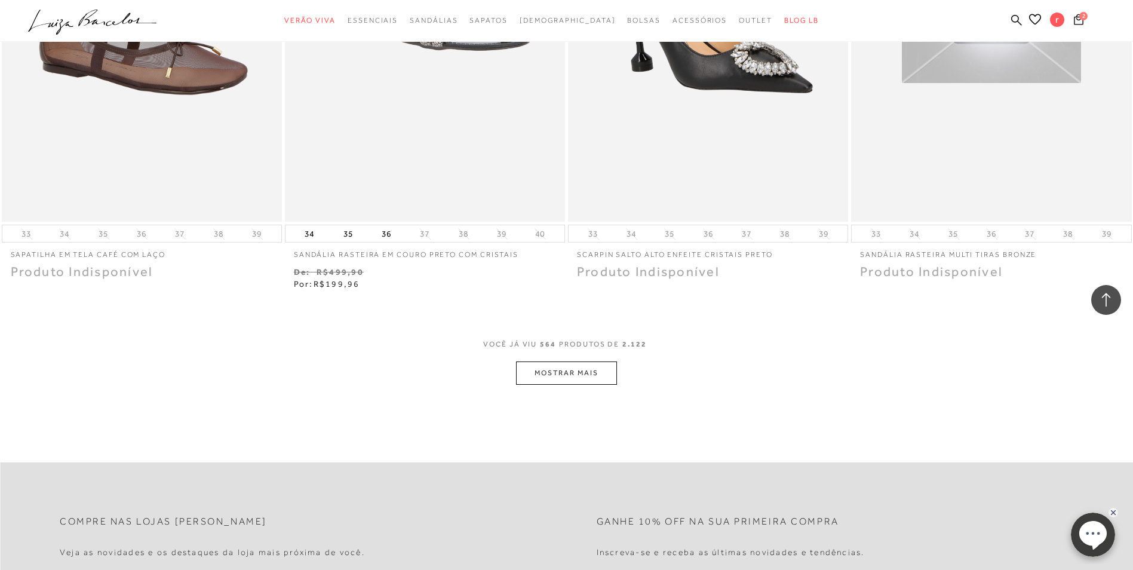
click at [586, 361] on button "MOSTRAR MAIS" at bounding box center [566, 372] width 100 height 23
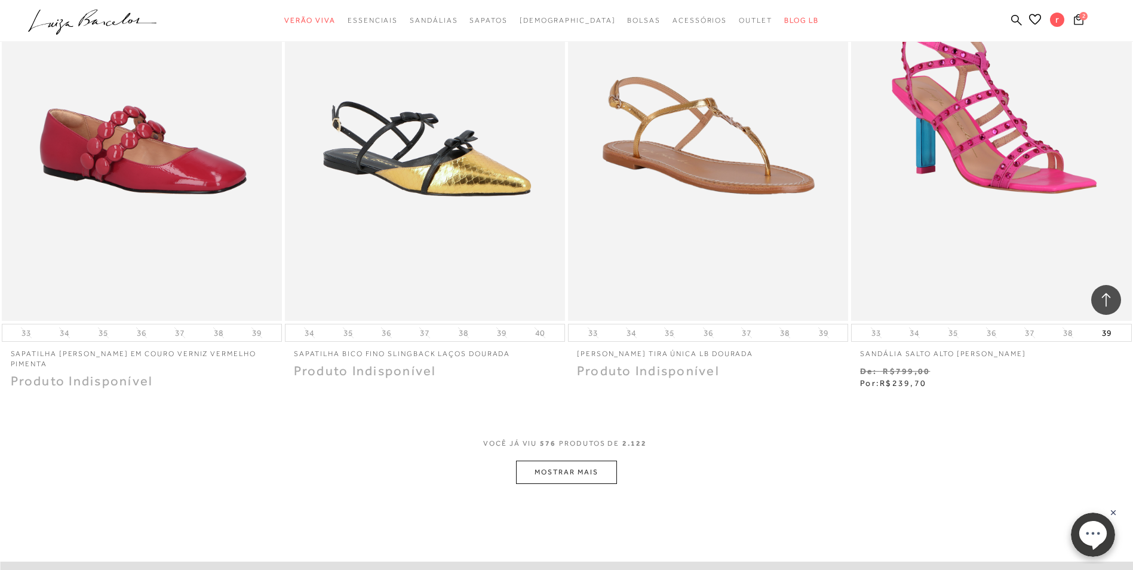
scroll to position [73162, 0]
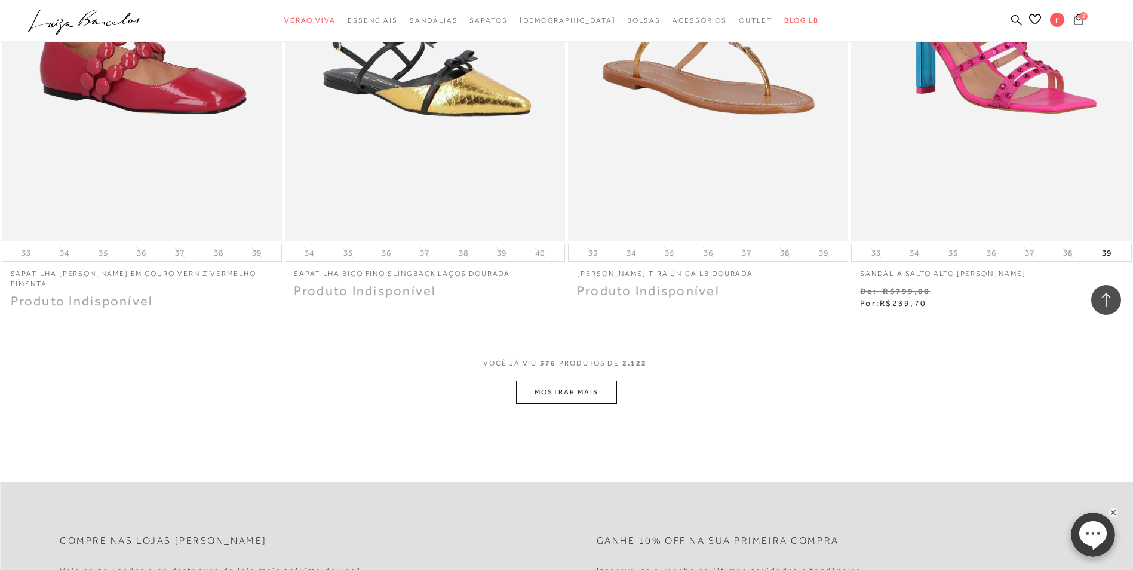
click at [598, 380] on button "MOSTRAR MAIS" at bounding box center [566, 391] width 100 height 23
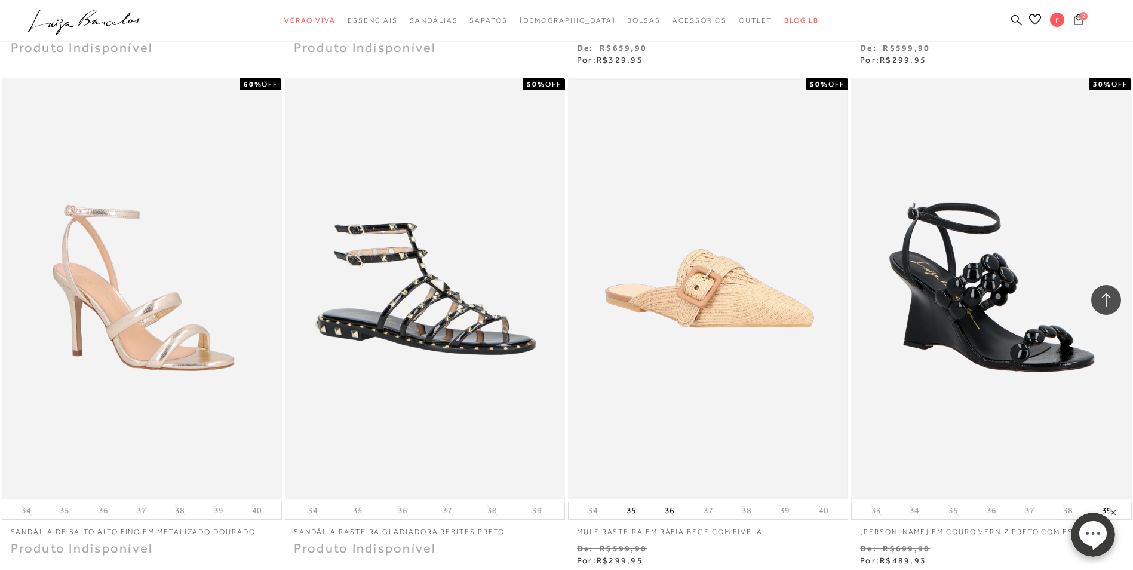
scroll to position [74774, 0]
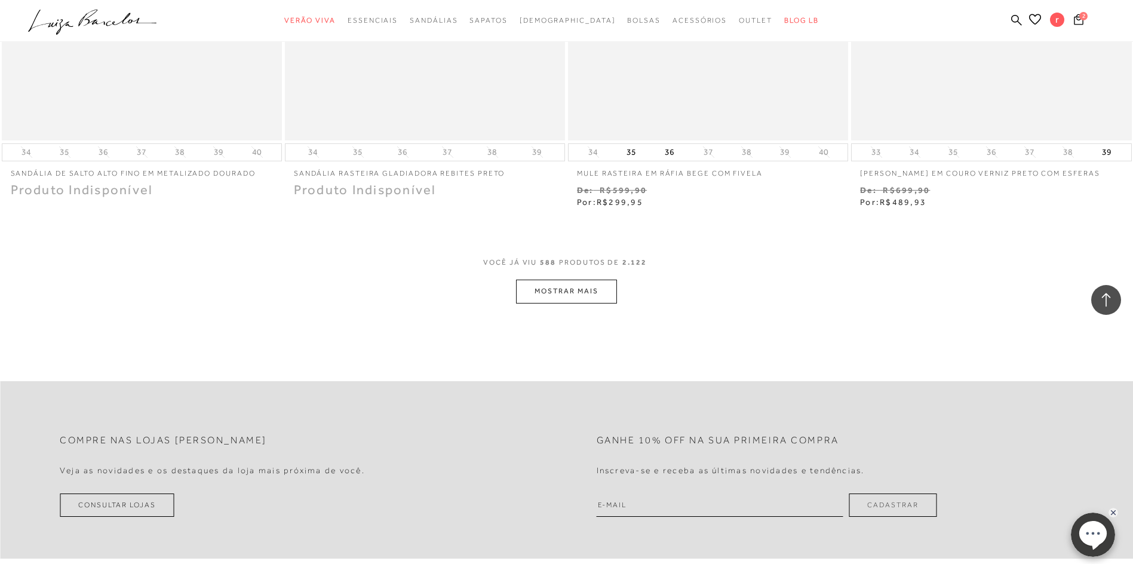
click at [591, 268] on div "VOCê JÁ VIU 588 PRODUTOS DE 2.122" at bounding box center [566, 268] width 167 height 22
click at [594, 280] on button "MOSTRAR MAIS" at bounding box center [566, 291] width 100 height 23
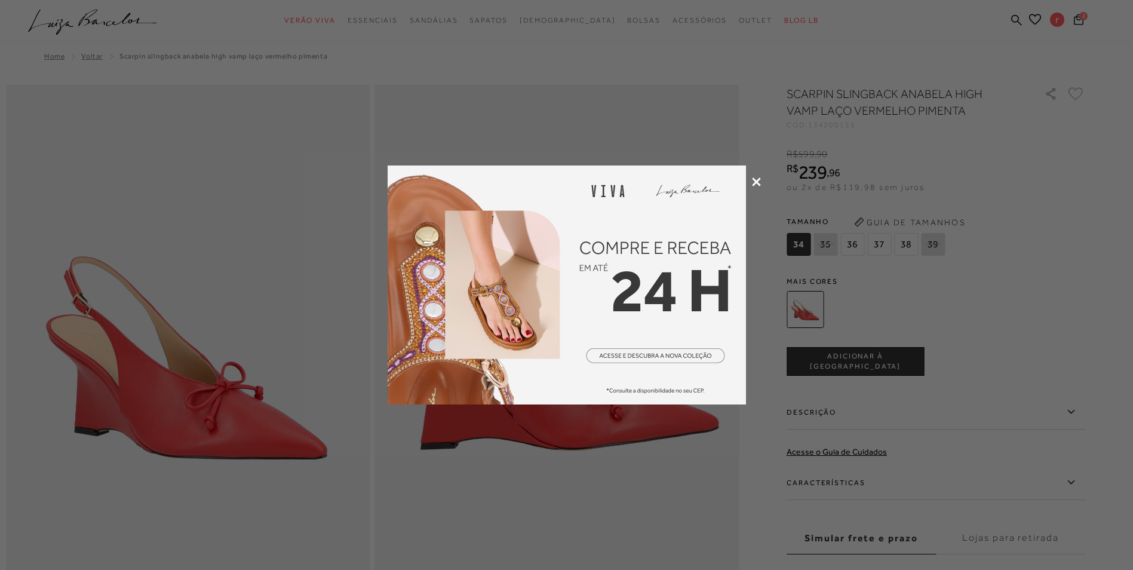
click at [754, 181] on icon at bounding box center [756, 181] width 9 height 9
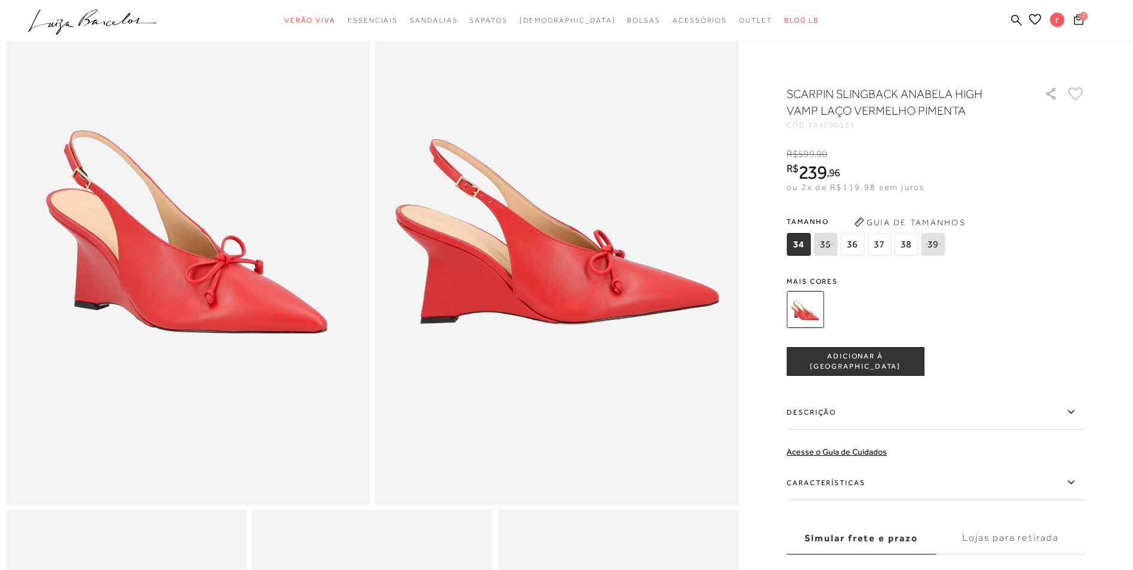
scroll to position [119, 0]
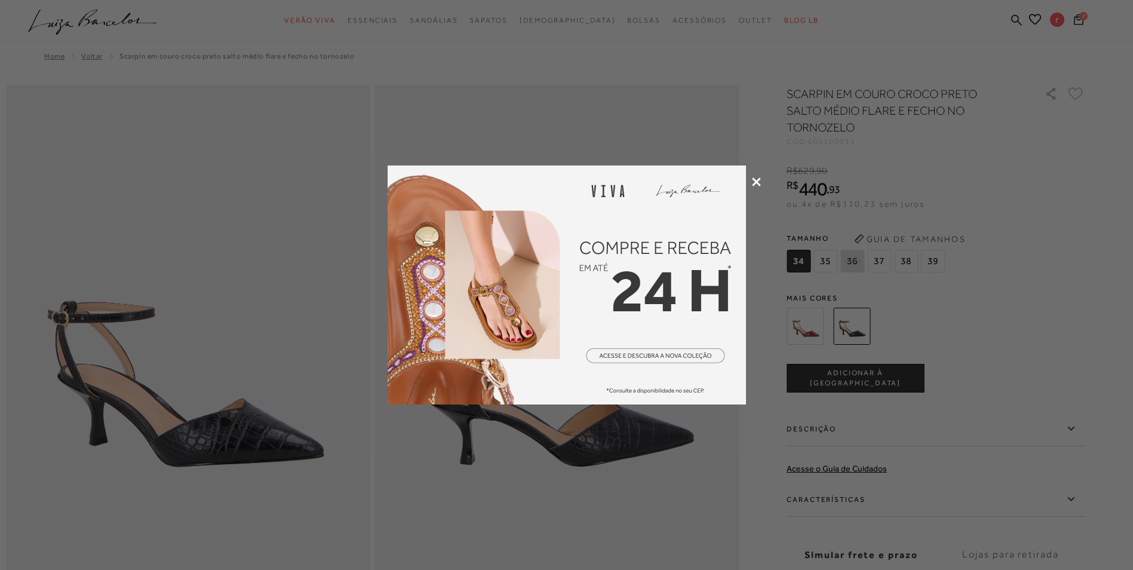
click at [757, 185] on icon at bounding box center [756, 181] width 9 height 9
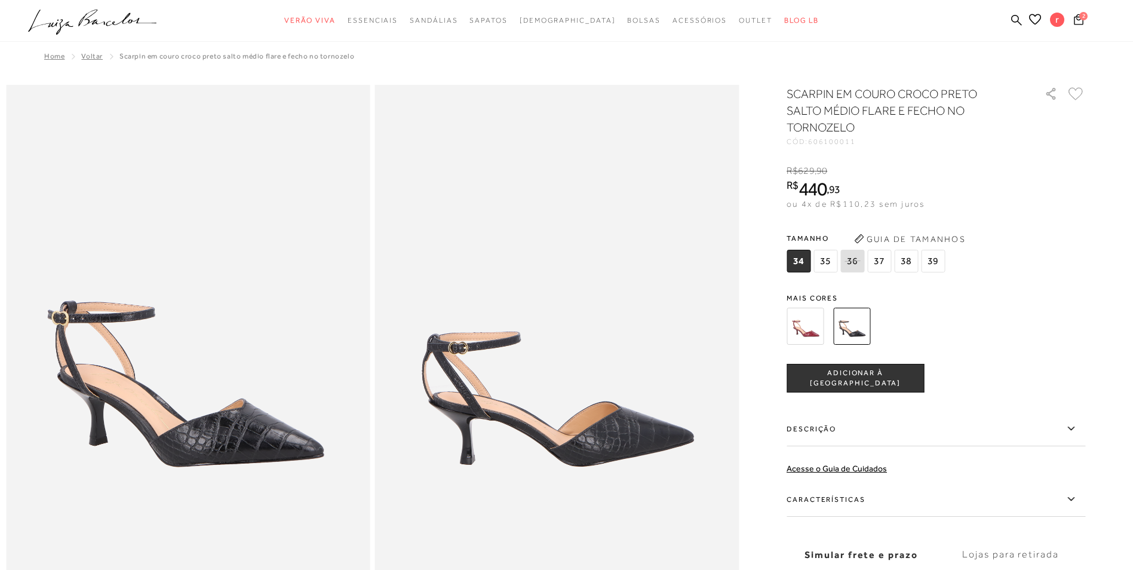
click at [910, 263] on span "38" at bounding box center [906, 261] width 24 height 23
click at [863, 380] on span "ADICIONAR À SACOLA" at bounding box center [855, 378] width 136 height 21
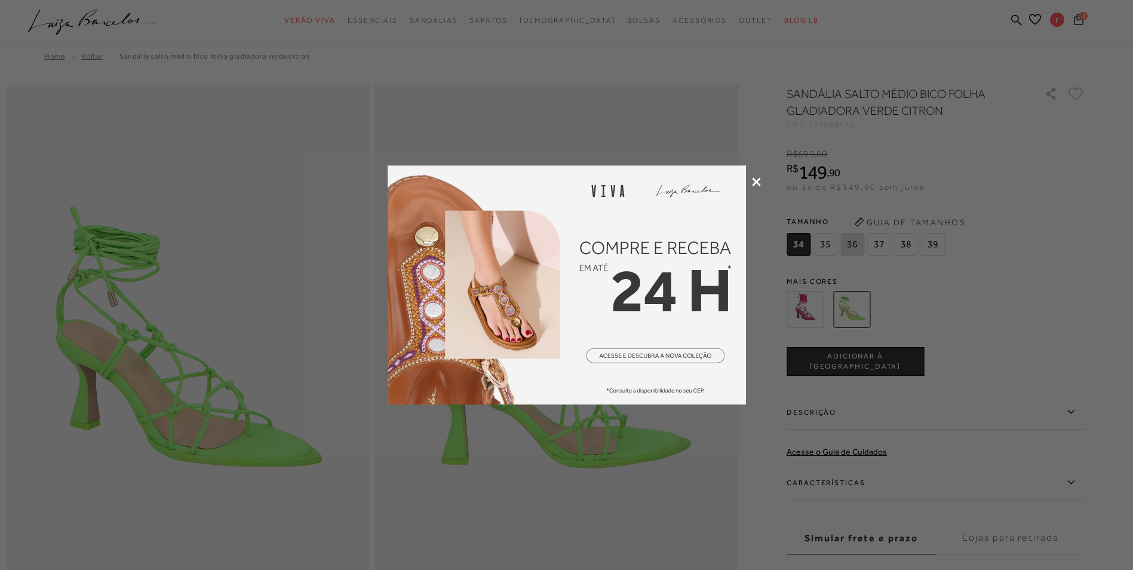
click at [758, 181] on icon at bounding box center [756, 181] width 9 height 9
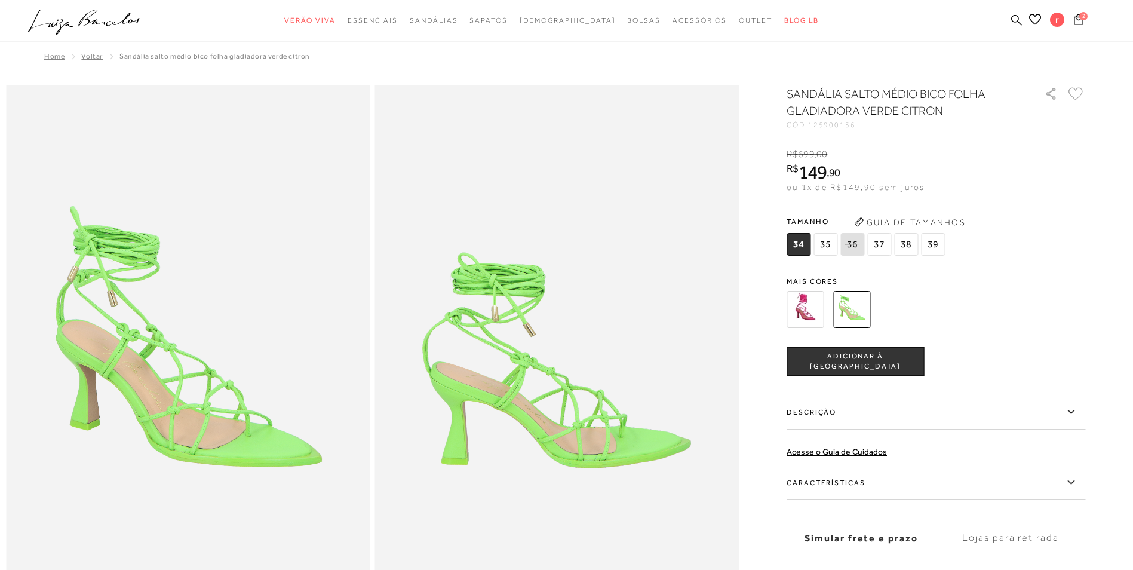
click at [812, 305] on img at bounding box center [805, 309] width 37 height 37
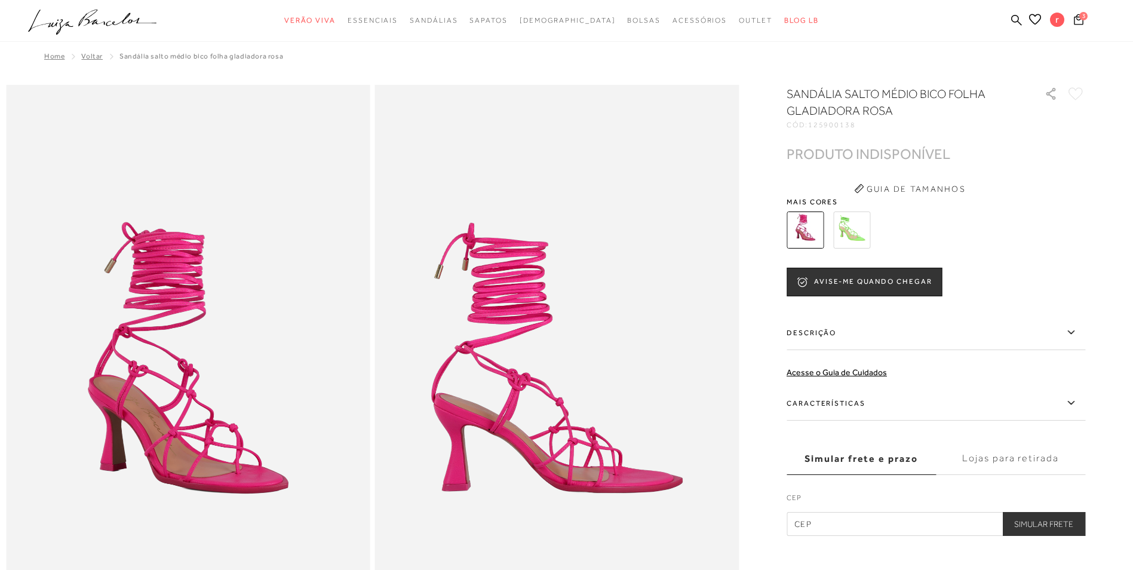
click at [862, 234] on img at bounding box center [851, 229] width 37 height 37
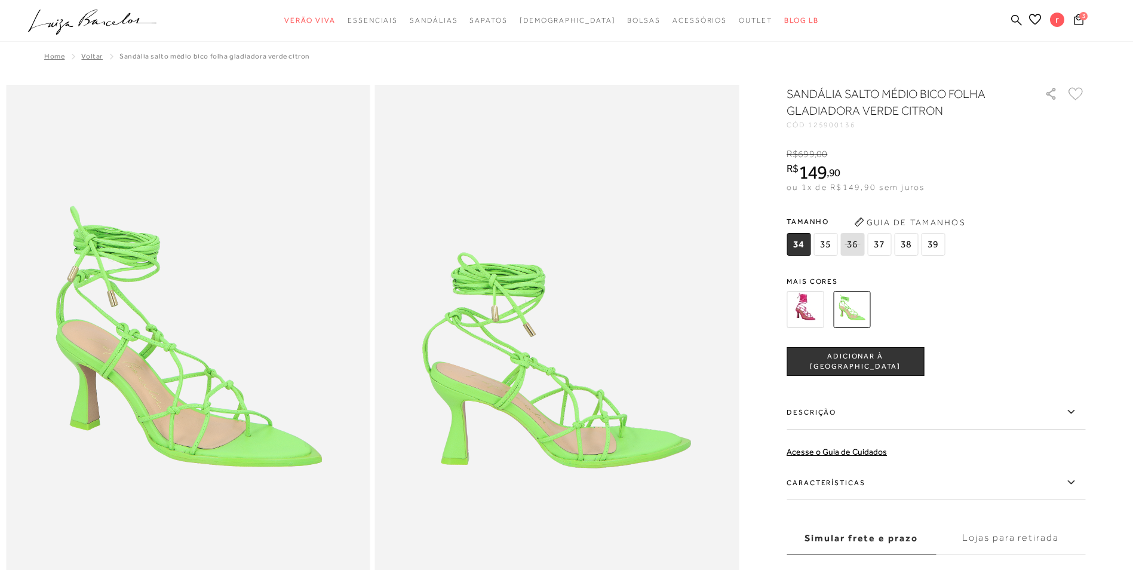
click at [908, 246] on span "38" at bounding box center [906, 244] width 24 height 23
click at [899, 357] on span "ADICIONAR À [GEOGRAPHIC_DATA]" at bounding box center [855, 361] width 136 height 21
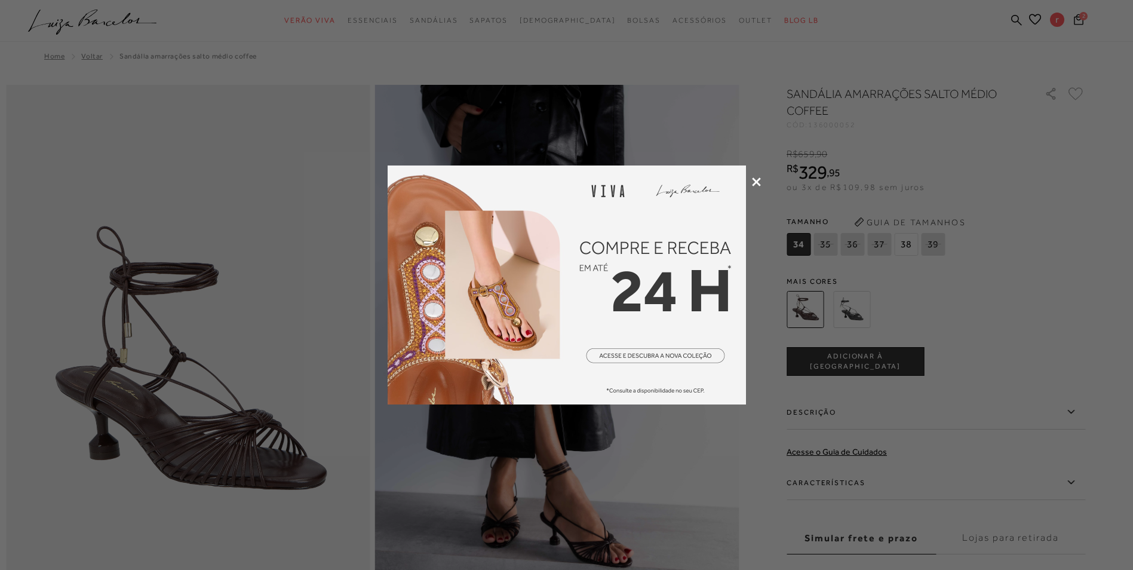
click at [755, 177] on icon at bounding box center [756, 181] width 9 height 9
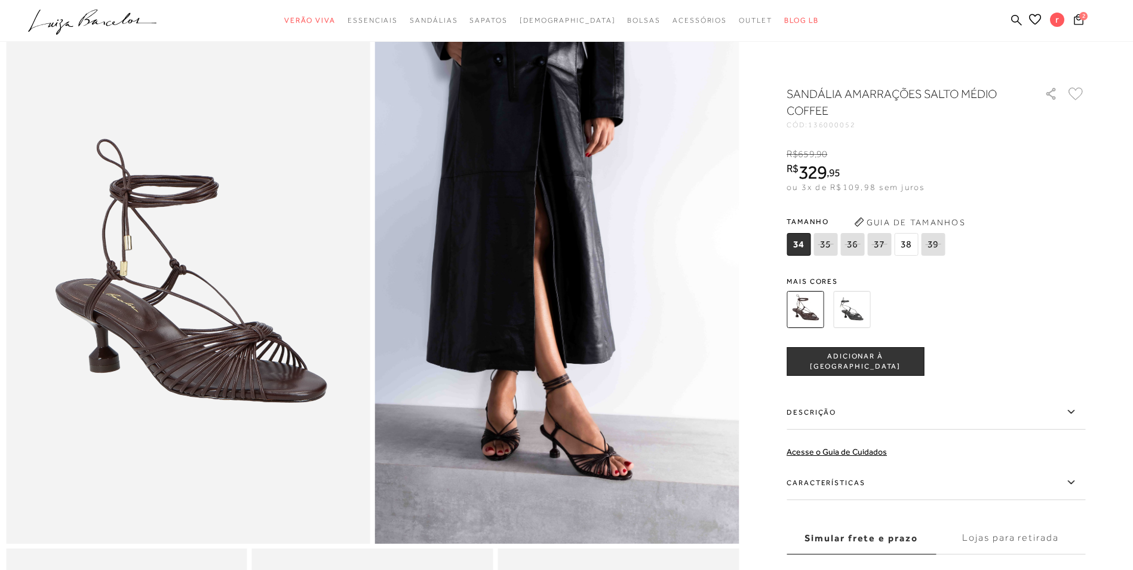
scroll to position [119, 0]
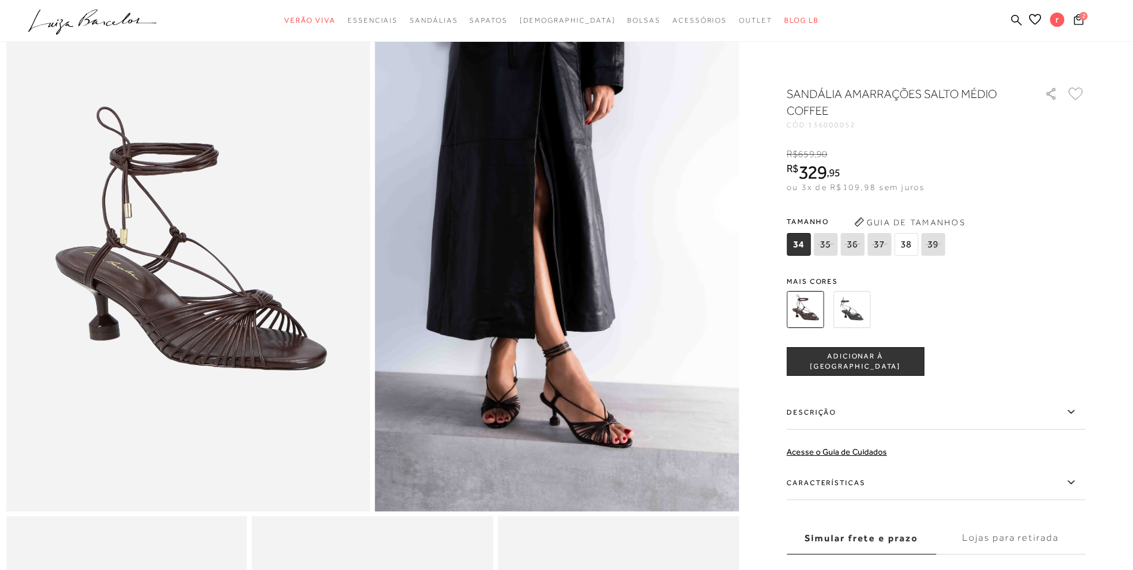
click at [910, 239] on span "38" at bounding box center [906, 244] width 24 height 23
click at [850, 311] on img at bounding box center [851, 309] width 37 height 37
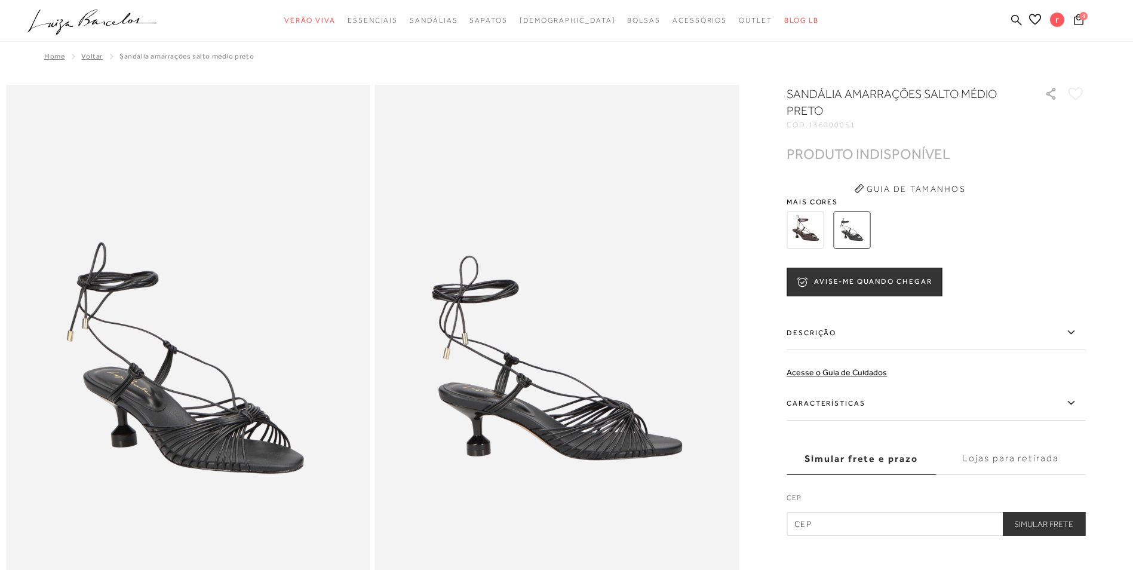
click at [804, 231] on img at bounding box center [805, 229] width 37 height 37
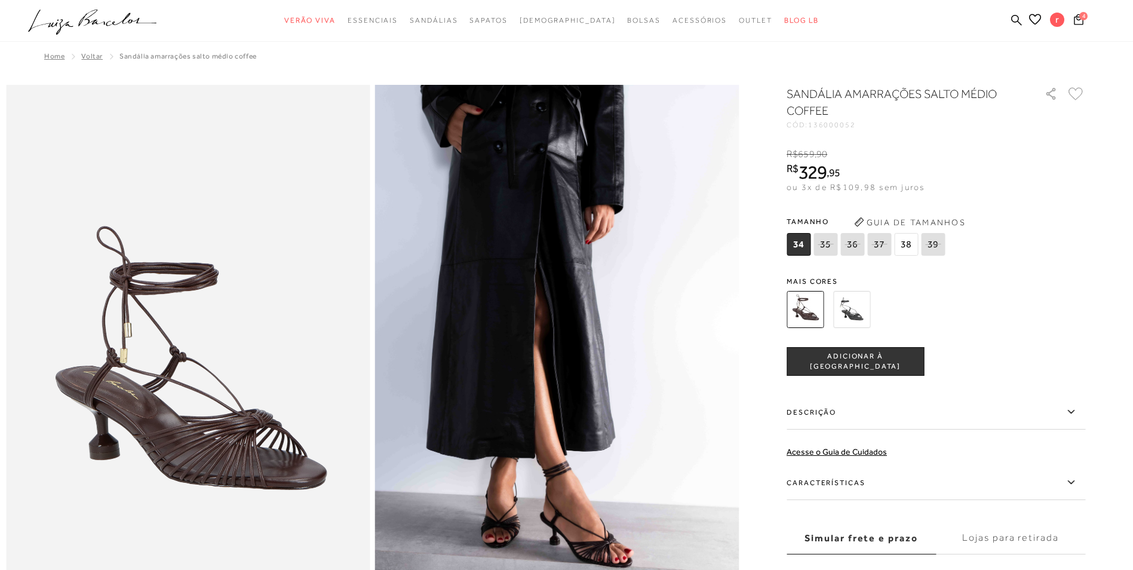
drag, startPoint x: 907, startPoint y: 239, endPoint x: 904, endPoint y: 315, distance: 75.9
click at [907, 240] on span "38" at bounding box center [906, 244] width 24 height 23
drag, startPoint x: 887, startPoint y: 370, endPoint x: 908, endPoint y: 285, distance: 87.3
click at [887, 370] on button "ADICIONAR À [GEOGRAPHIC_DATA]" at bounding box center [855, 361] width 137 height 29
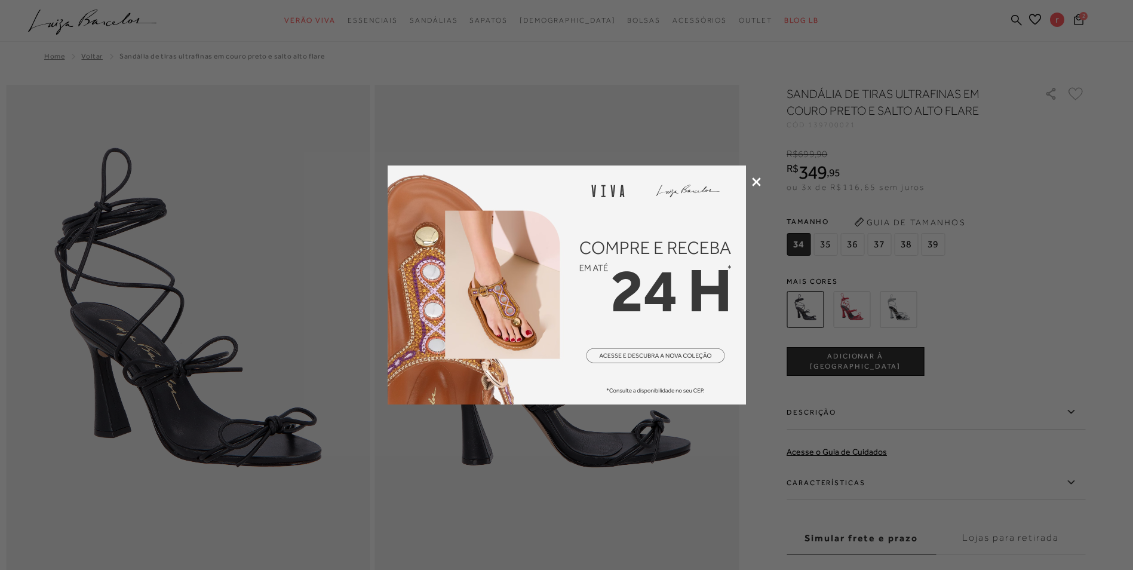
click at [756, 180] on icon at bounding box center [756, 181] width 9 height 9
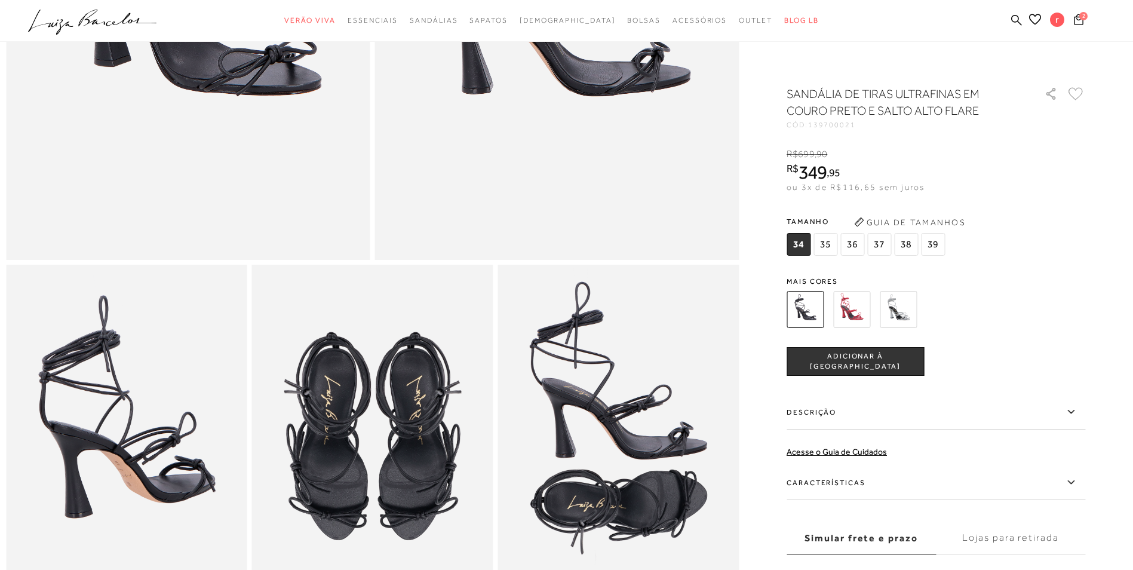
scroll to position [179, 0]
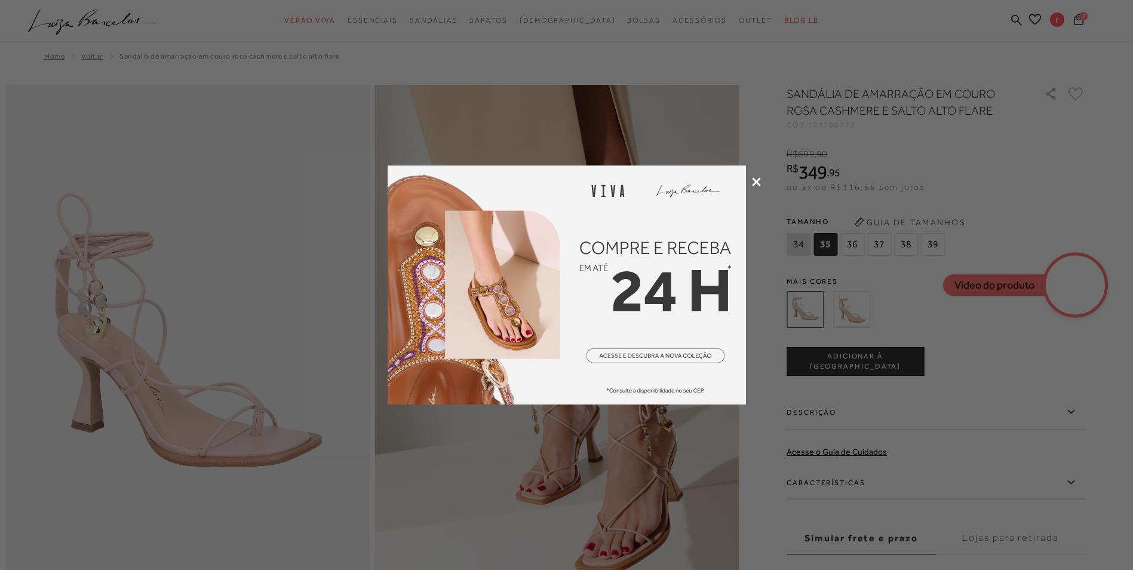
click at [757, 179] on icon at bounding box center [756, 181] width 9 height 9
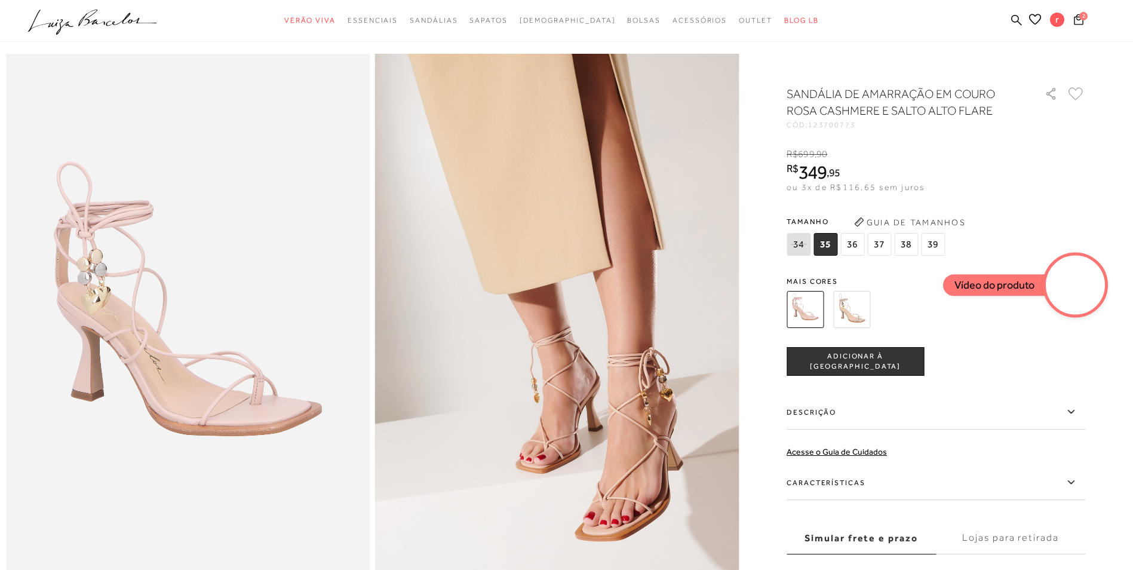
scroll to position [60, 0]
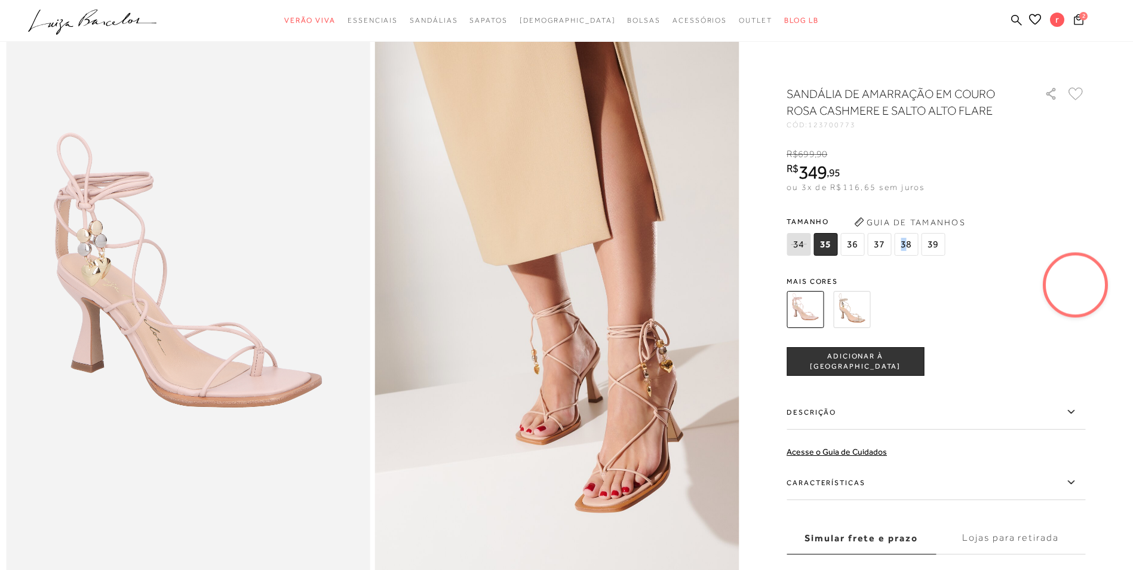
click at [907, 244] on span "38" at bounding box center [906, 244] width 24 height 23
click at [861, 357] on span "ADICIONAR À [GEOGRAPHIC_DATA]" at bounding box center [855, 361] width 136 height 21
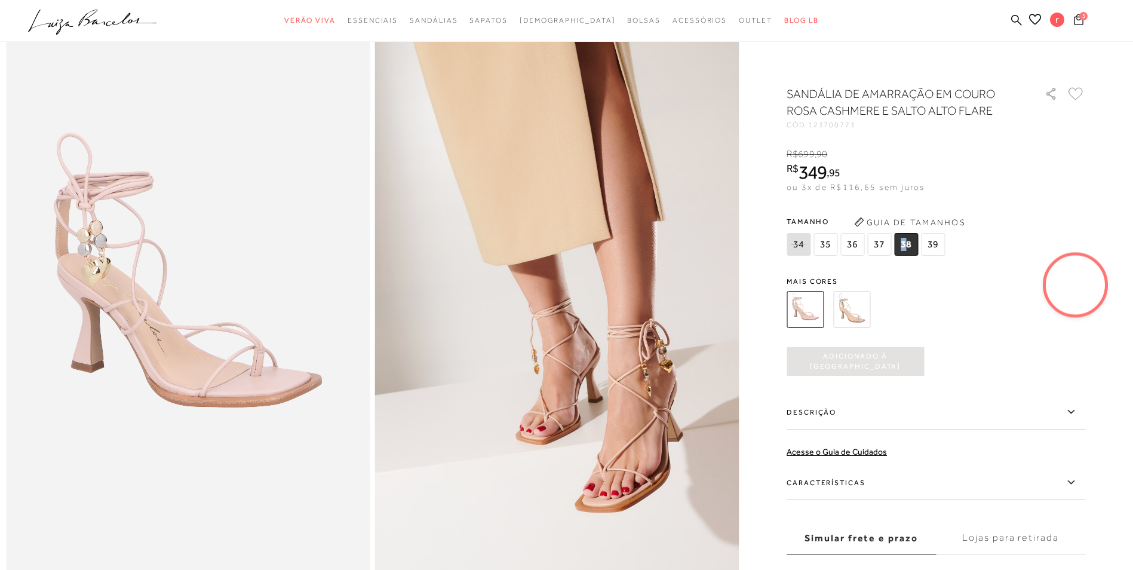
click at [1087, 17] on span "5" at bounding box center [1083, 16] width 8 height 8
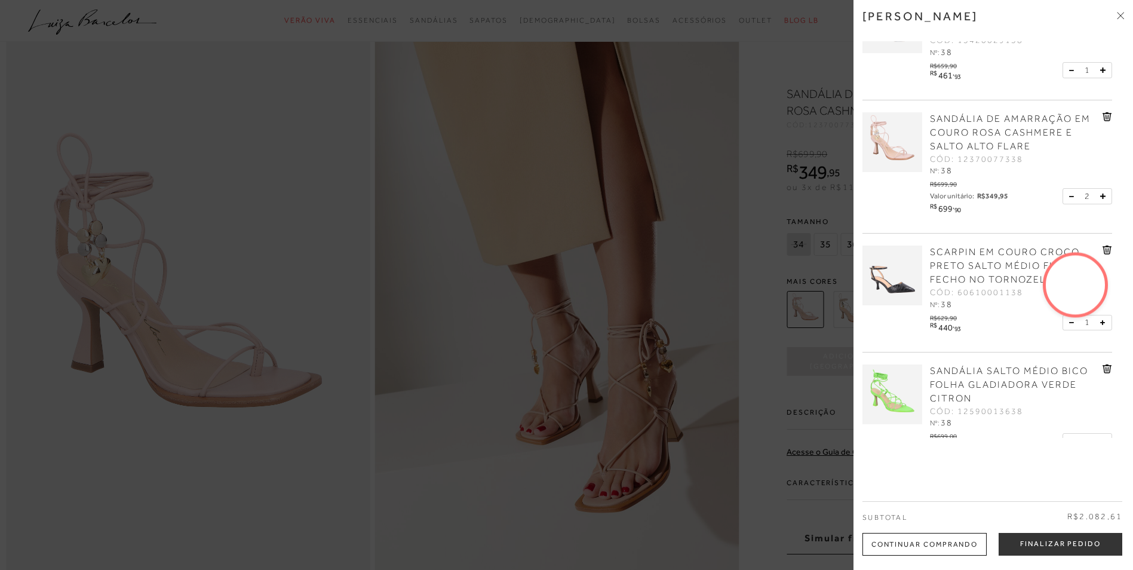
click at [1070, 198] on button at bounding box center [1074, 196] width 10 height 11
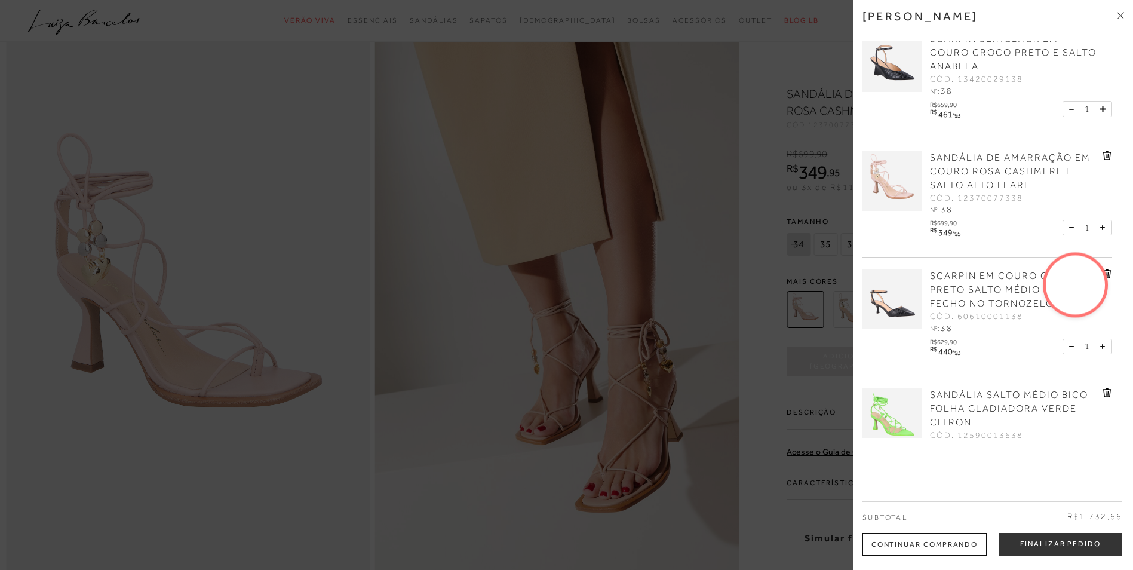
scroll to position [0, 0]
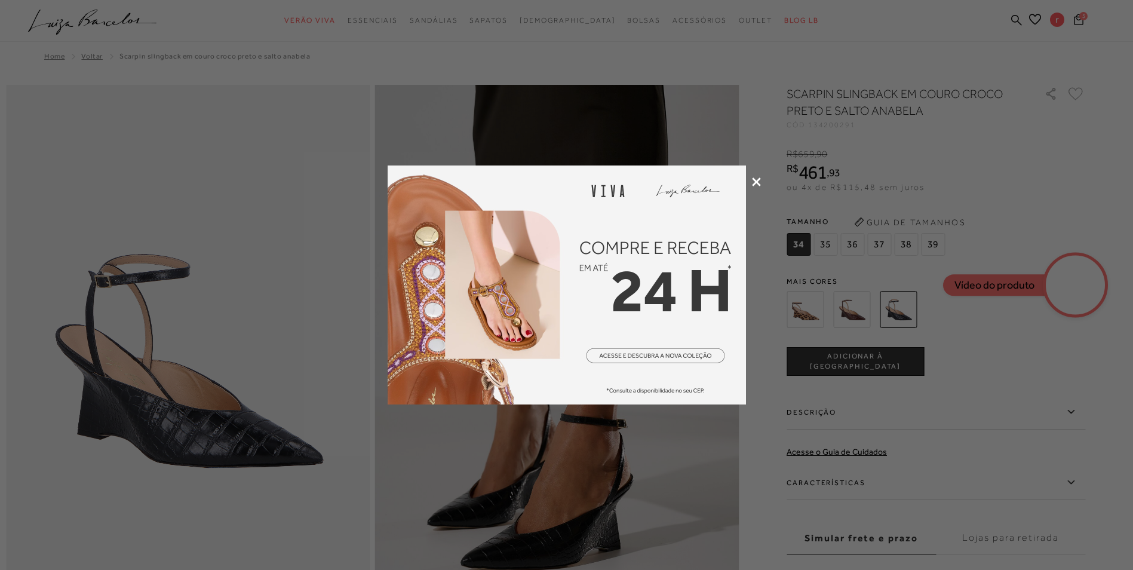
click at [760, 179] on icon at bounding box center [756, 181] width 9 height 9
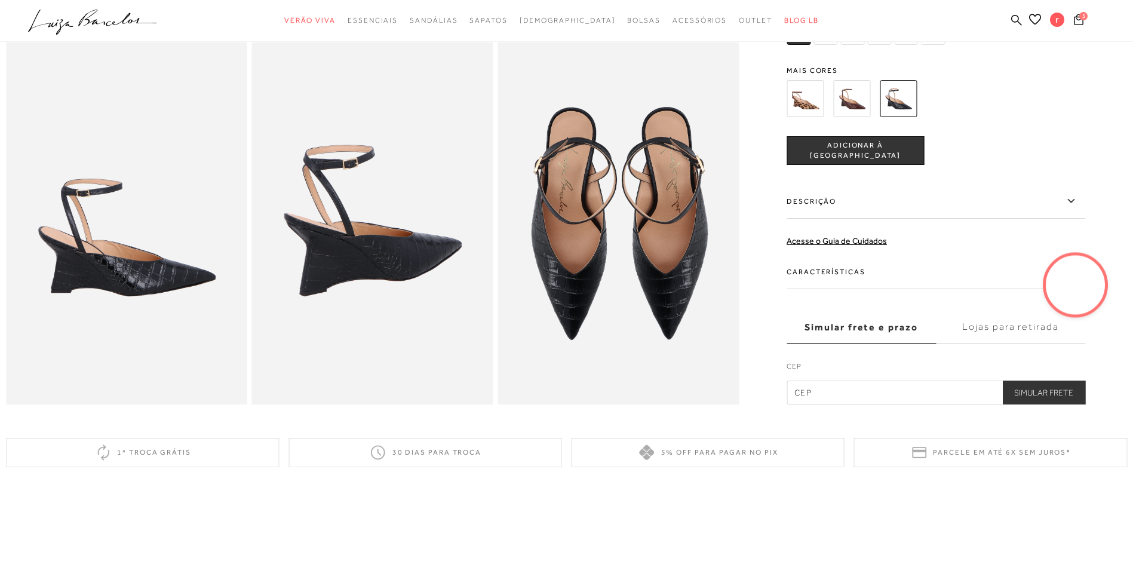
scroll to position [717, 0]
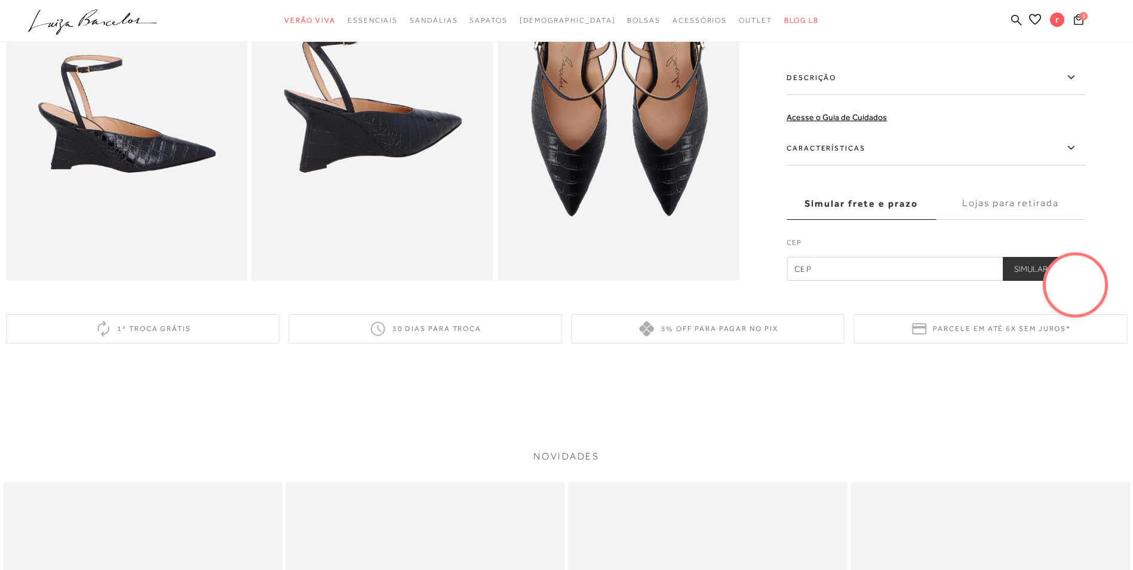
click at [865, 165] on label "Características" at bounding box center [936, 148] width 299 height 35
click at [0, 0] on input "Características" at bounding box center [0, 0] width 0 height 0
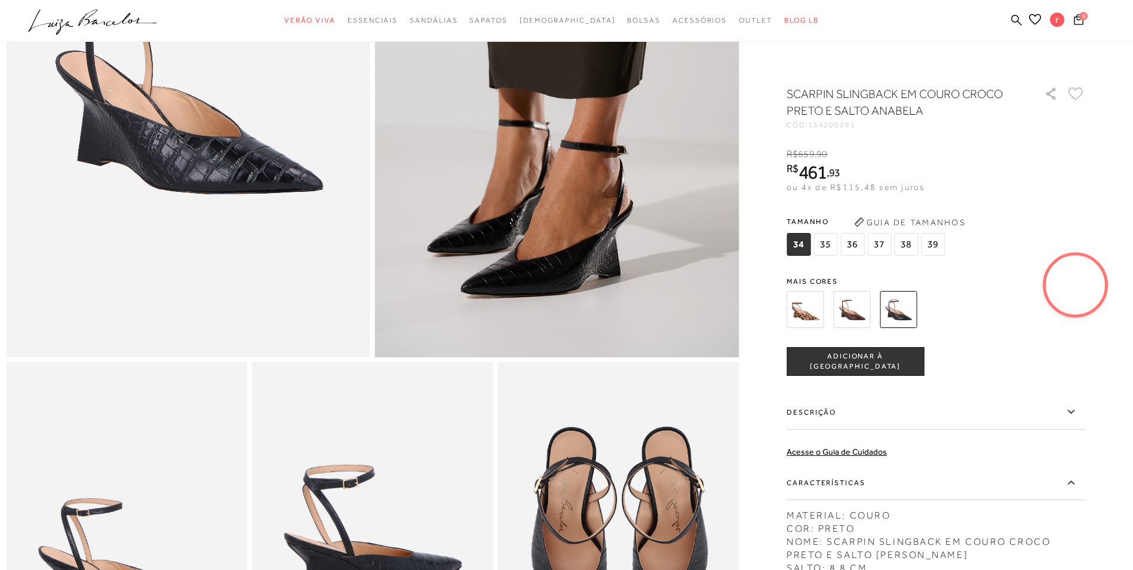
scroll to position [239, 0]
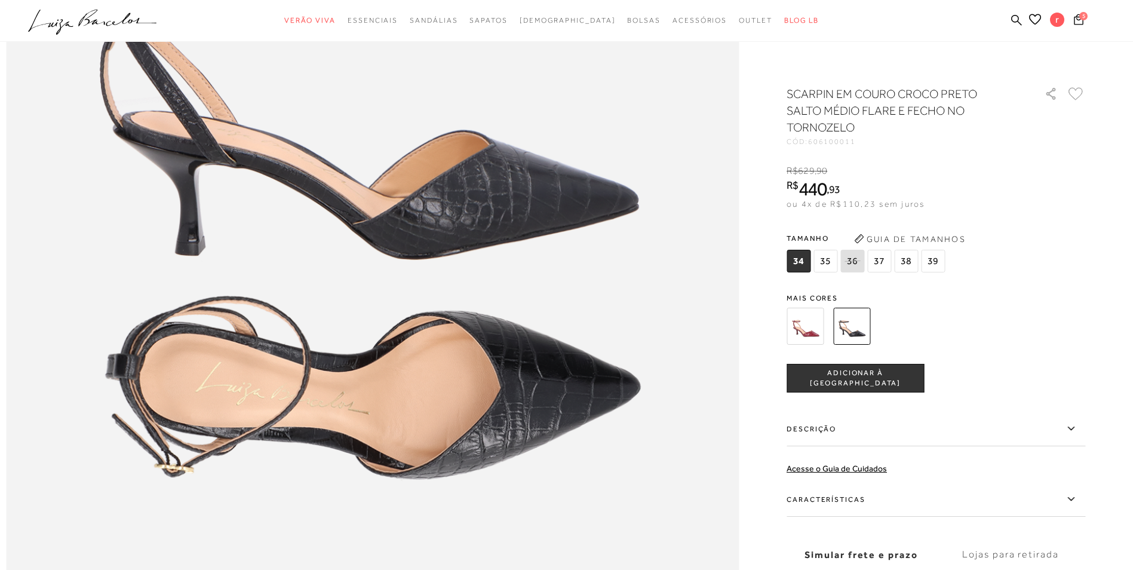
scroll to position [1135, 0]
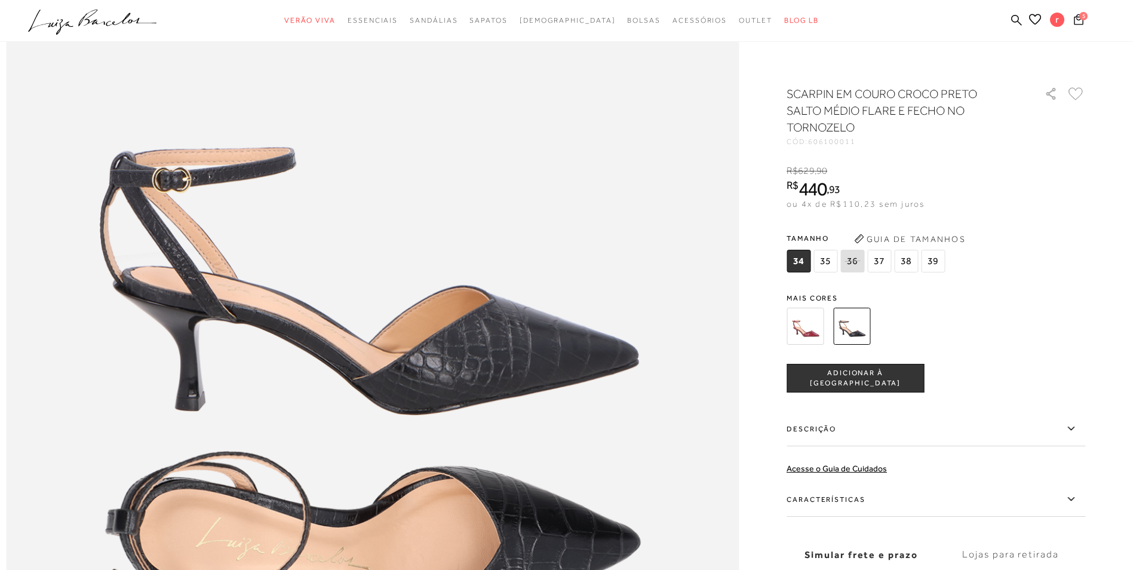
click at [822, 314] on img at bounding box center [805, 326] width 37 height 37
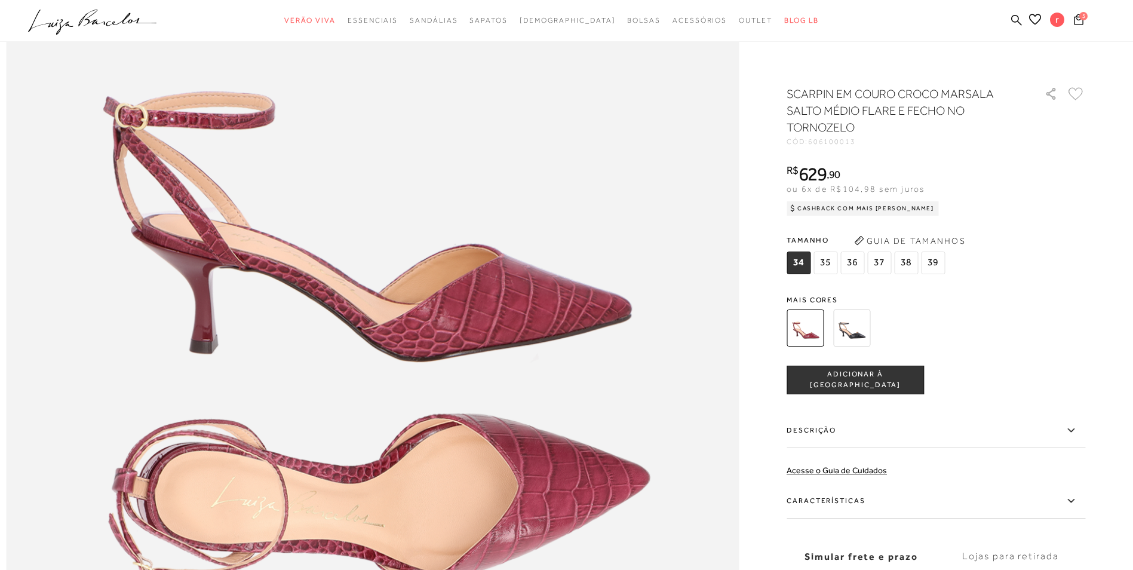
scroll to position [956, 0]
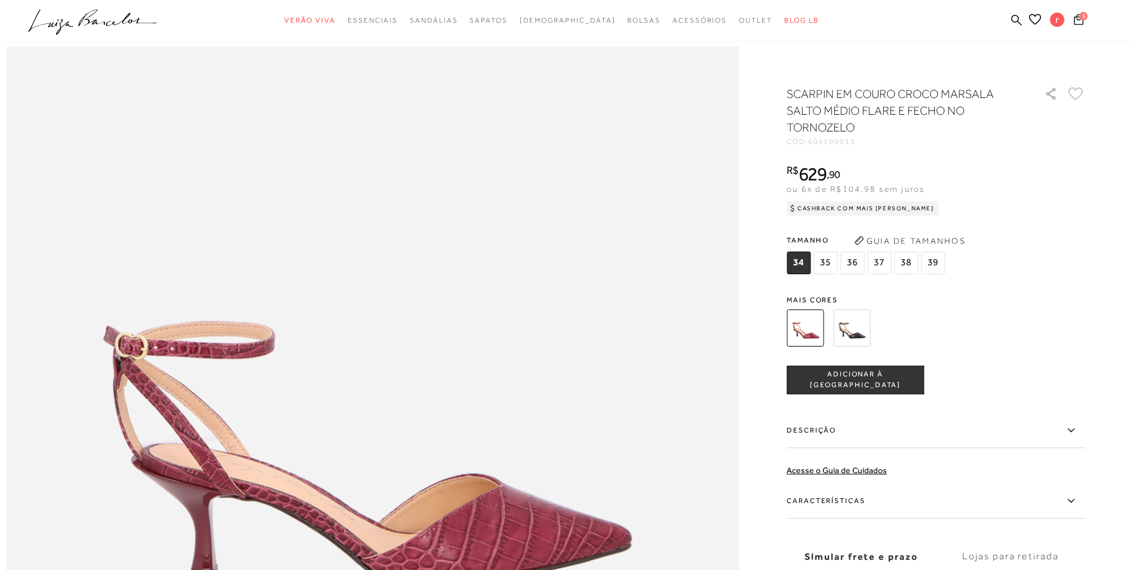
click at [856, 326] on img at bounding box center [851, 327] width 37 height 37
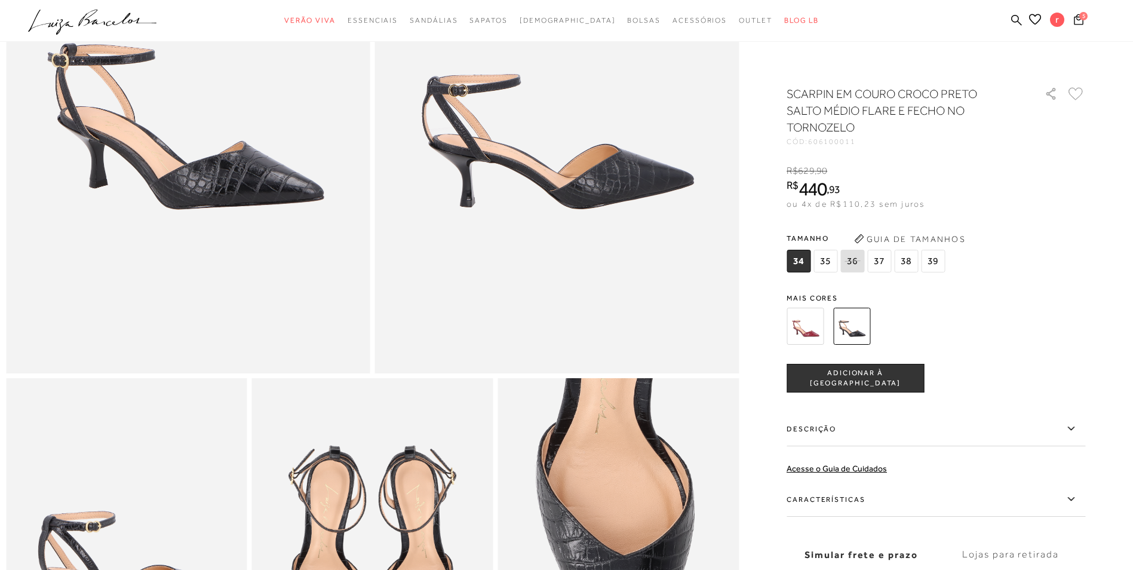
scroll to position [418, 0]
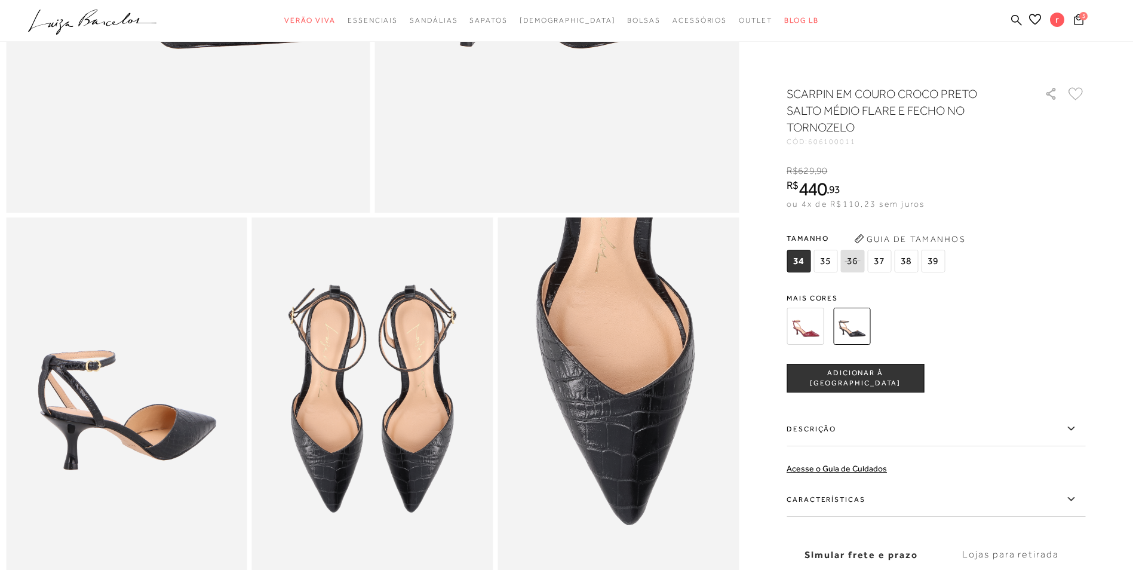
click at [863, 439] on label "Descrição" at bounding box center [936, 428] width 299 height 35
click at [0, 0] on input "Descrição" at bounding box center [0, 0] width 0 height 0
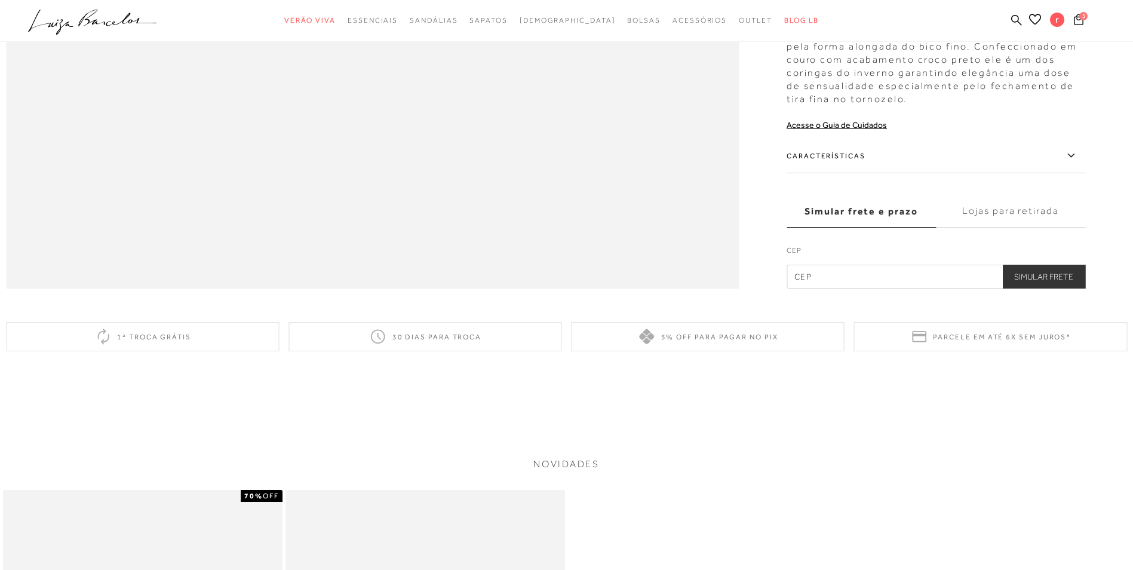
scroll to position [1820, 0]
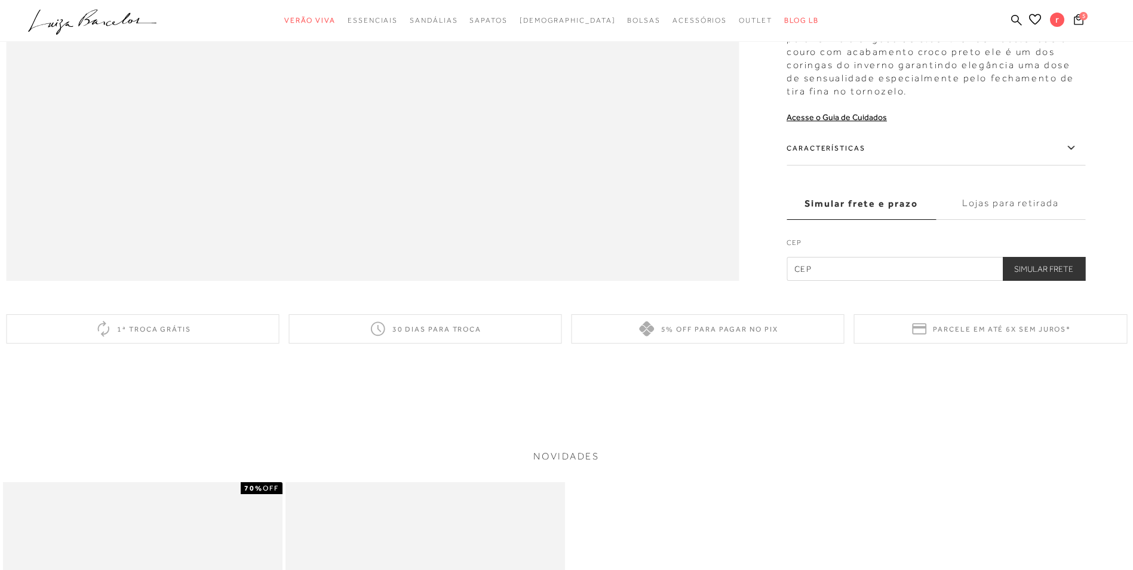
click at [916, 165] on label "Características" at bounding box center [936, 148] width 299 height 35
click at [0, 0] on input "Características" at bounding box center [0, 0] width 0 height 0
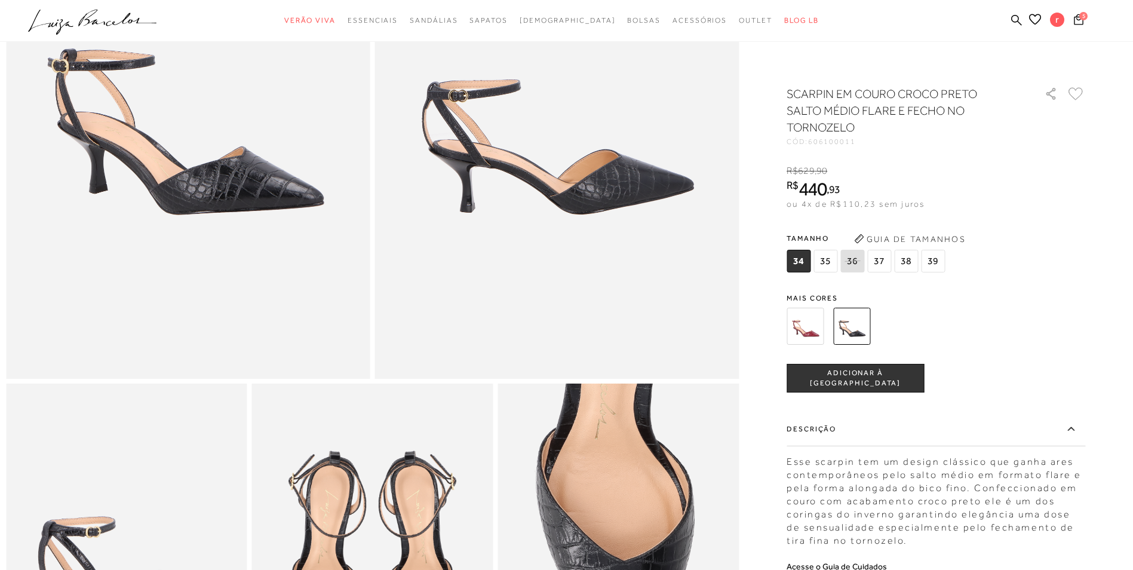
scroll to position [88, 0]
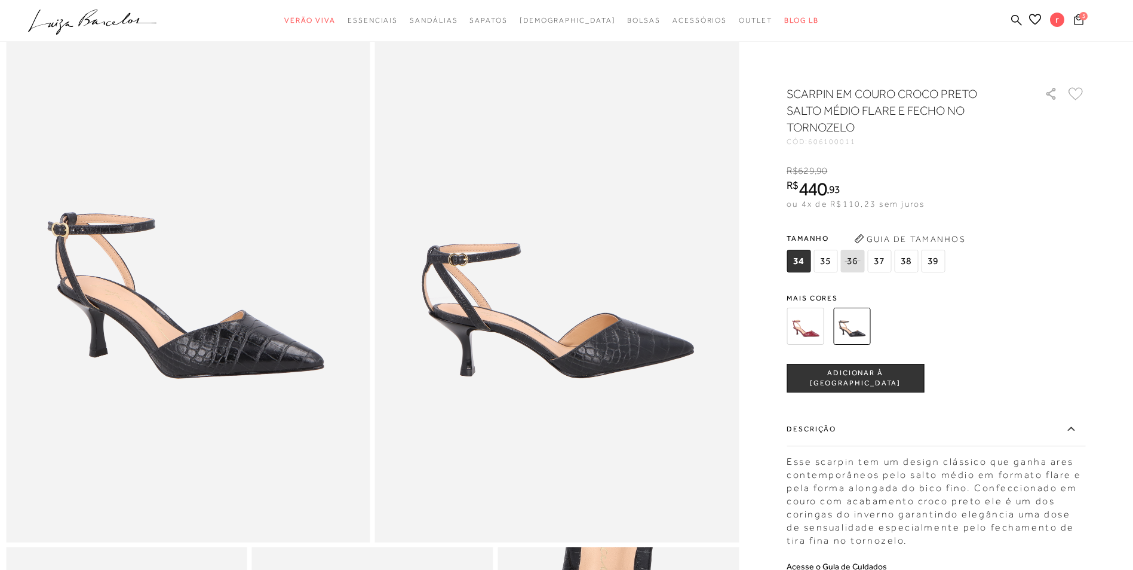
click at [1080, 15] on span "5" at bounding box center [1083, 16] width 8 height 8
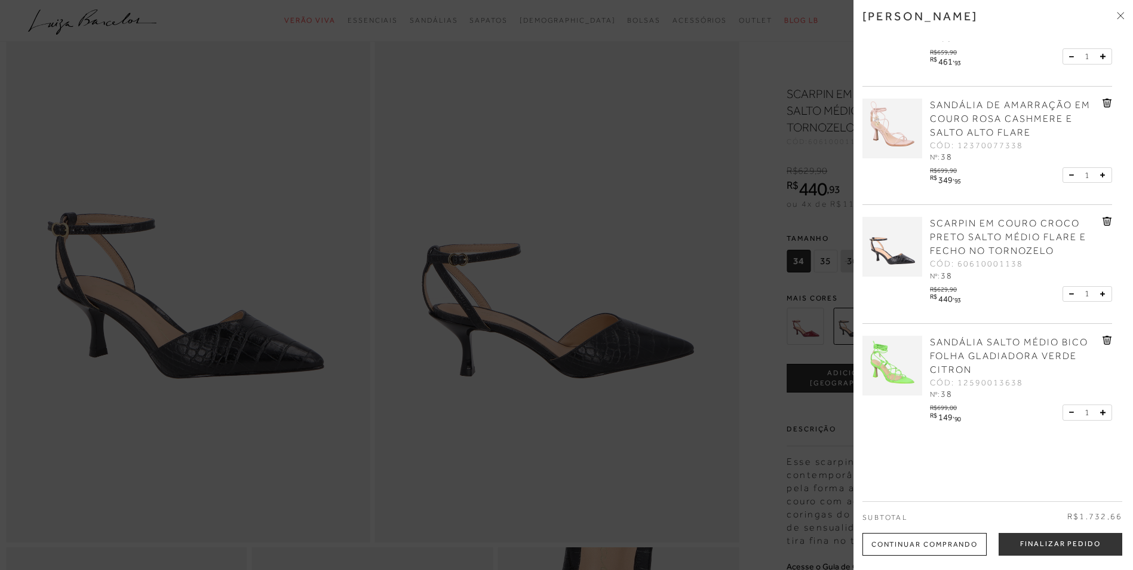
scroll to position [179, 0]
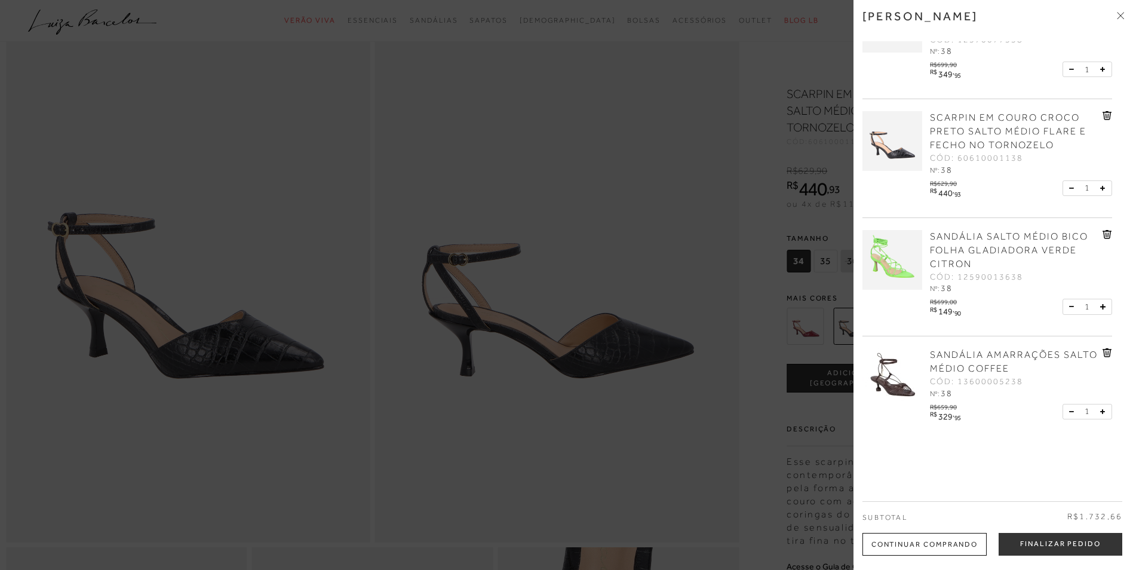
click at [1104, 234] on icon at bounding box center [1108, 234] width 10 height 9
click at [1103, 346] on icon at bounding box center [1107, 350] width 9 height 9
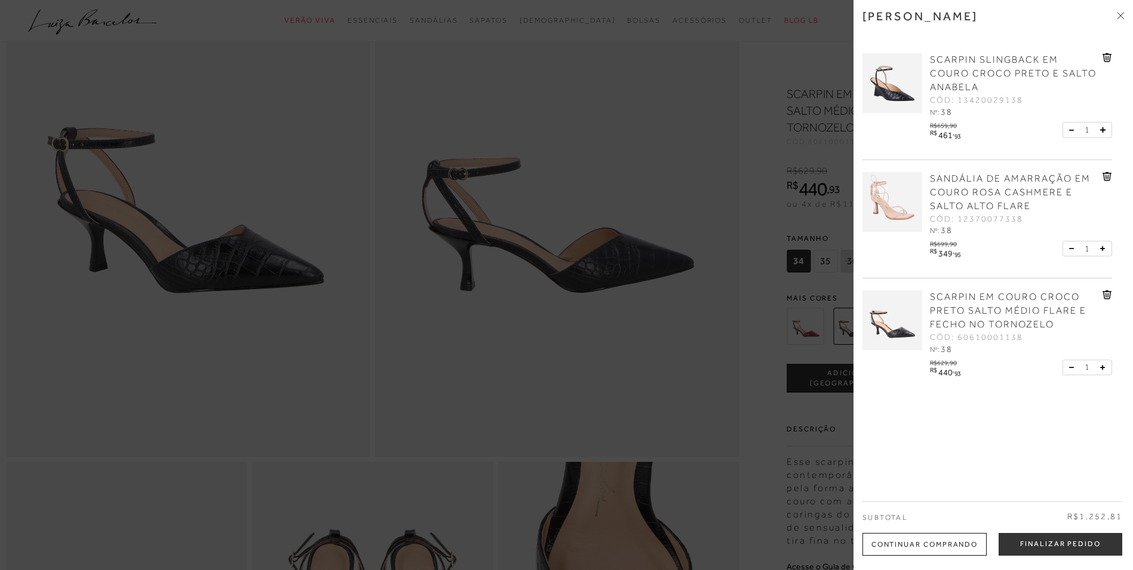
scroll to position [268, 0]
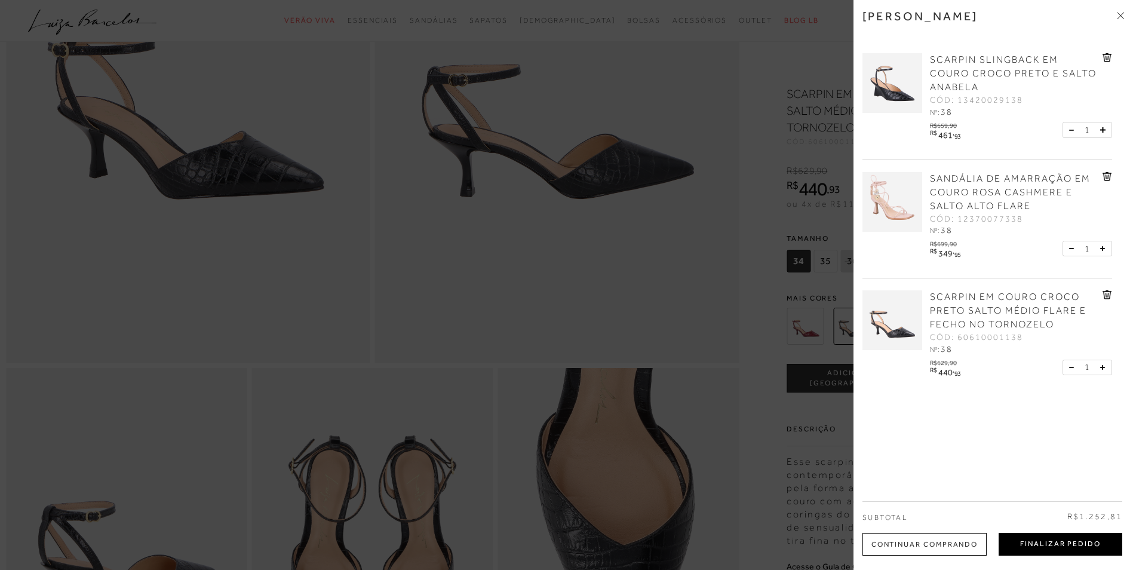
click at [1055, 544] on button "Finalizar Pedido" at bounding box center [1061, 544] width 124 height 23
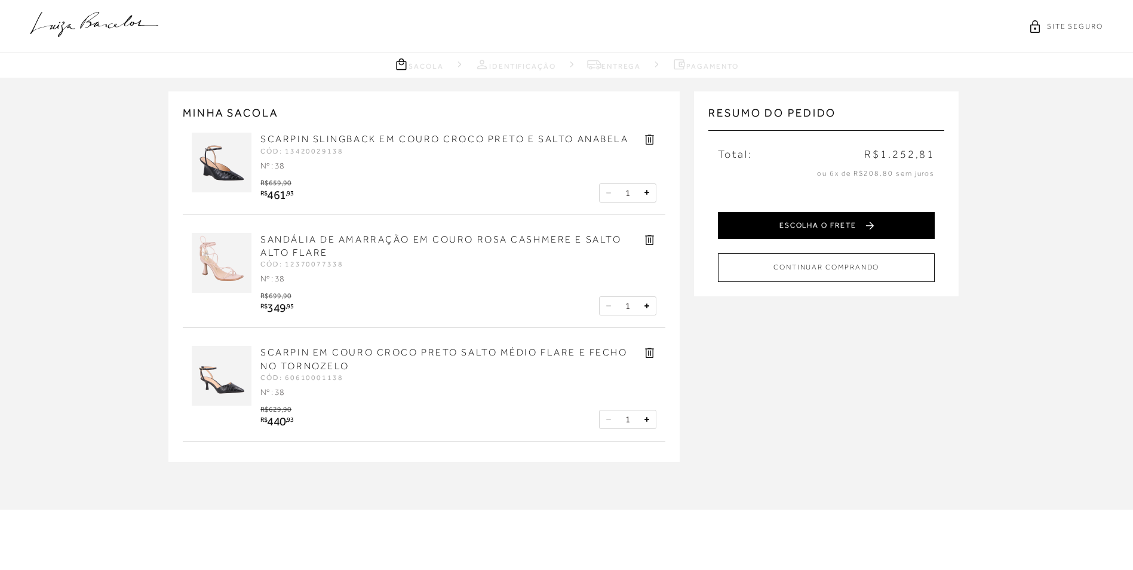
click at [842, 217] on button "ESCOLHA O FRETE" at bounding box center [826, 225] width 217 height 27
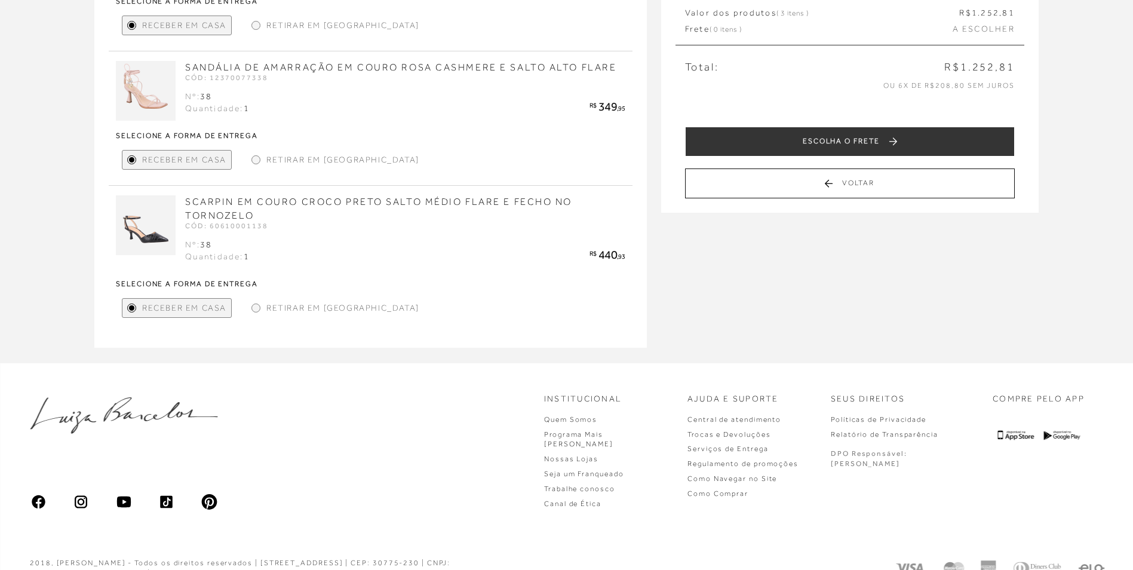
scroll to position [239, 0]
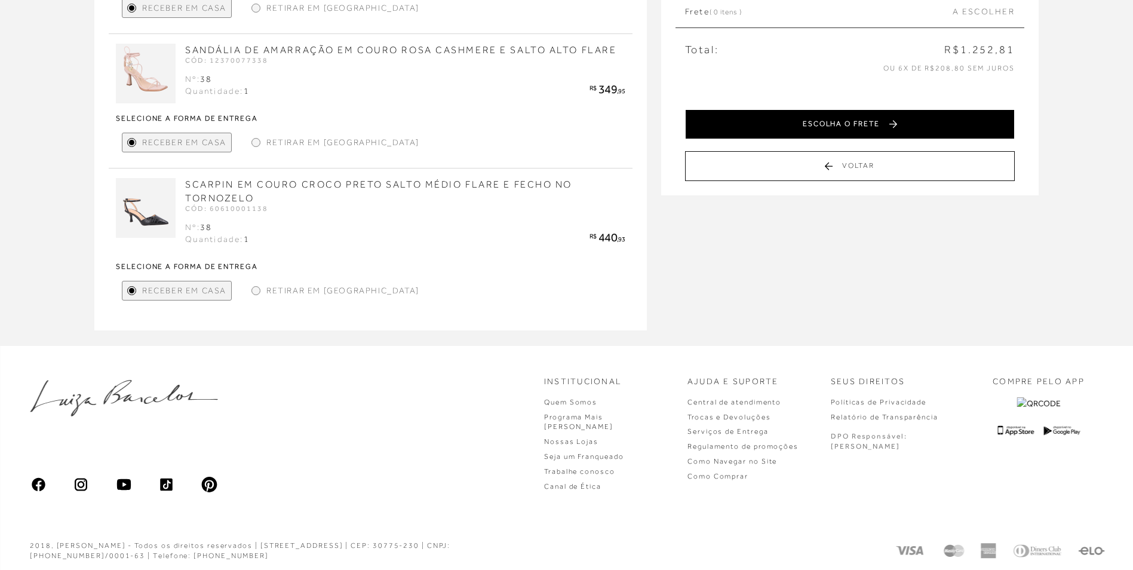
click at [854, 114] on button "ESCOLHA O FRETE" at bounding box center [850, 124] width 330 height 30
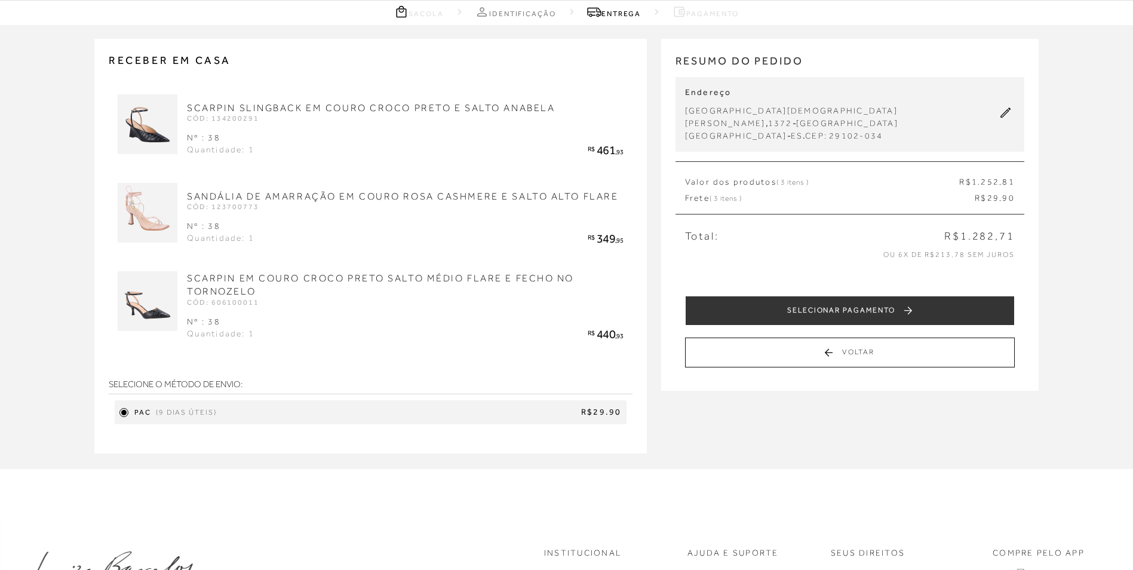
scroll to position [60, 0]
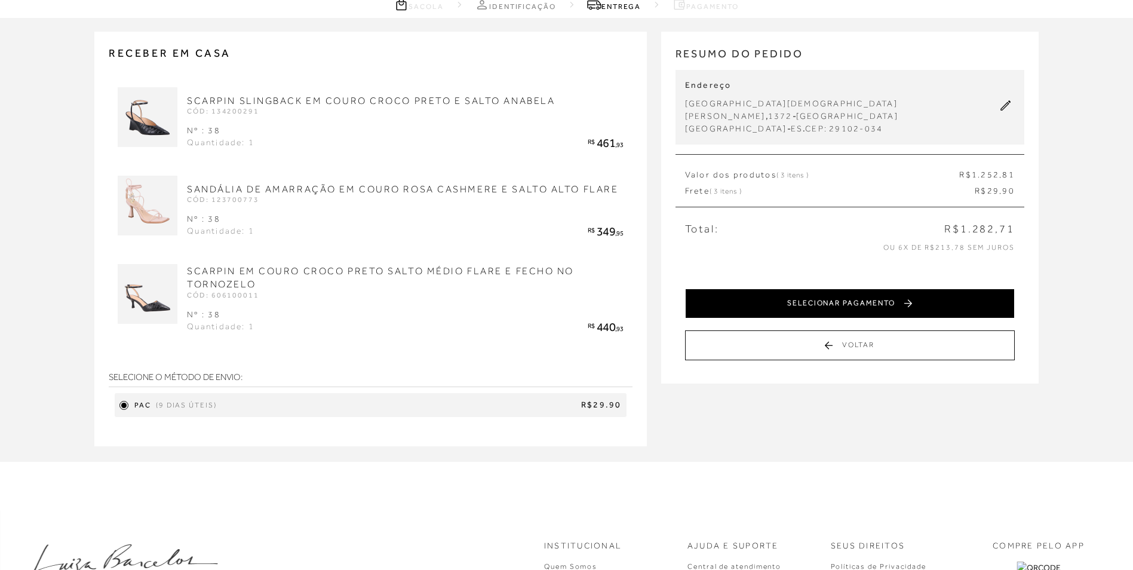
click at [800, 288] on button "SELECIONAR PAGAMENTO" at bounding box center [850, 303] width 330 height 30
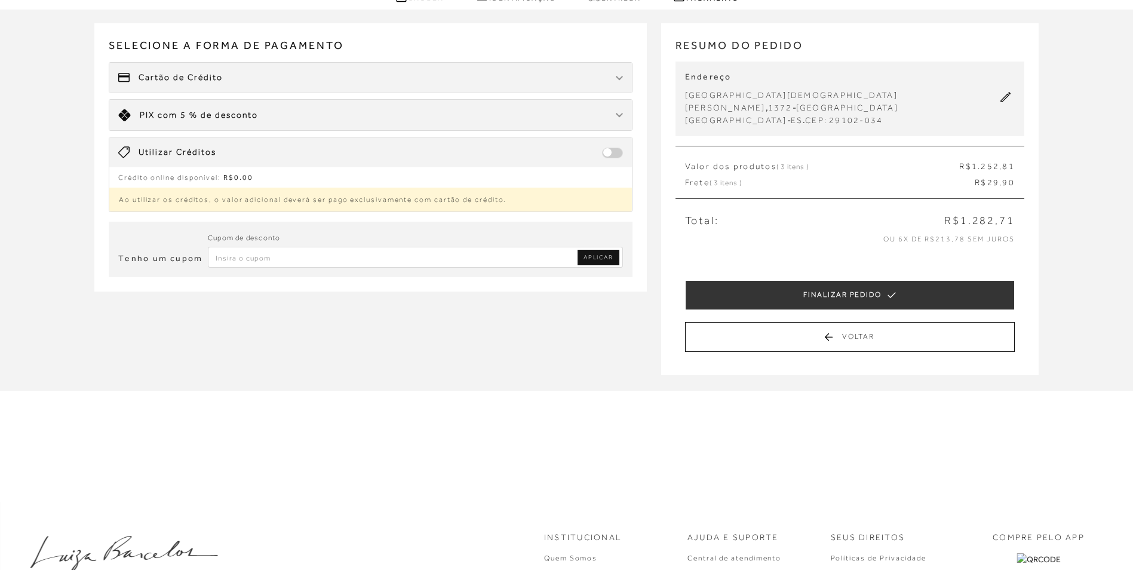
scroll to position [50, 0]
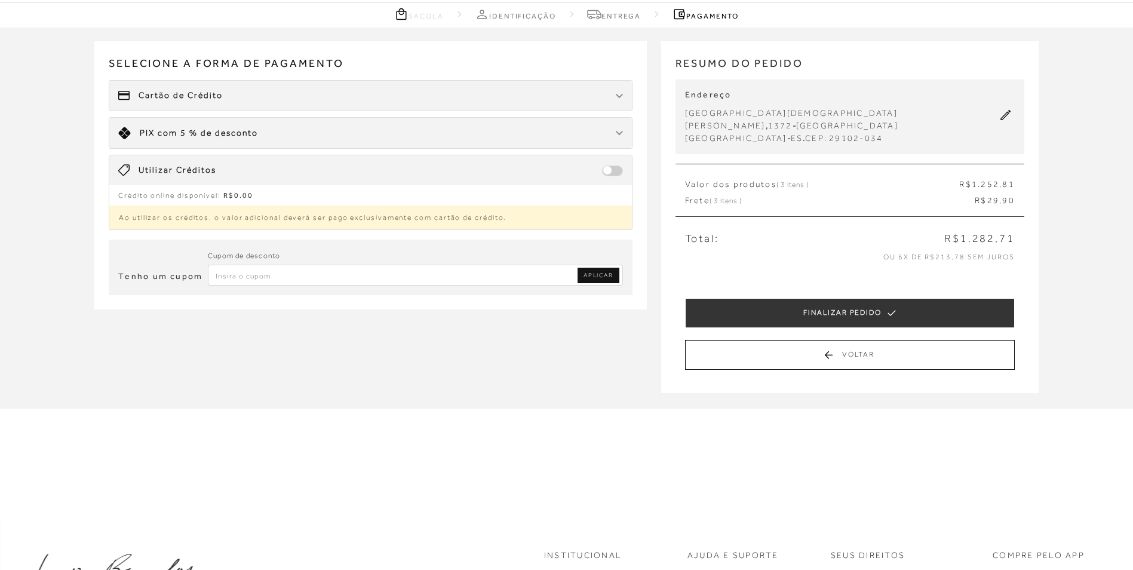
click at [397, 216] on p "Ao utilizar os créditos, o valor adicional deverá ser pago exclusivamente com c…" at bounding box center [370, 217] width 523 height 24
click at [613, 168] on span at bounding box center [612, 170] width 21 height 11
click at [610, 167] on span at bounding box center [612, 170] width 21 height 11
click at [609, 167] on span at bounding box center [612, 170] width 21 height 11
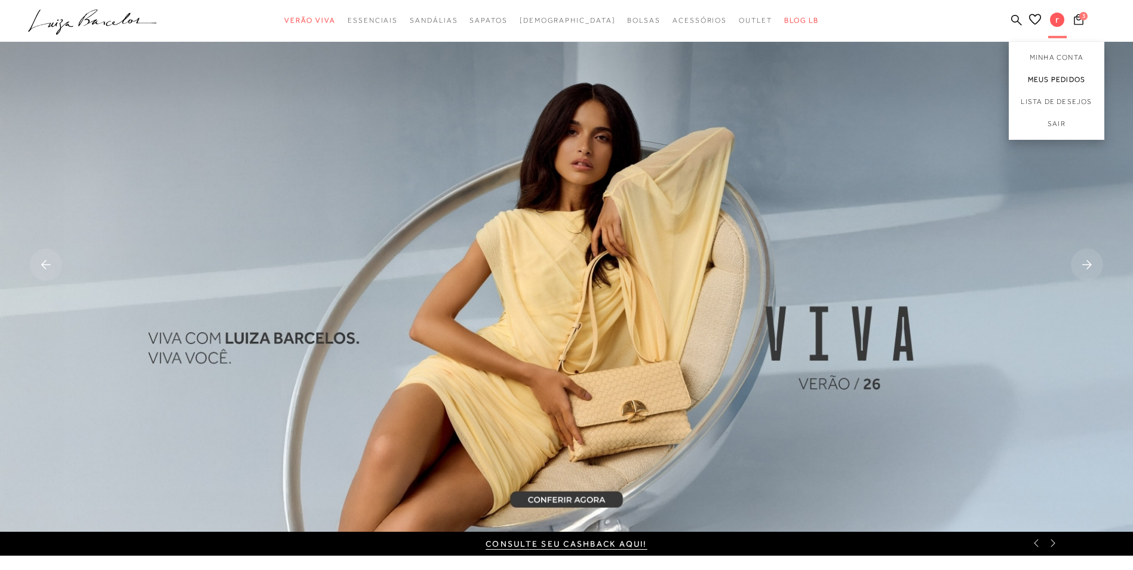
click at [1052, 83] on link "Meus Pedidos" at bounding box center [1057, 80] width 96 height 22
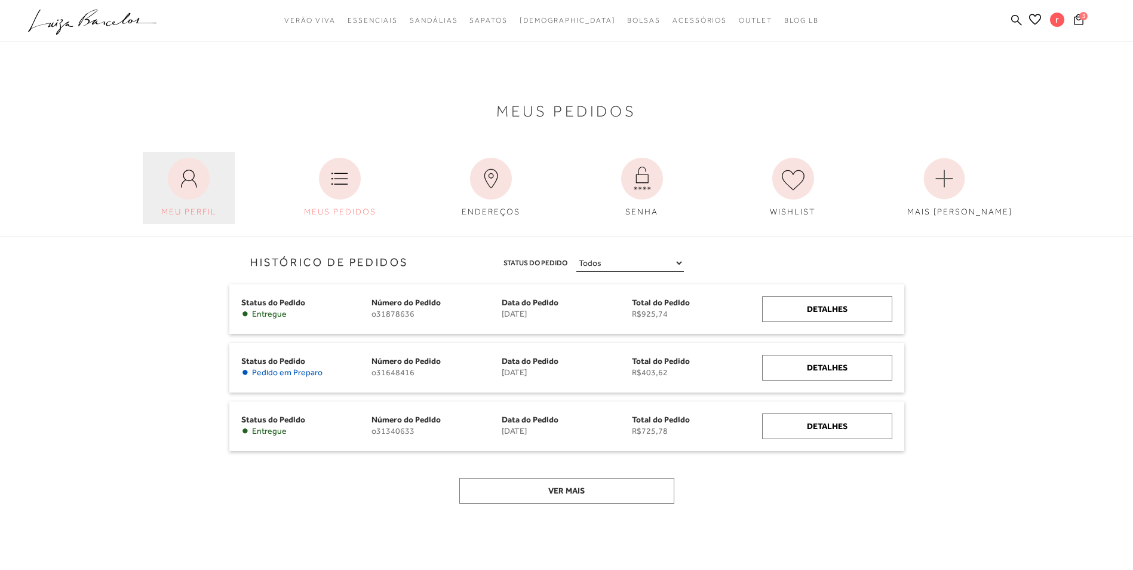
click at [202, 171] on icon at bounding box center [189, 179] width 42 height 42
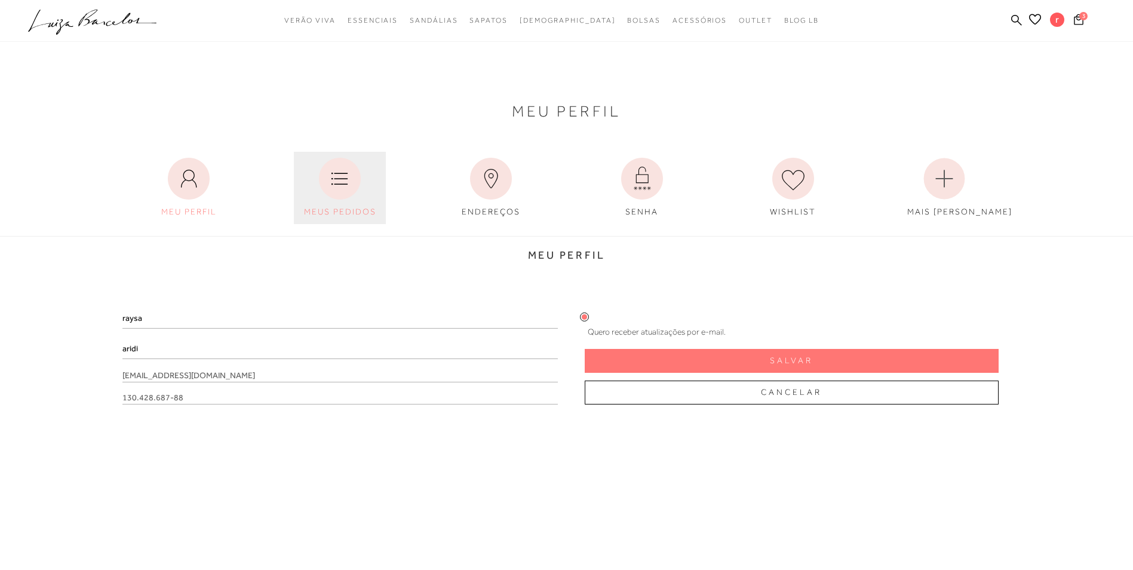
click at [359, 167] on icon at bounding box center [340, 179] width 42 height 42
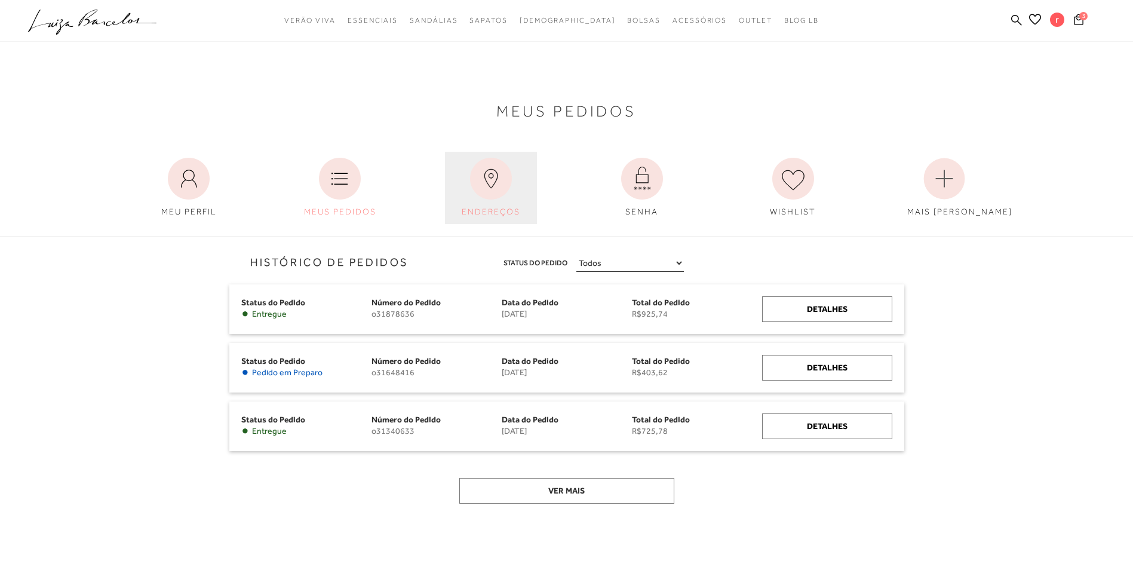
click at [475, 179] on icon at bounding box center [491, 179] width 42 height 42
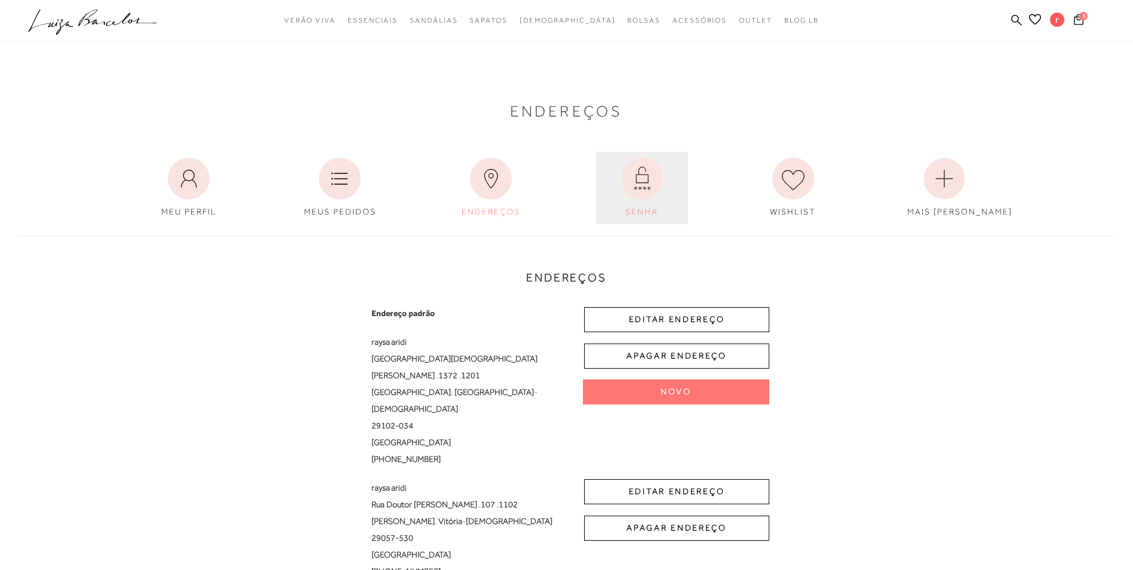
click at [651, 179] on icon at bounding box center [642, 179] width 42 height 42
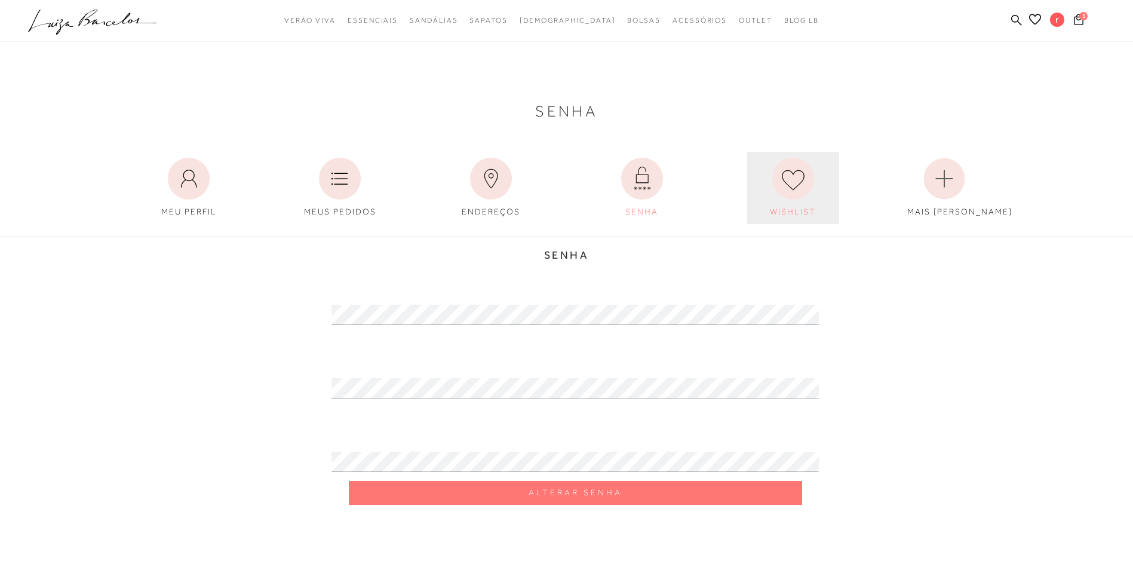
click at [809, 178] on icon at bounding box center [793, 179] width 42 height 42
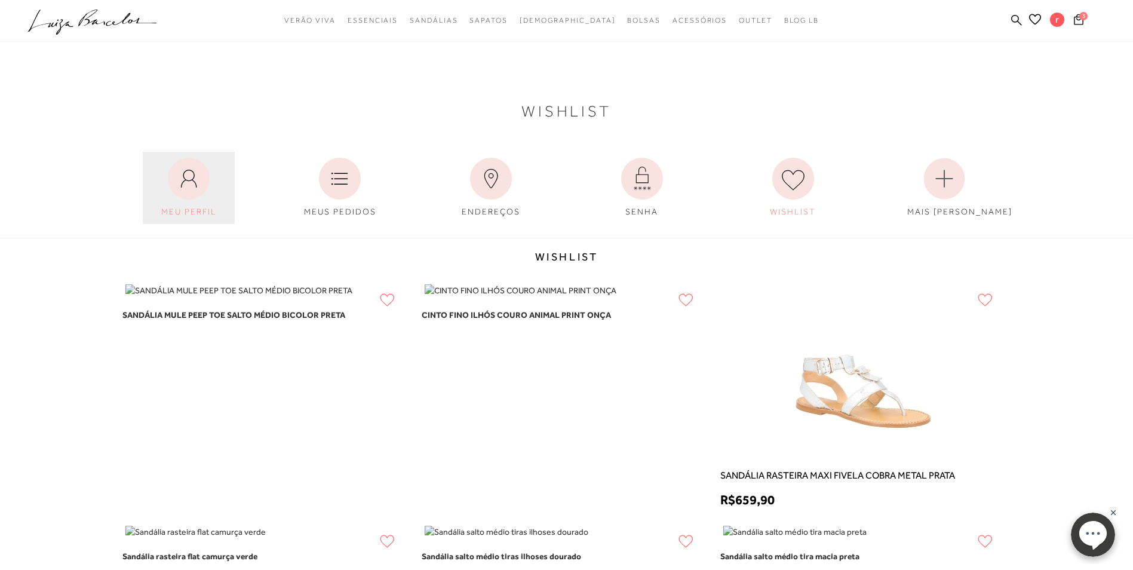
click at [158, 187] on link "MEU PERFIL" at bounding box center [189, 188] width 92 height 72
